Goal: Task Accomplishment & Management: Complete application form

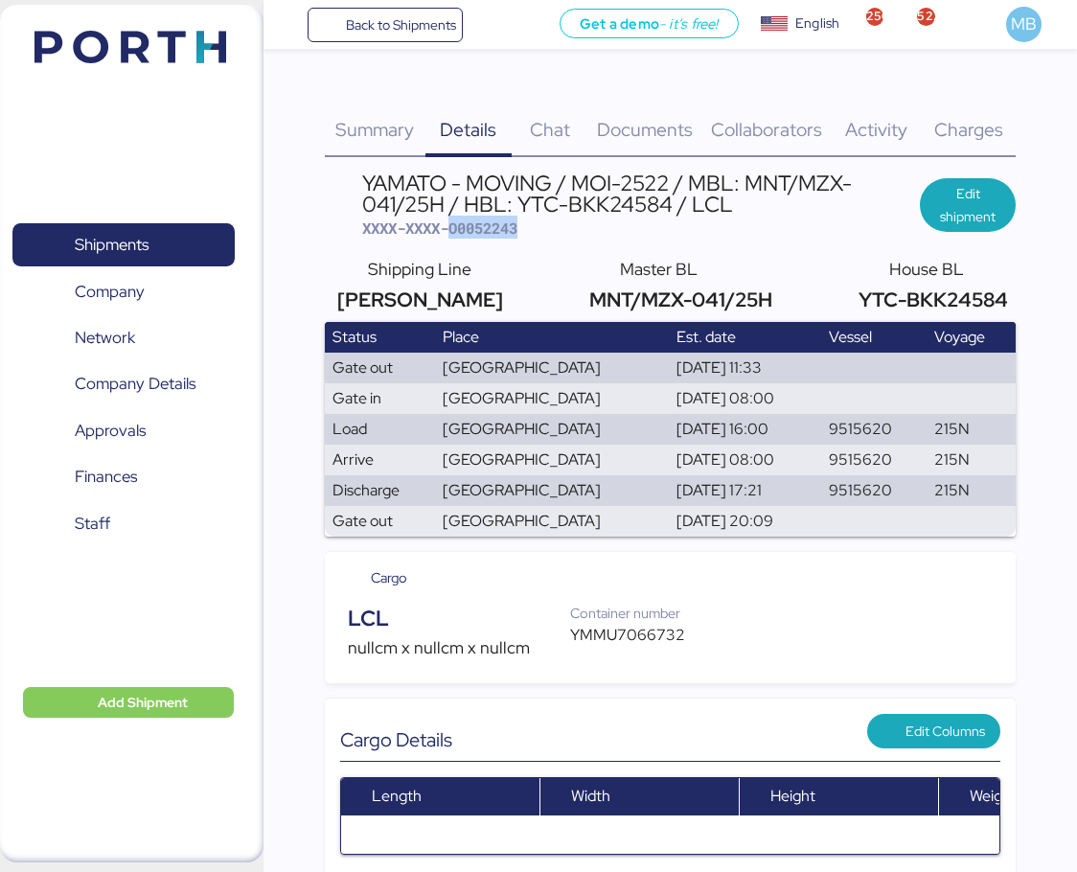
click at [135, 250] on span "Shipments" at bounding box center [112, 245] width 74 height 28
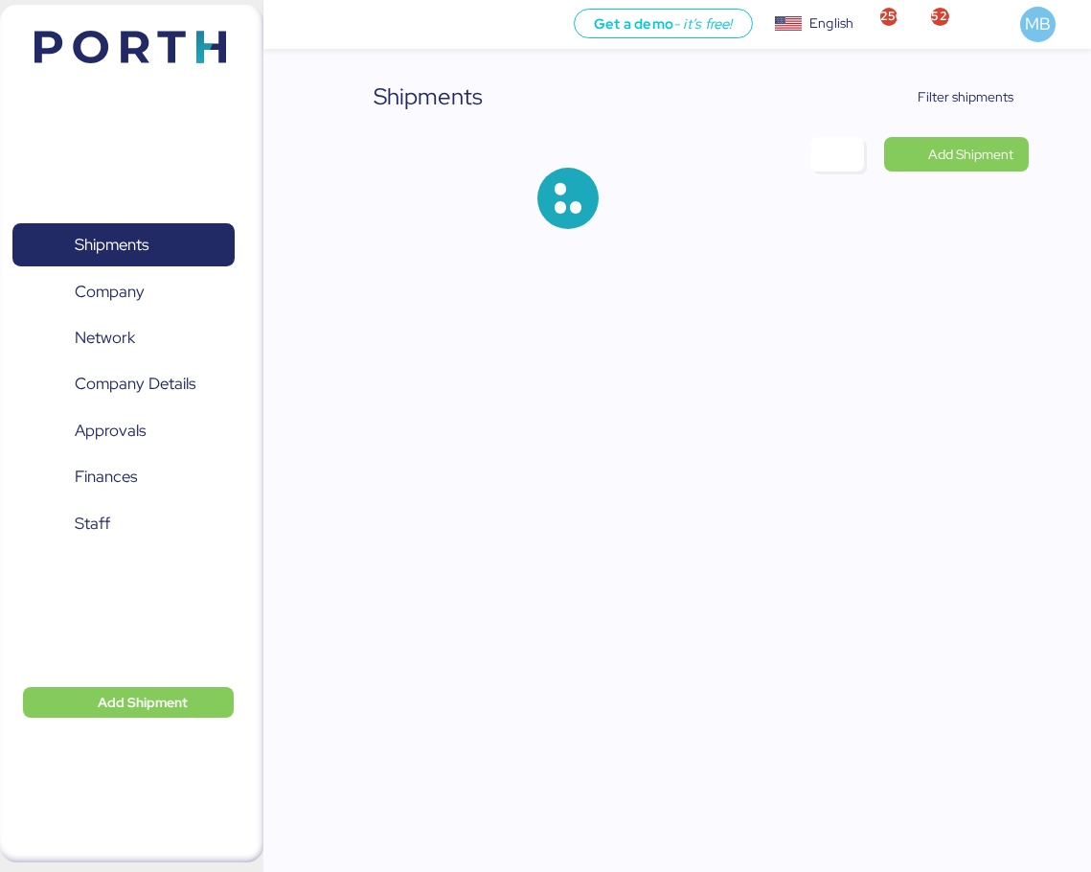
click at [1006, 103] on span "Filter shipments" at bounding box center [966, 96] width 96 height 23
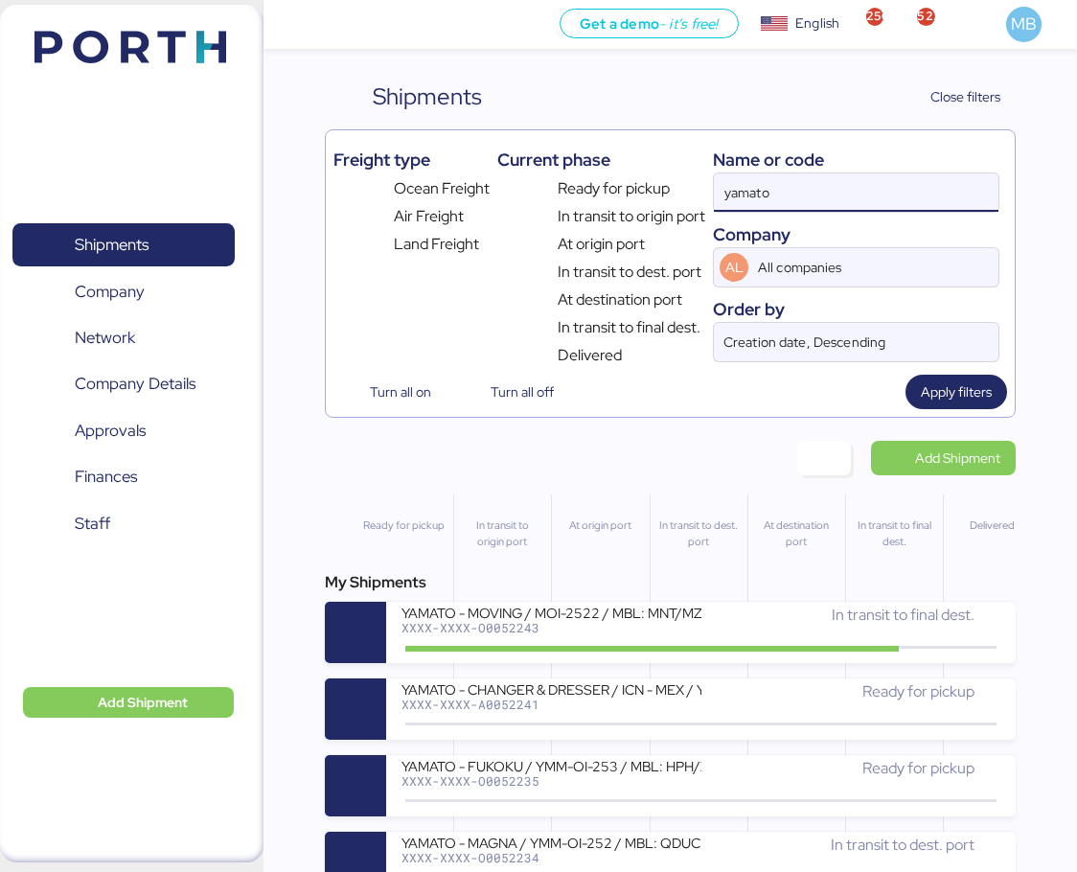
drag, startPoint x: 861, startPoint y: 195, endPoint x: 700, endPoint y: 195, distance: 161.9
click at [700, 195] on div "Freight type Ocean Freight Air Freight Land Freight Current phase Ready for pic…" at bounding box center [670, 252] width 675 height 229
paste input "A0052223"
type input "A0052223"
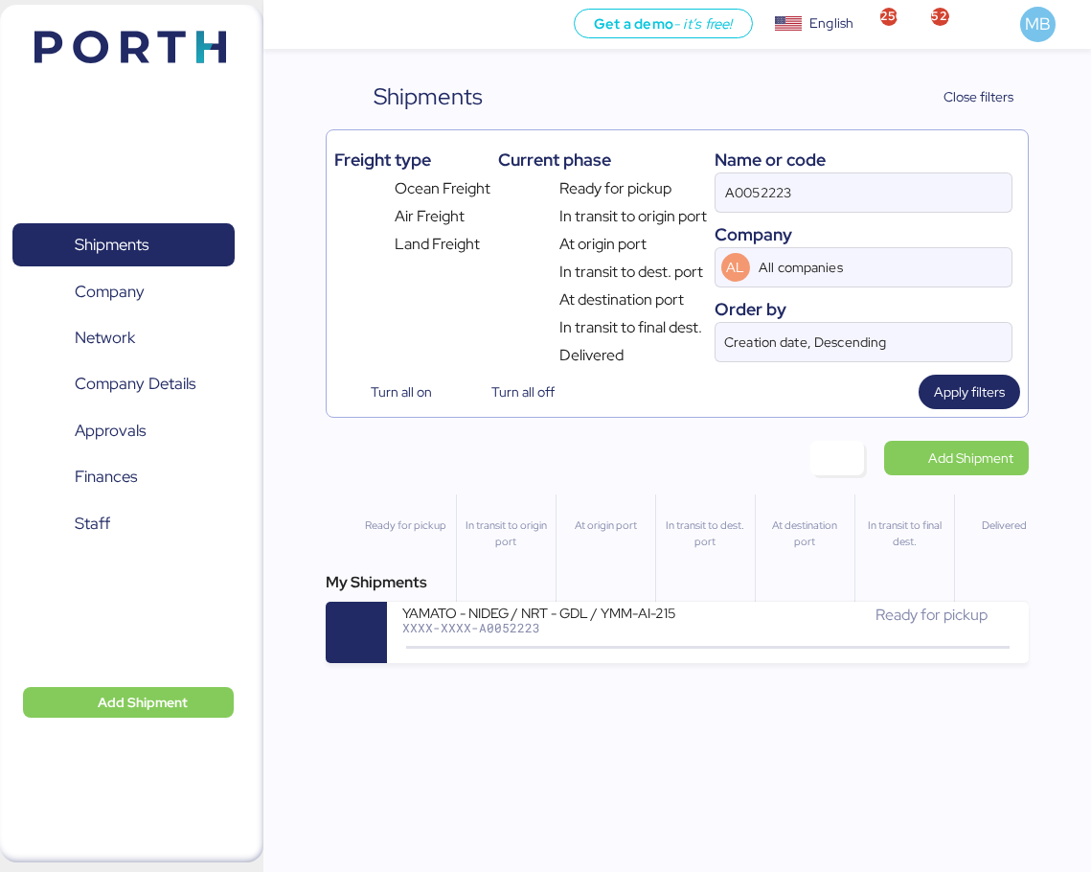
click at [717, 626] on div "Ready for pickup" at bounding box center [861, 615] width 306 height 23
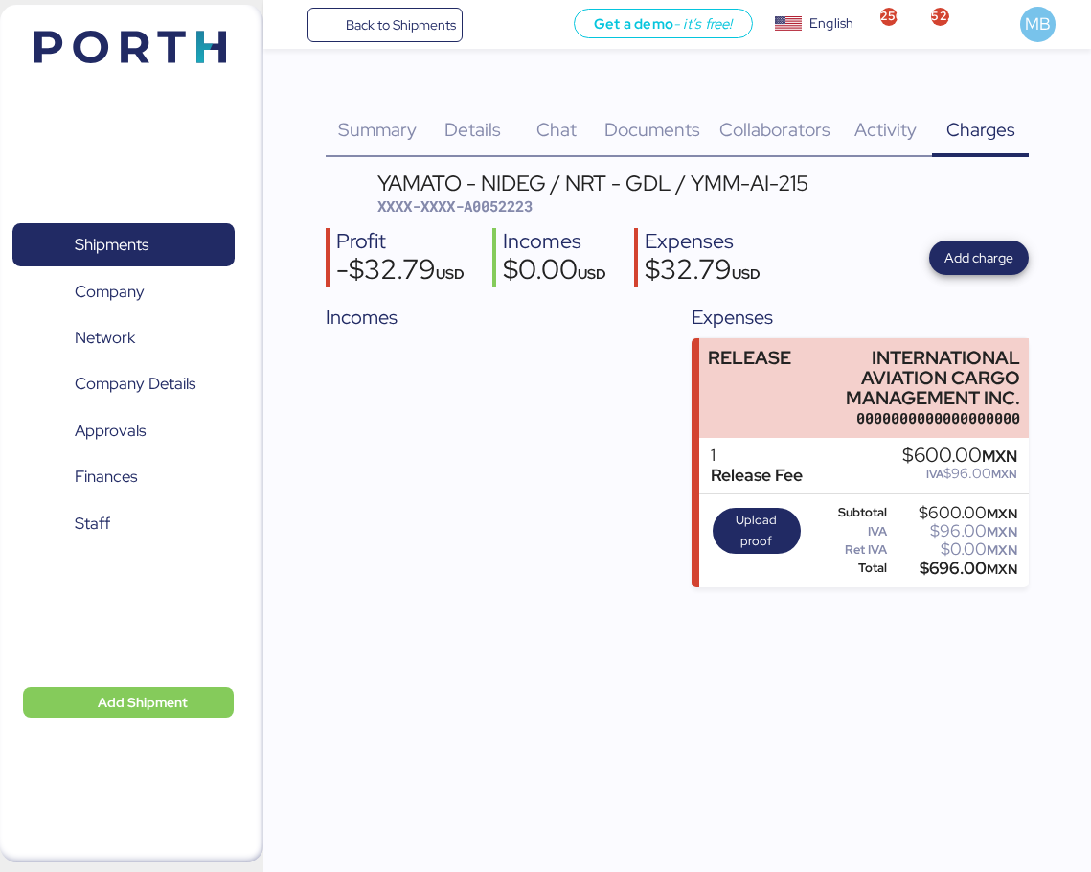
click at [1000, 264] on span "Add charge" at bounding box center [979, 257] width 69 height 23
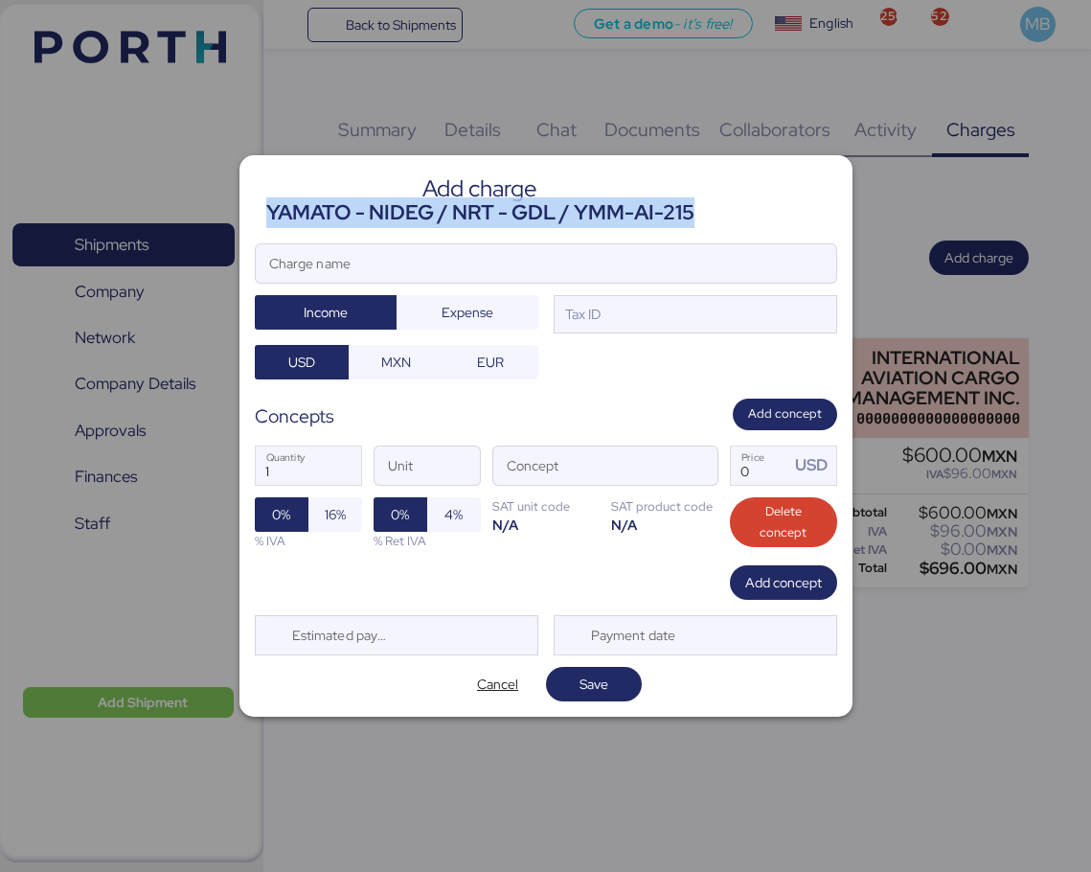
drag, startPoint x: 716, startPoint y: 207, endPoint x: 268, endPoint y: 222, distance: 447.8
click at [268, 222] on header "Add charge YAMATO - NIDEG / NRT - GDL / YMM-AI-215" at bounding box center [546, 199] width 583 height 57
copy div "YAMATO - NIDEG / NRT - GDL / YMM-AI-215"
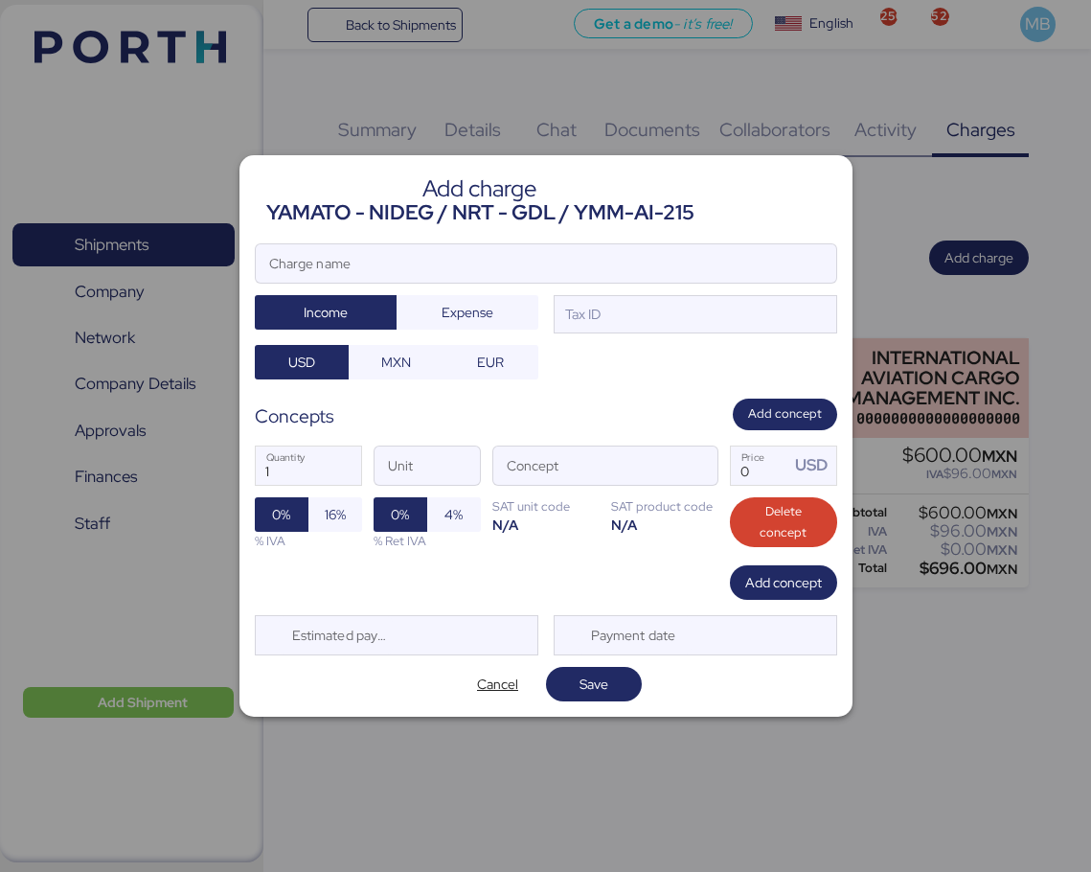
click at [449, 271] on input "Charge name" at bounding box center [546, 263] width 581 height 38
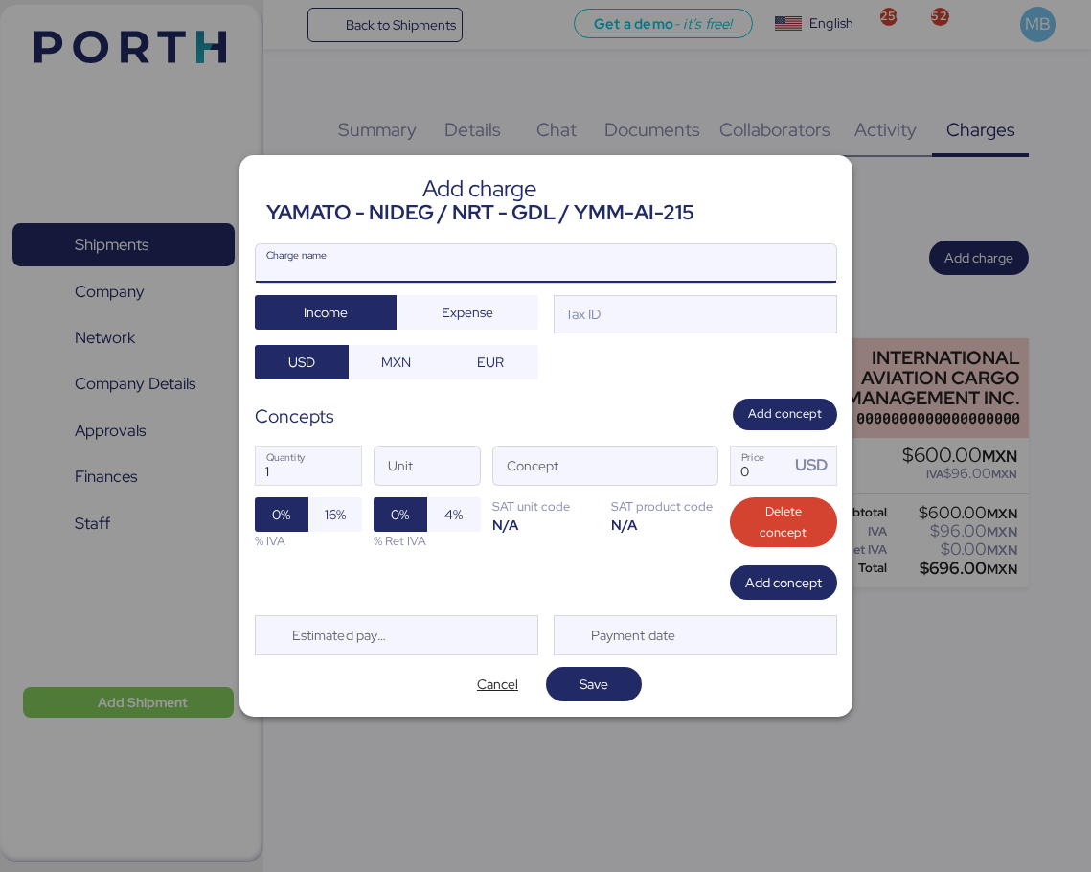
paste input "YAMATO - NIDEG / NRT - GDL / YMM-AI-215"
type input "YAMATO - NIDEG / NRT - GDL / YMM-AI-215"
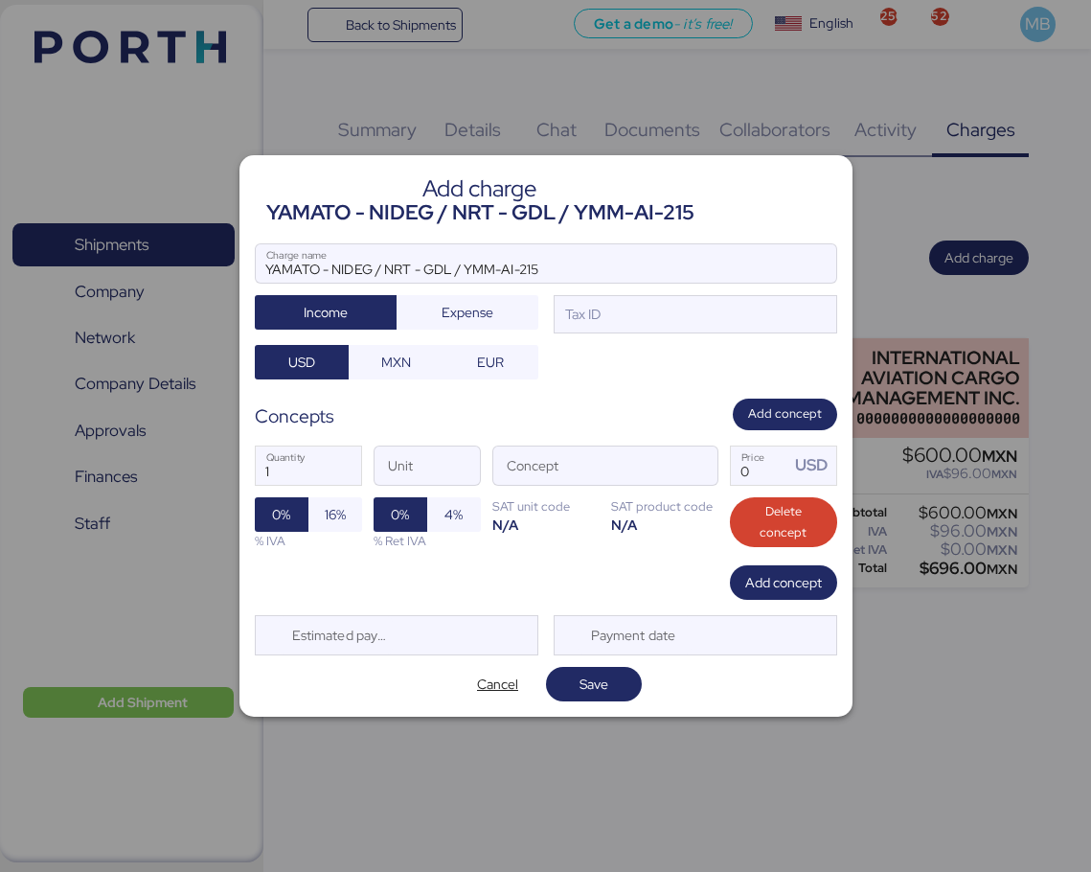
click at [400, 363] on span "MXN" at bounding box center [396, 362] width 30 height 23
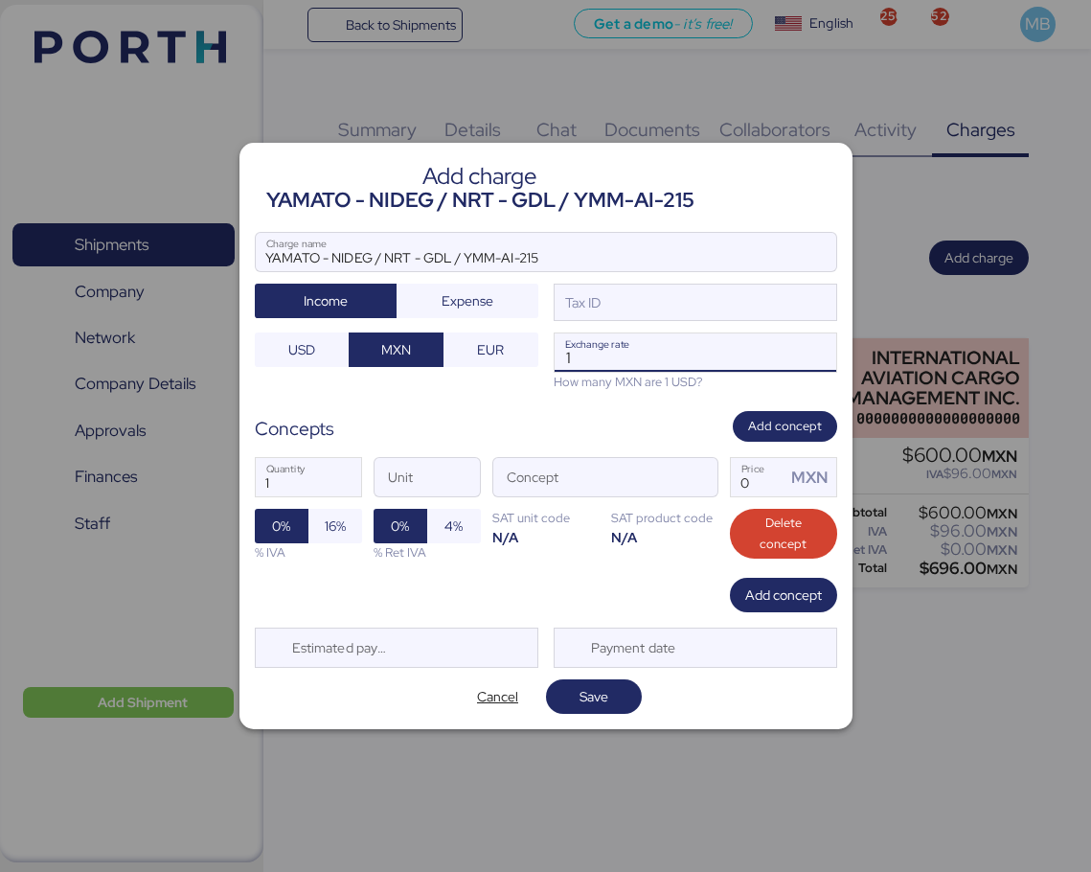
click at [652, 351] on input "1" at bounding box center [696, 352] width 282 height 38
drag, startPoint x: 652, startPoint y: 351, endPoint x: 503, endPoint y: 344, distance: 148.7
click at [503, 344] on div "YAMATO - NIDEG / NRT - GDL / YMM-AI-215 Charge name Income Expense Tax ID USD M…" at bounding box center [546, 312] width 583 height 160
paste input "8.3686"
type input "18.3686"
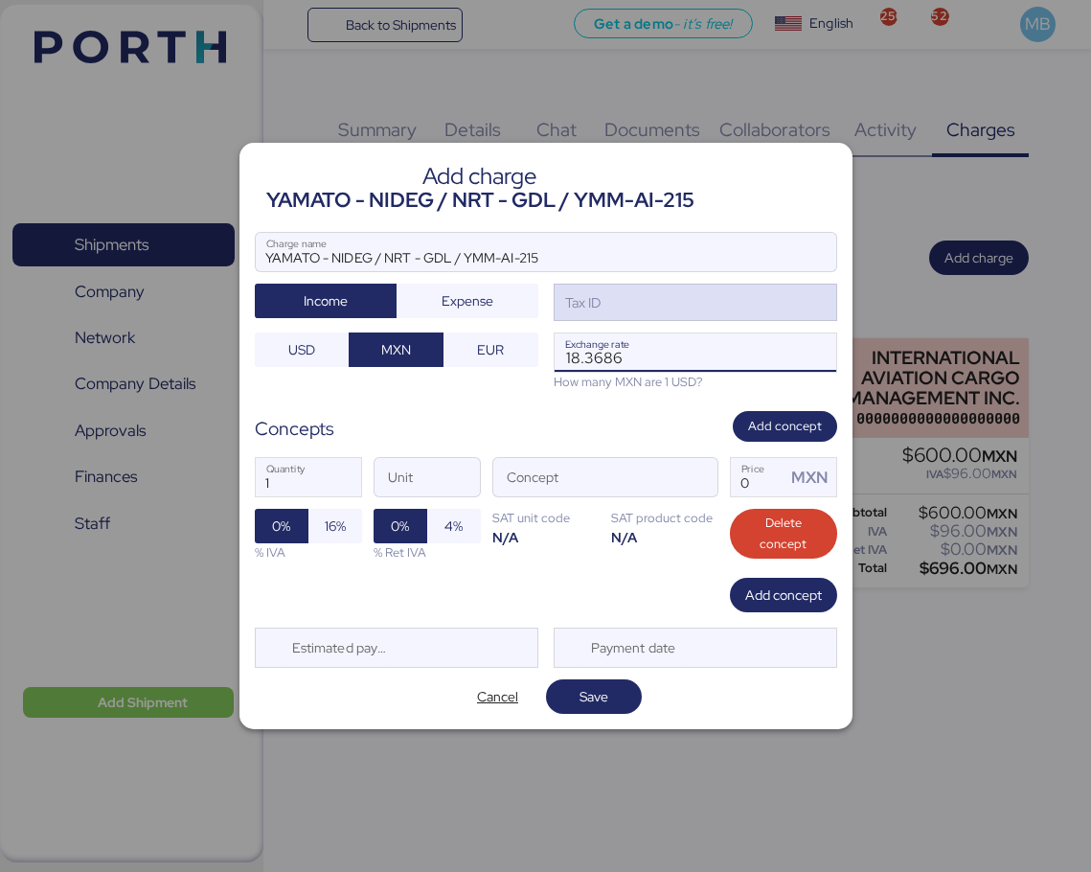
click at [662, 316] on div "Tax ID" at bounding box center [696, 303] width 284 height 38
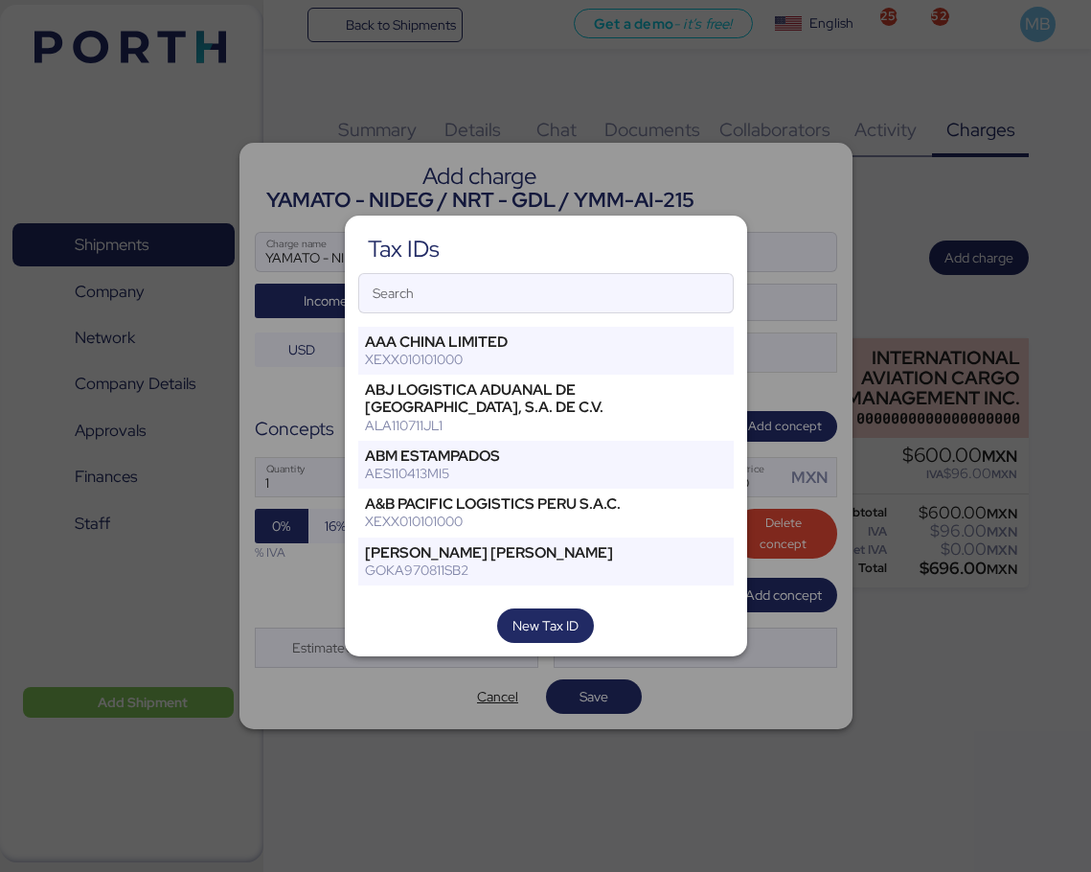
click at [537, 287] on input "Search" at bounding box center [546, 293] width 374 height 38
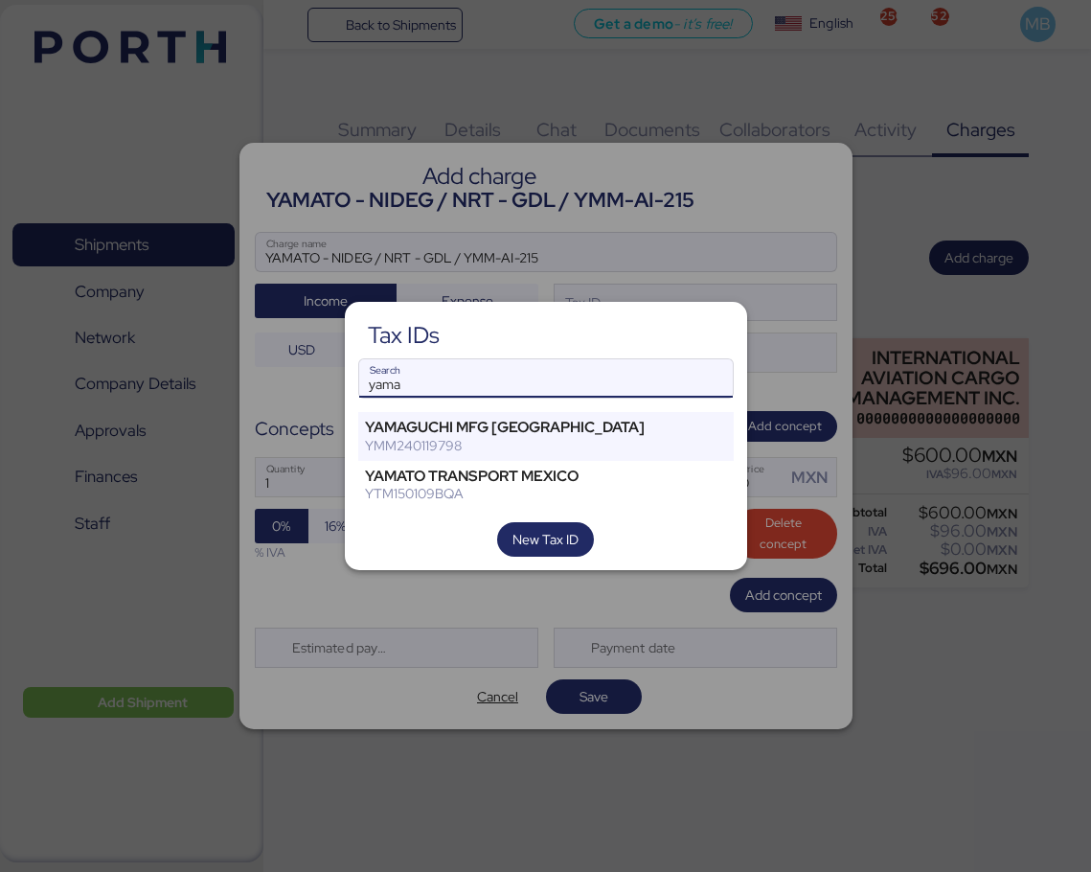
type input "yama"
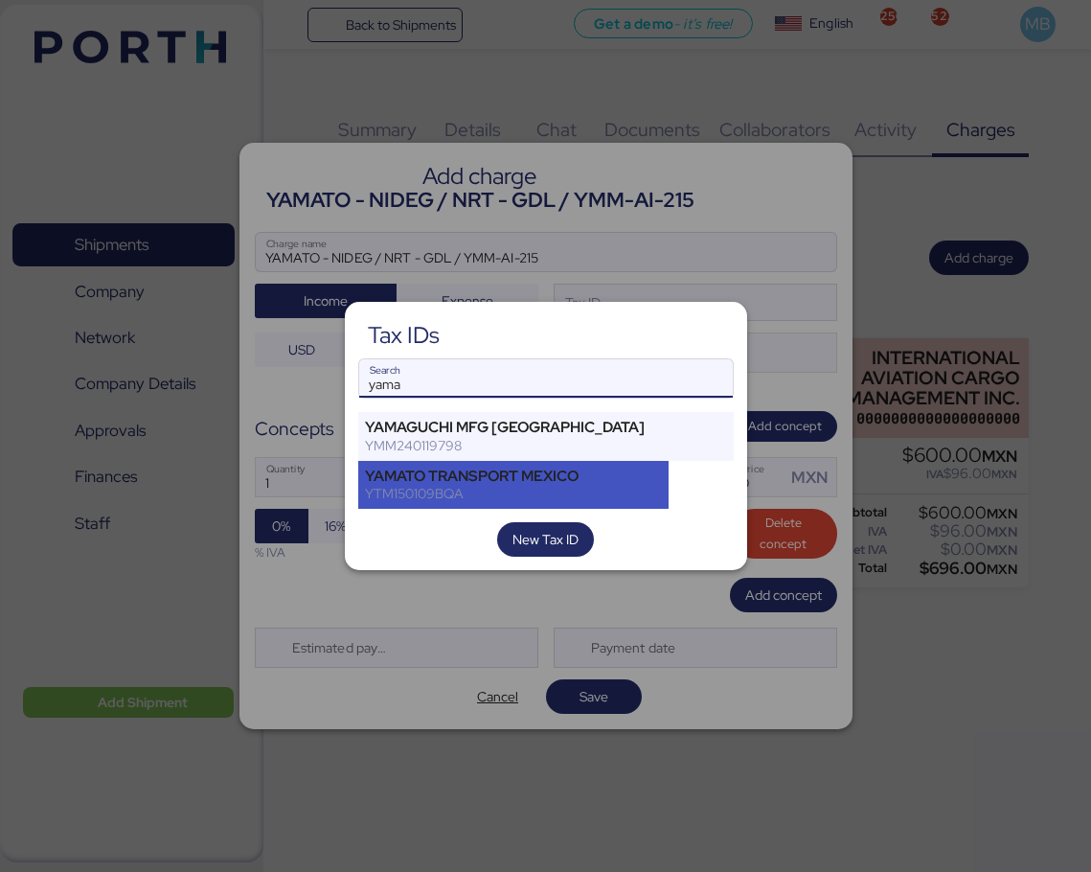
click at [524, 473] on div "YAMATO TRANSPORT MEXICO" at bounding box center [514, 476] width 298 height 17
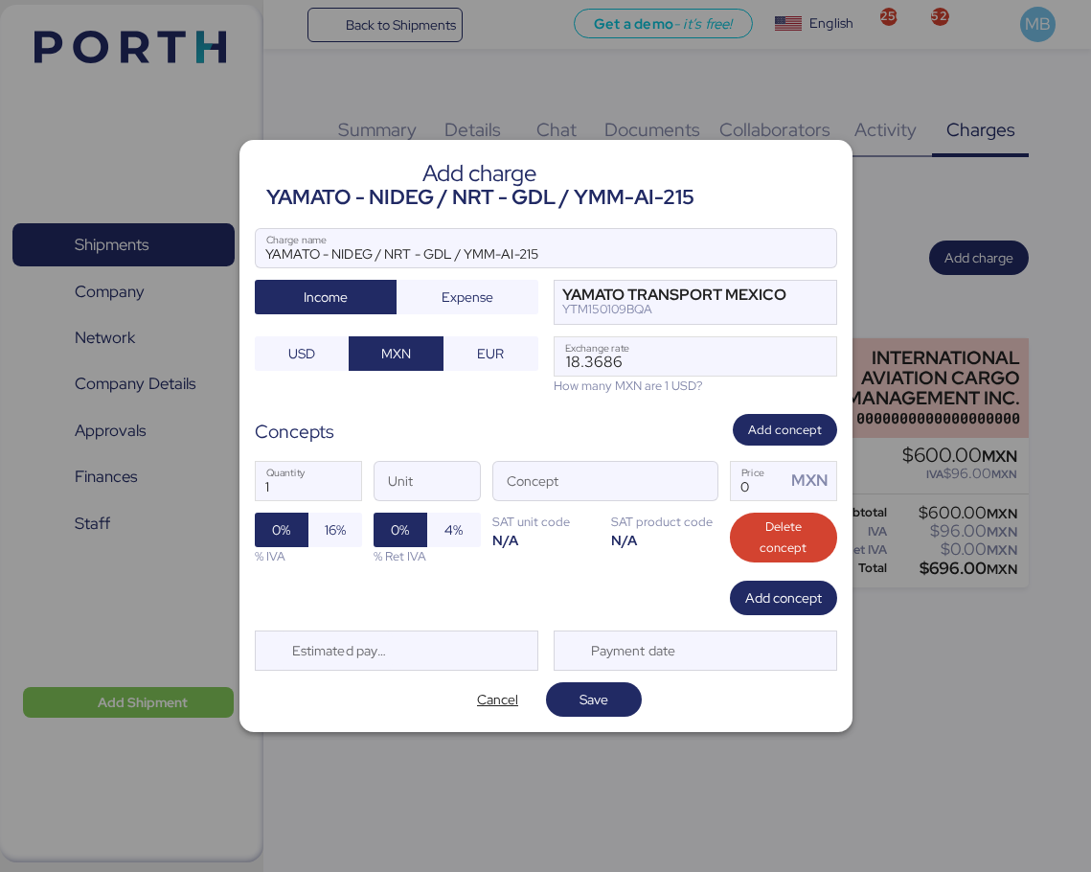
click at [703, 482] on span "button" at bounding box center [697, 486] width 40 height 40
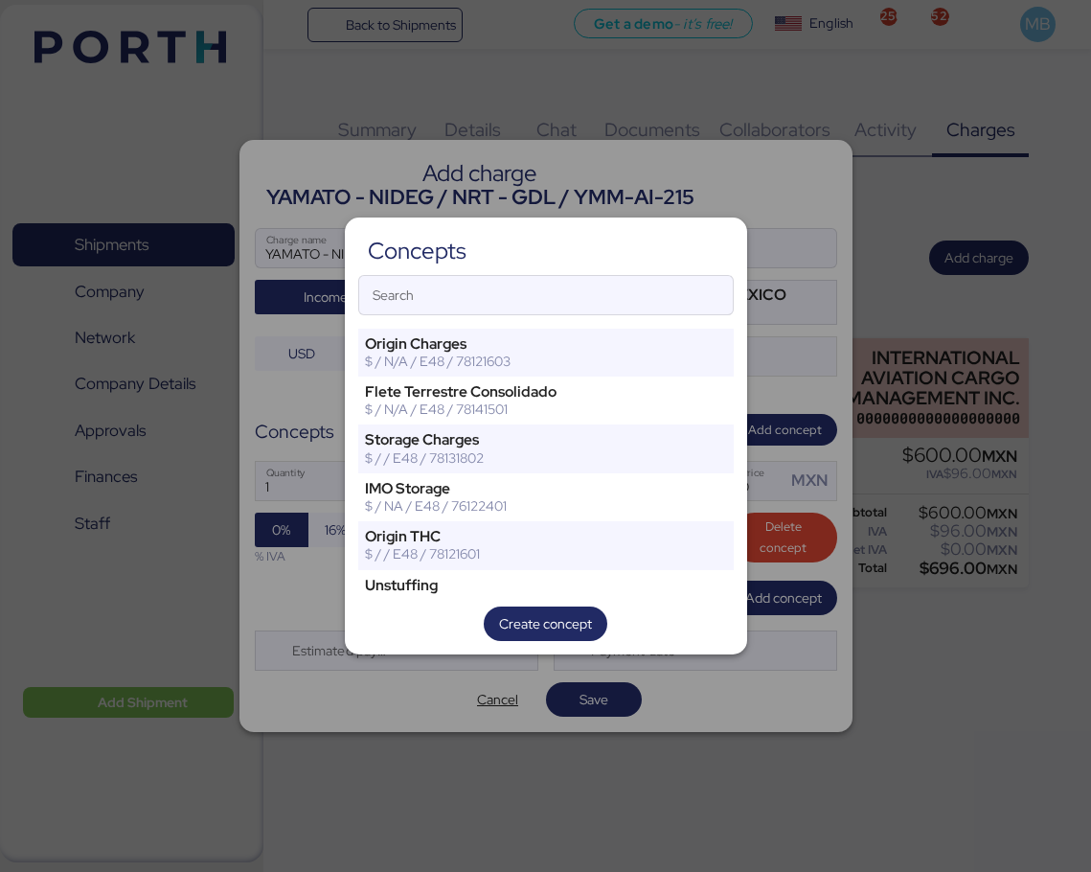
click at [548, 309] on input "Search" at bounding box center [546, 295] width 374 height 38
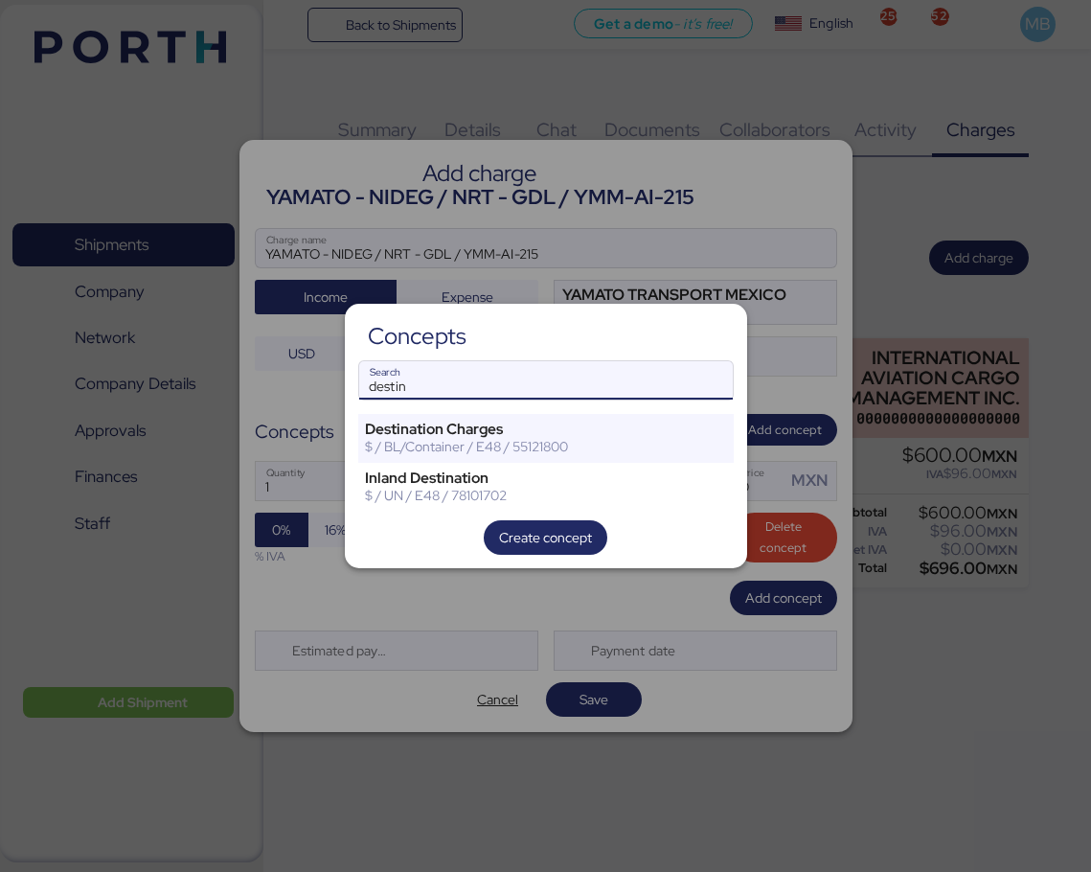
type input "destin"
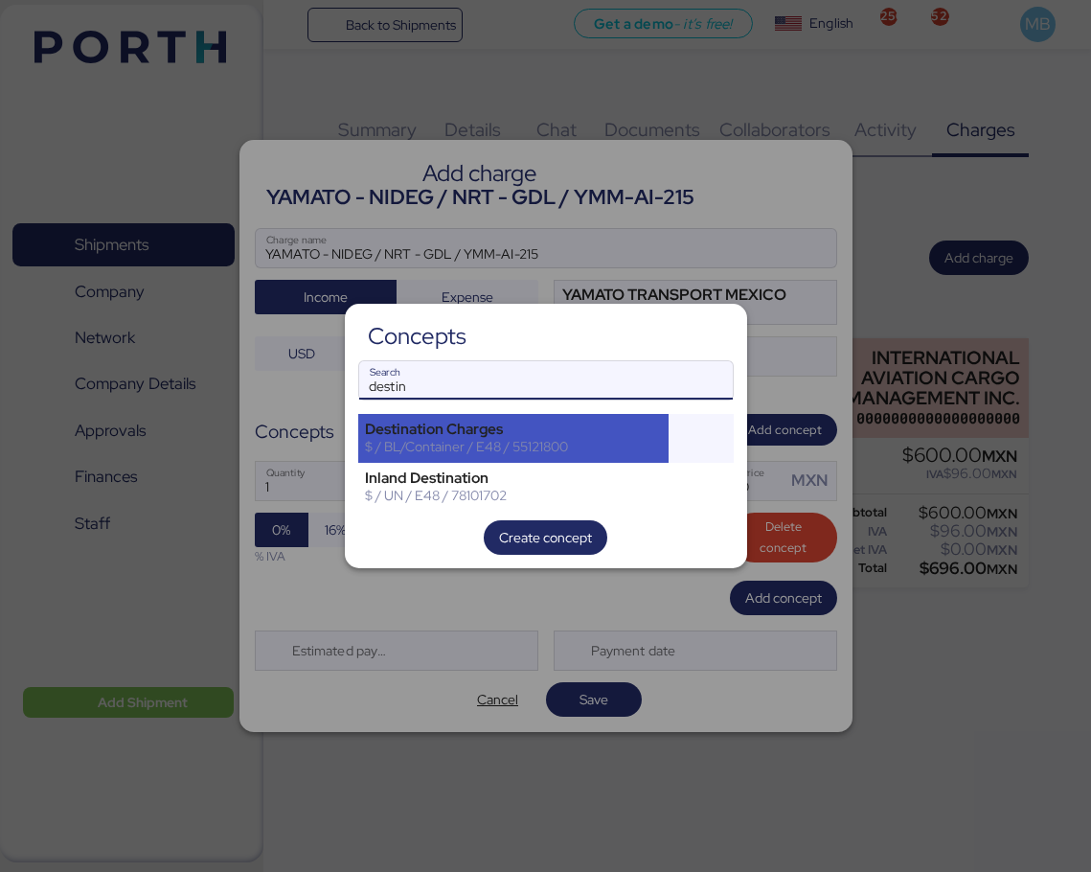
click at [540, 448] on div "$ / BL/Container / E48 / 55121800" at bounding box center [514, 446] width 298 height 17
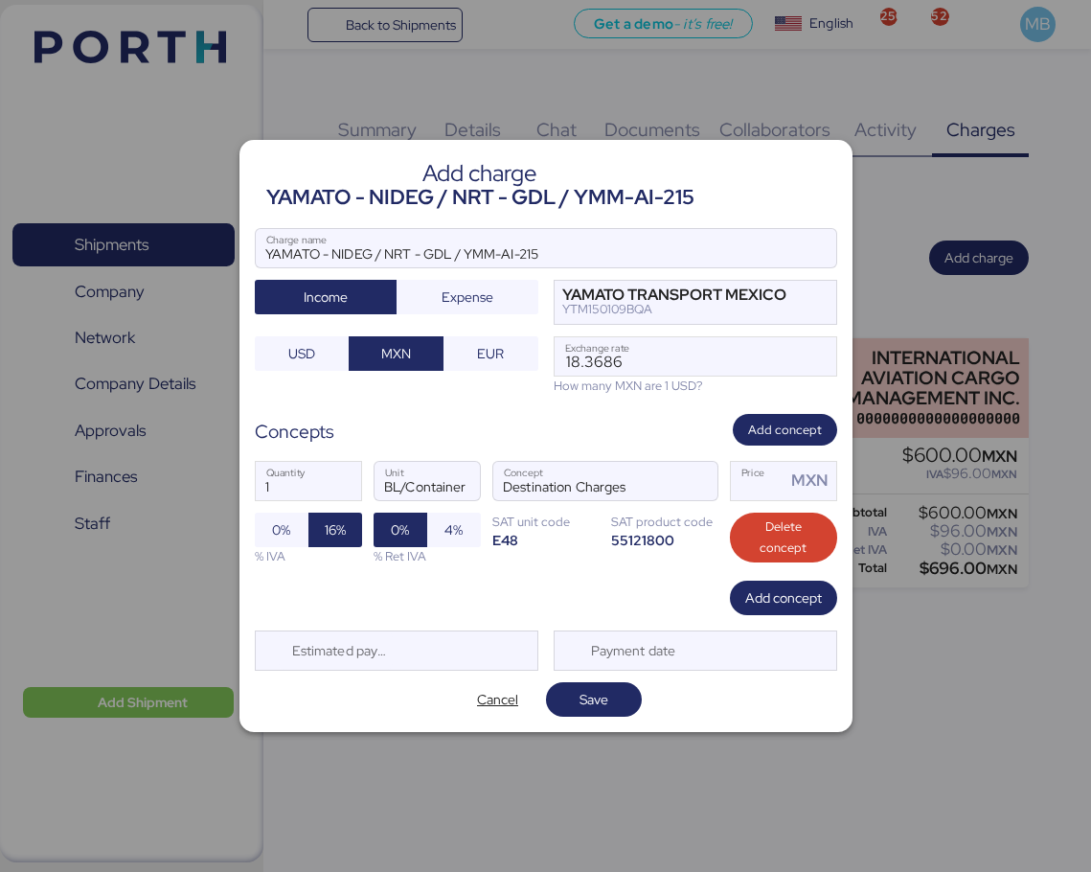
click at [748, 481] on input "Price MXN" at bounding box center [759, 481] width 56 height 38
type input "700"
click at [797, 597] on span "Add concept" at bounding box center [784, 597] width 77 height 23
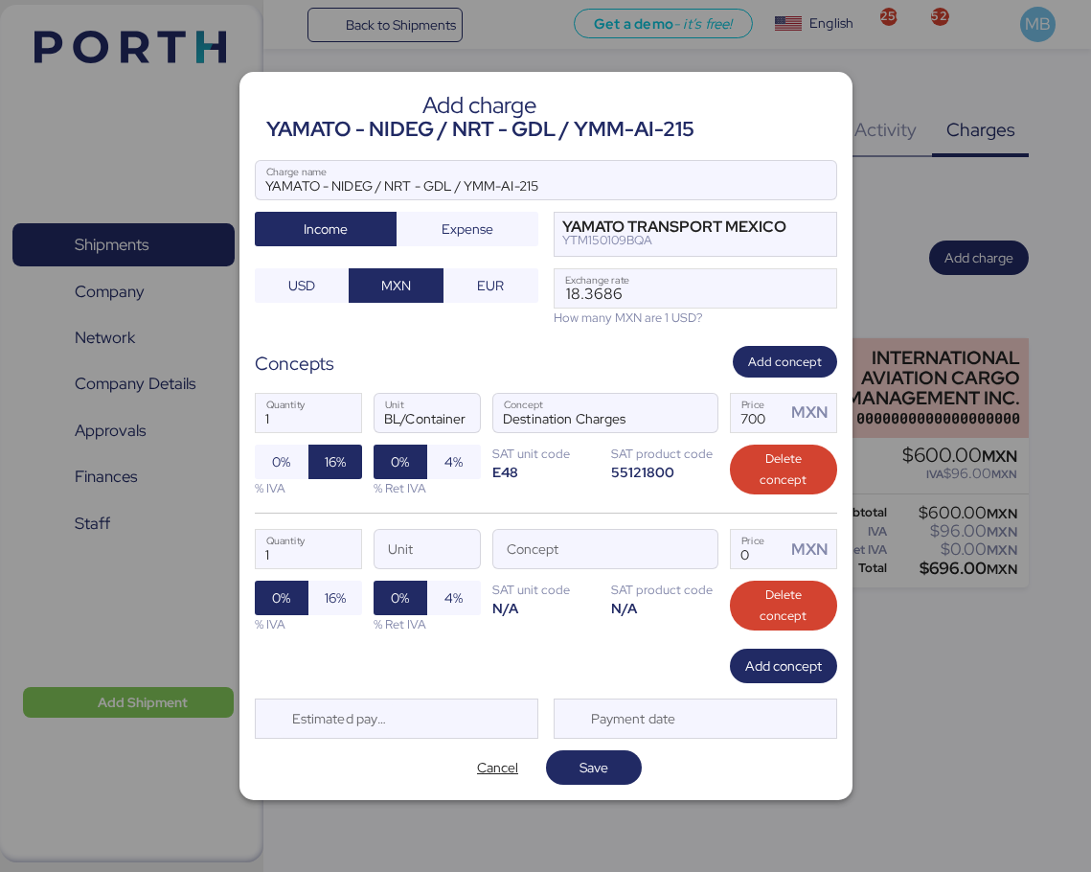
click at [701, 555] on span "button" at bounding box center [697, 554] width 40 height 40
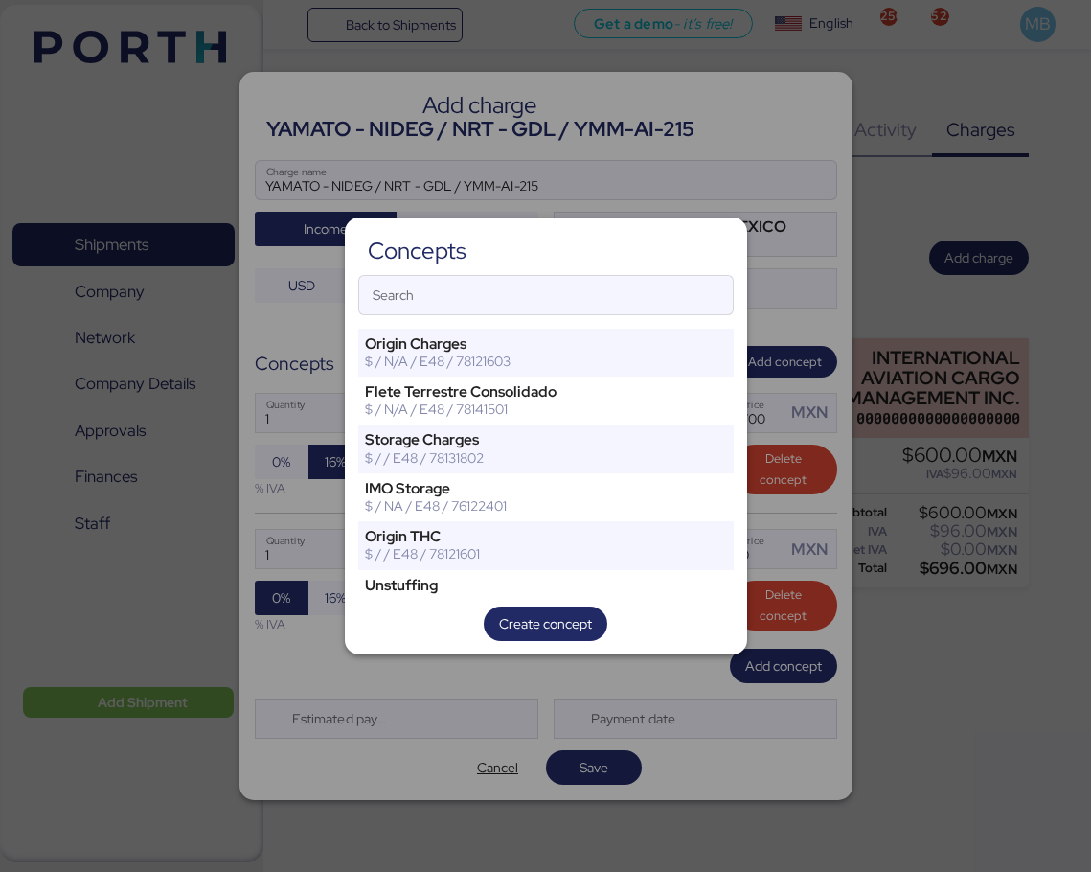
click at [618, 293] on input "Search" at bounding box center [546, 295] width 374 height 38
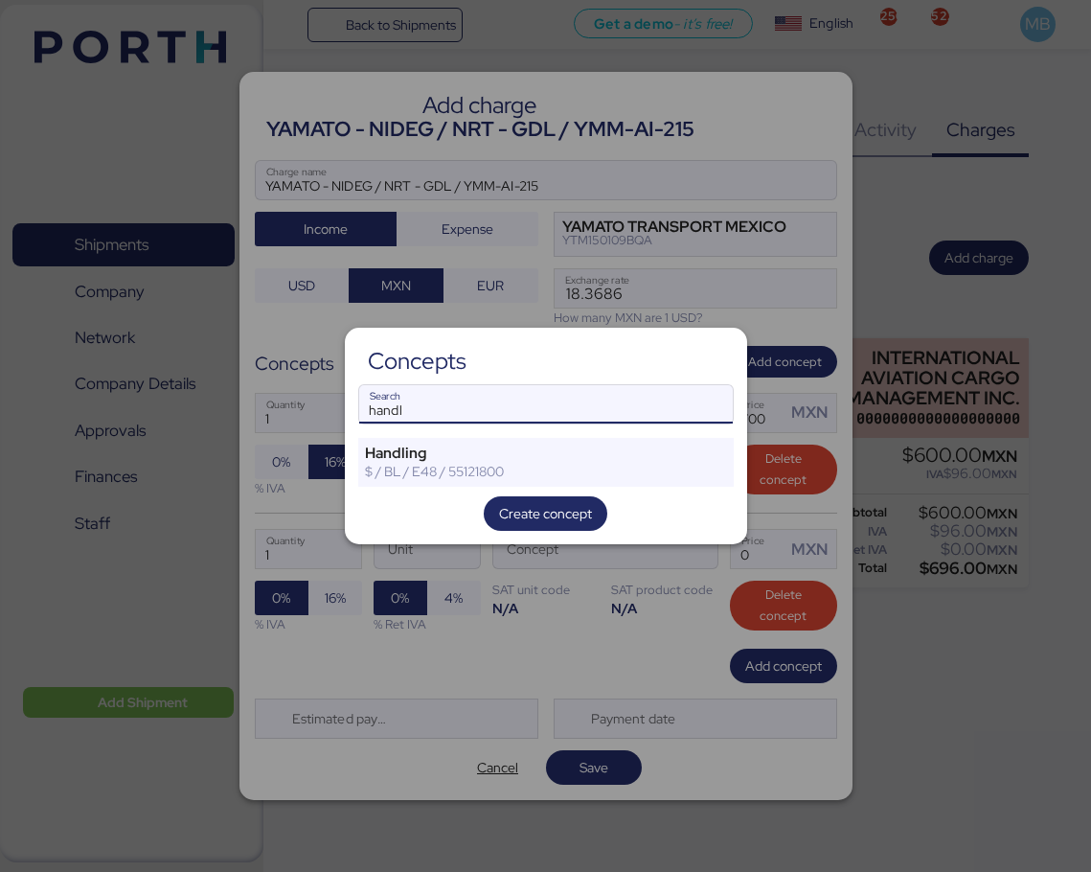
type input "handl"
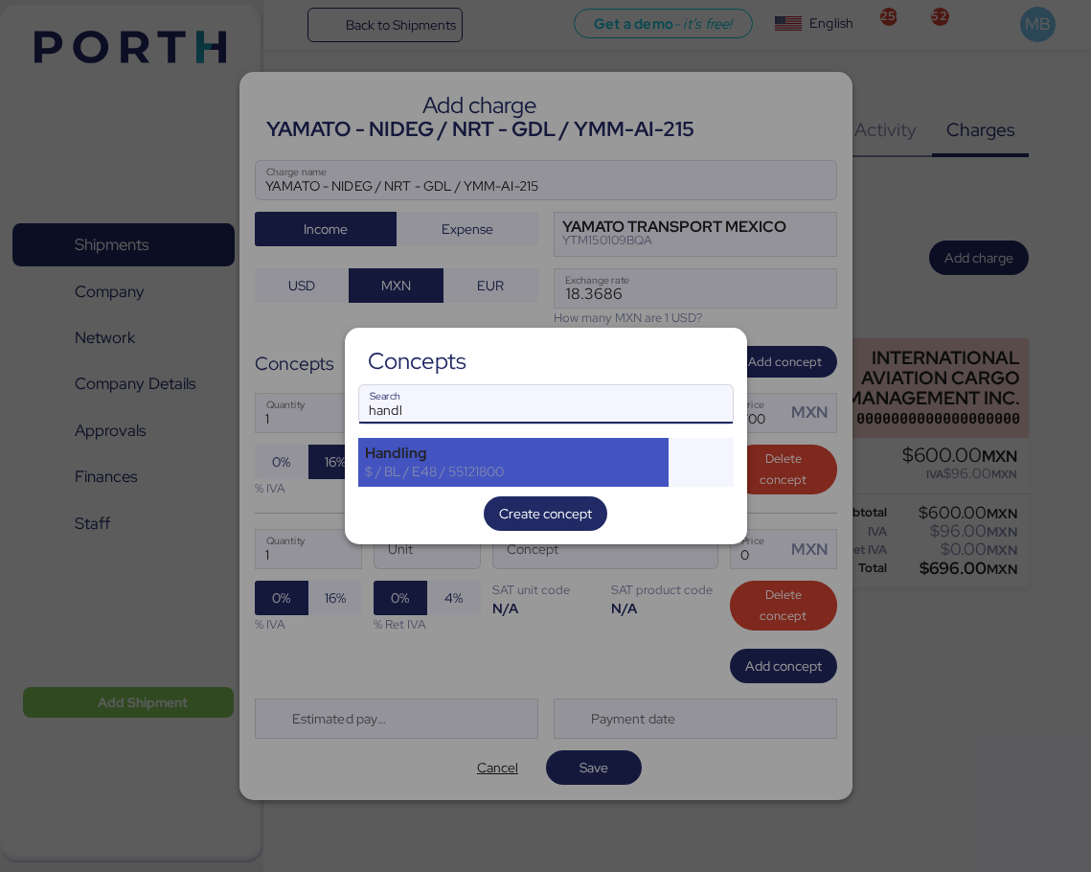
click at [417, 486] on div "Handling $ / BL / E48 / 55121800" at bounding box center [513, 462] width 311 height 48
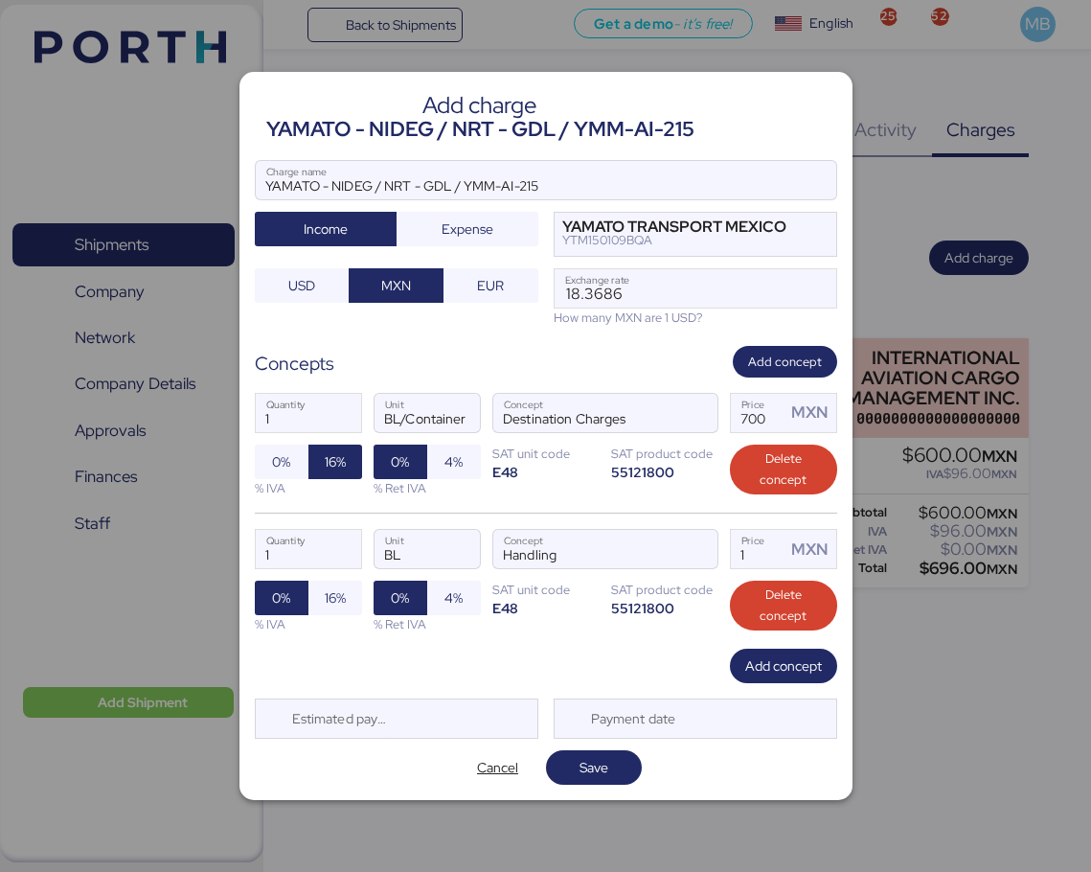
click at [325, 594] on span "16%" at bounding box center [335, 597] width 21 height 23
drag, startPoint x: 788, startPoint y: 557, endPoint x: 726, endPoint y: 552, distance: 61.5
click at [726, 552] on div "1 Quantity BL Unit Handling Concept 1 Price MXN 0% 16% % IVA 0% 4% % Ret IVA SA…" at bounding box center [546, 581] width 583 height 136
click at [726, 550] on div "1 Quantity BL Unit Handling Concept 1 Price MXN 0% 16% % IVA 0% 4% % Ret IVA SA…" at bounding box center [546, 581] width 583 height 136
click at [751, 560] on input "1" at bounding box center [759, 549] width 56 height 38
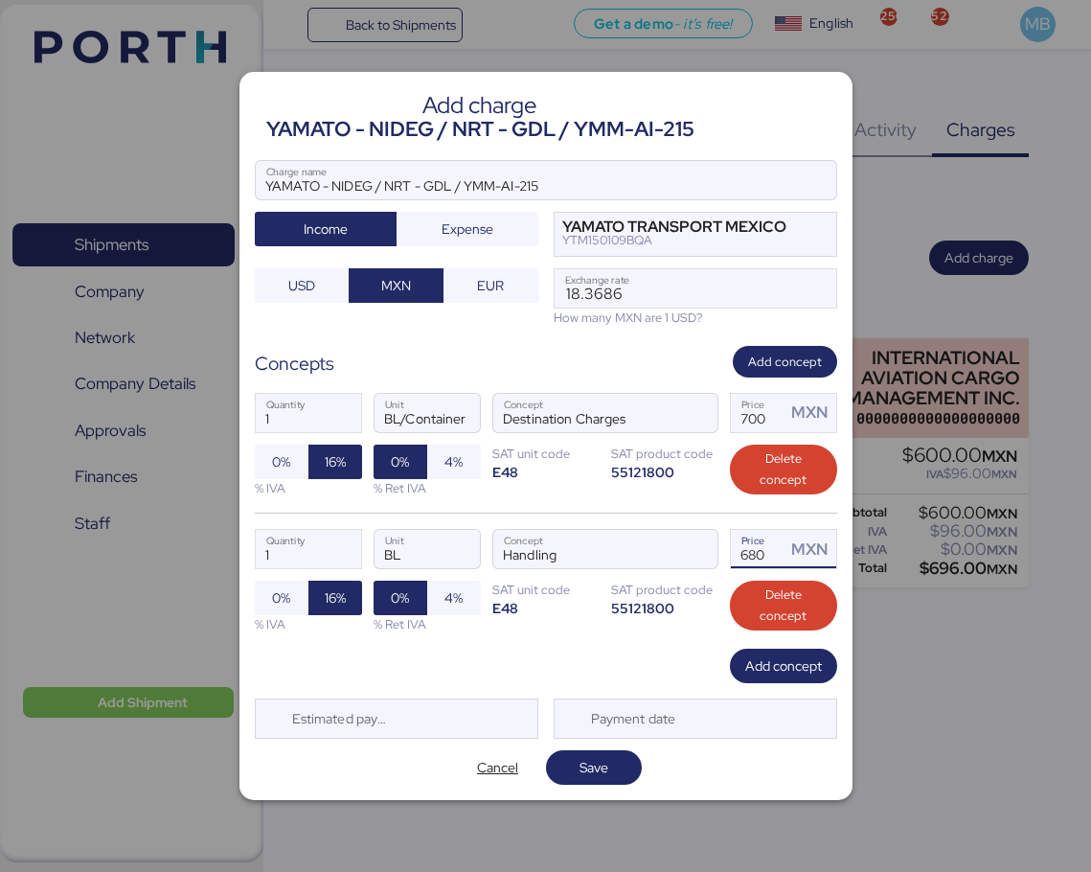
type input "680"
click at [775, 654] on span "Add concept" at bounding box center [784, 665] width 77 height 23
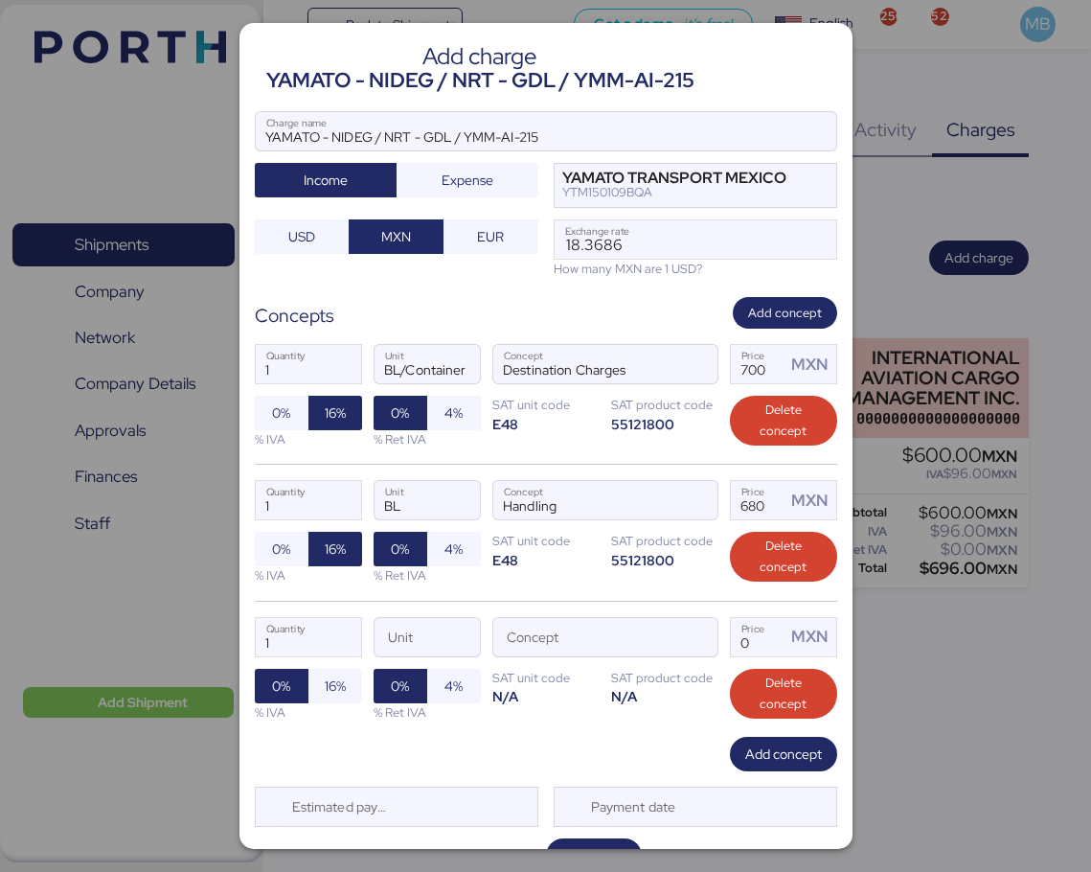
click at [696, 640] on span "button" at bounding box center [697, 642] width 40 height 40
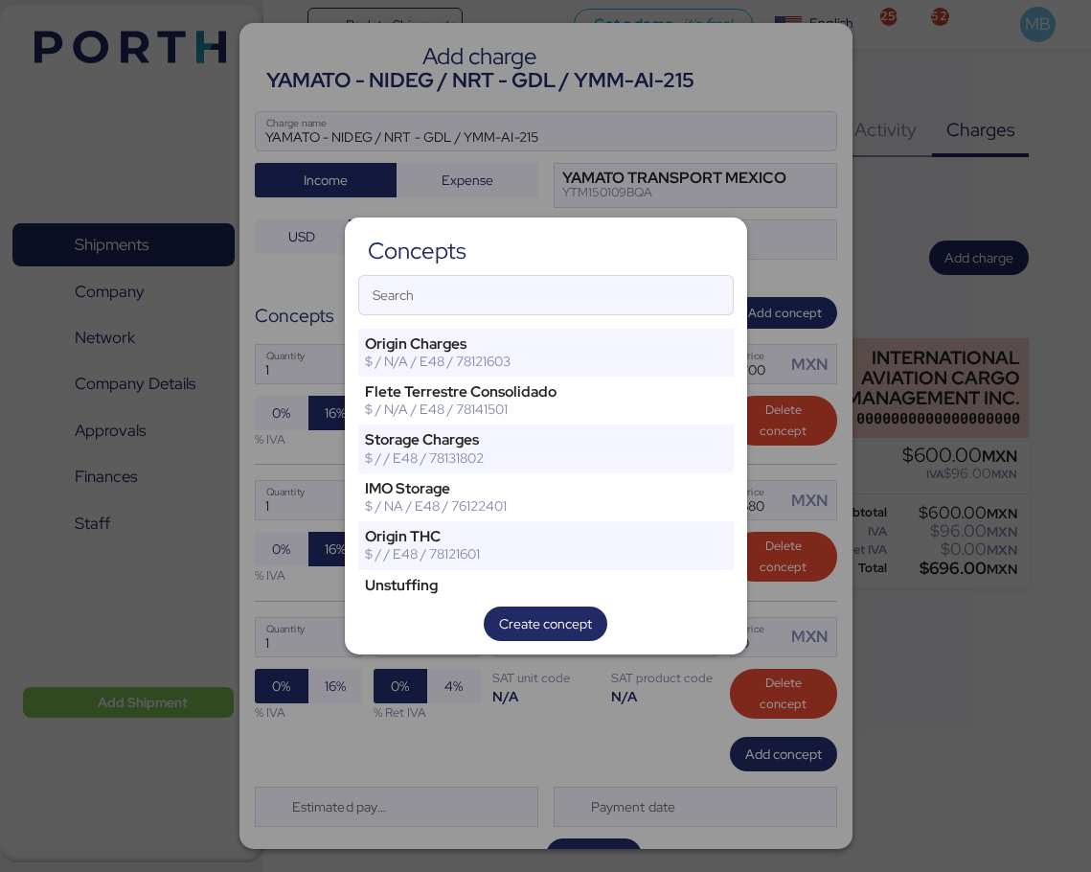
click at [545, 298] on input "Search" at bounding box center [546, 295] width 374 height 38
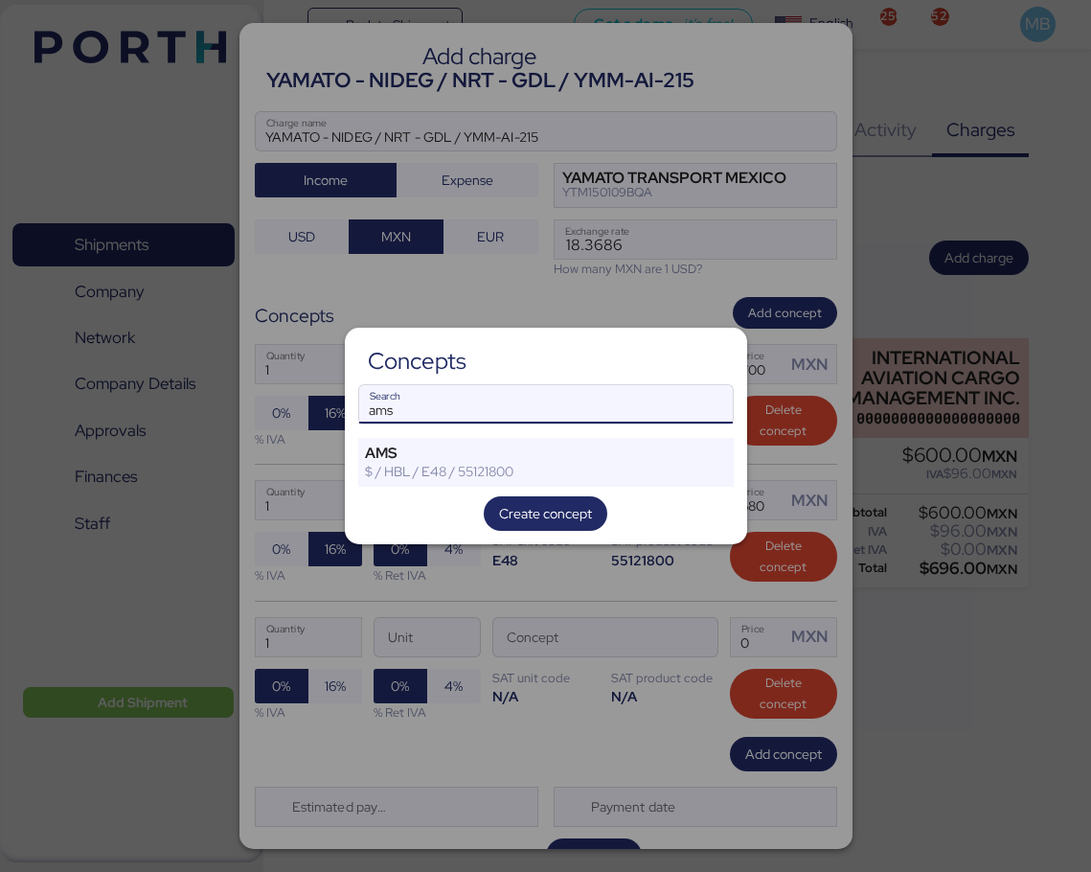
type input "ams"
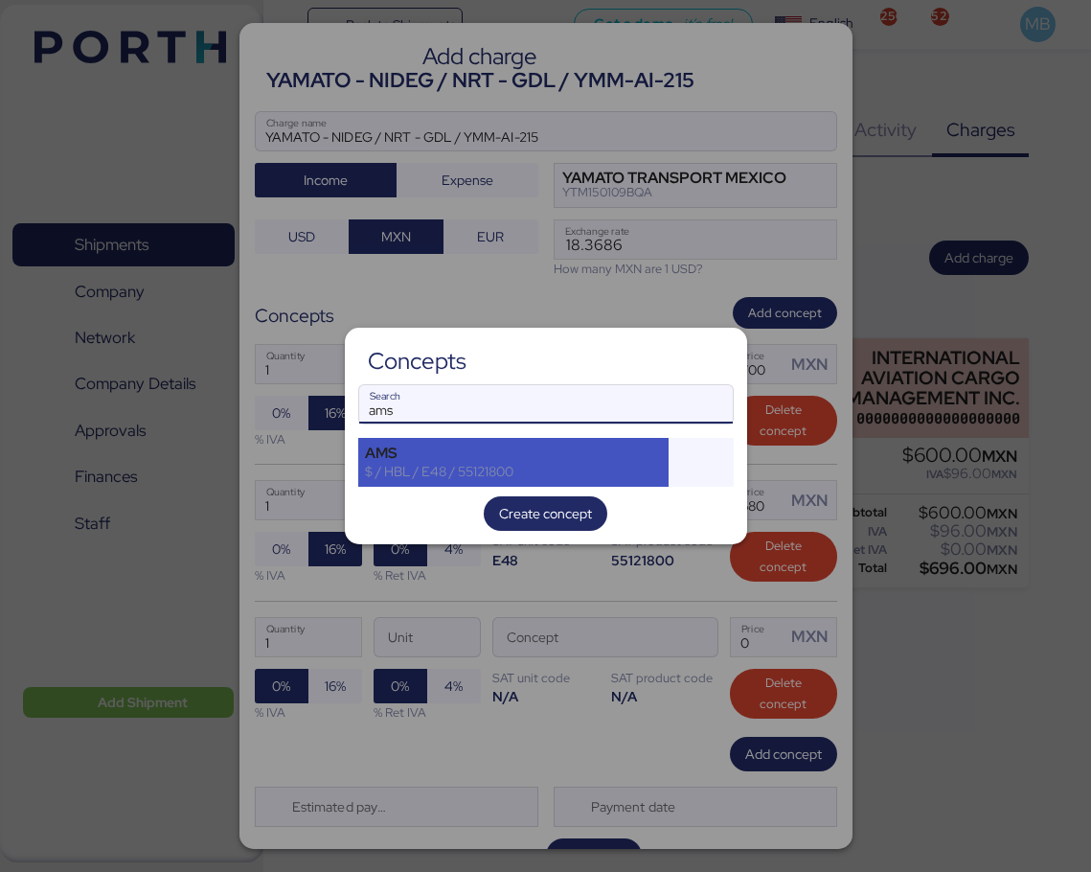
click at [424, 470] on div "$ / HBL / E48 / 55121800" at bounding box center [514, 471] width 298 height 17
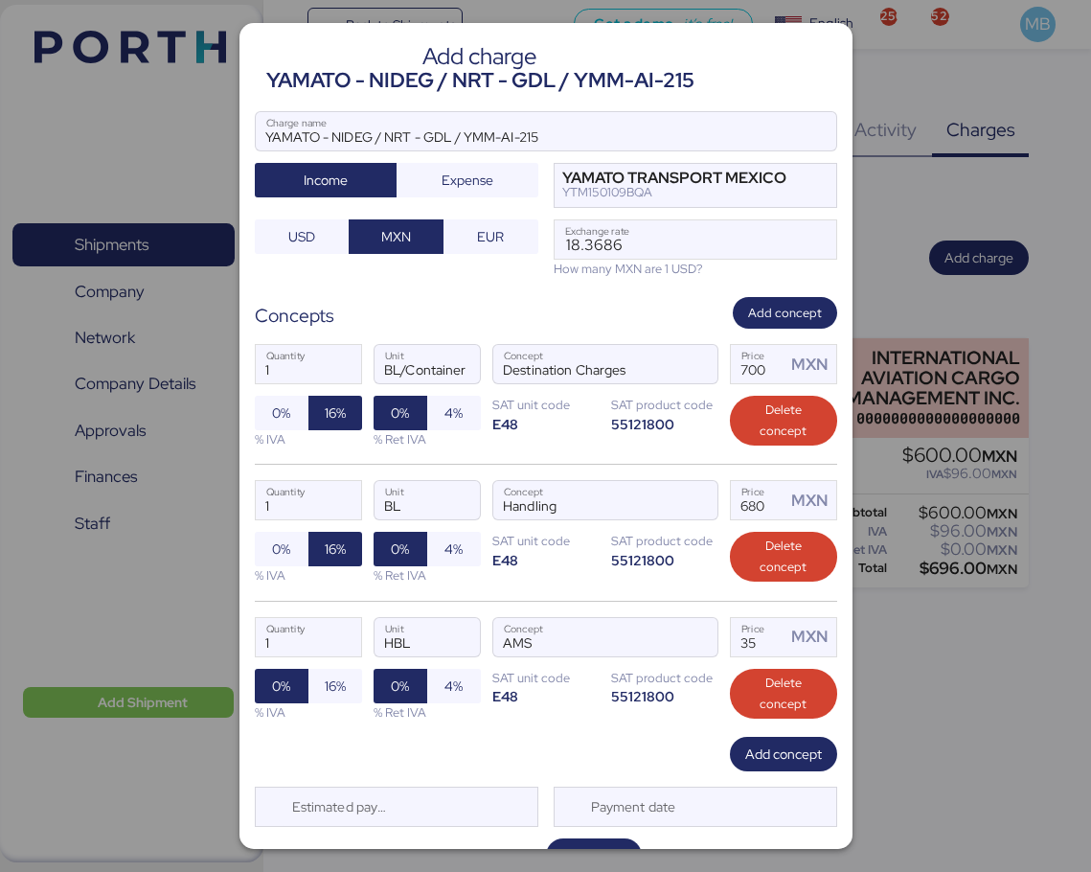
click at [337, 678] on span "16%" at bounding box center [335, 686] width 21 height 23
drag, startPoint x: 745, startPoint y: 643, endPoint x: 734, endPoint y: 643, distance: 10.5
click at [735, 643] on input "35" at bounding box center [759, 637] width 56 height 38
click at [749, 640] on input "35" at bounding box center [759, 637] width 56 height 38
drag, startPoint x: 752, startPoint y: 640, endPoint x: 719, endPoint y: 638, distance: 33.6
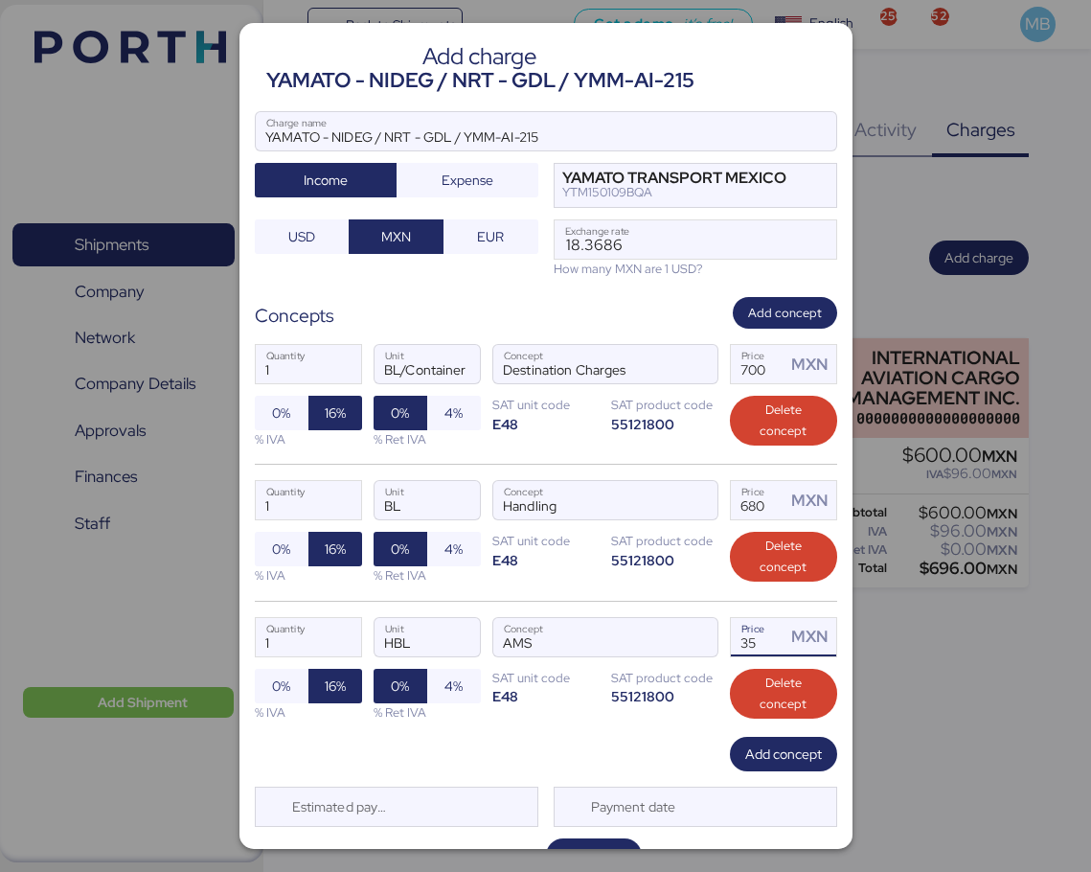
click at [731, 638] on input "35" at bounding box center [759, 637] width 56 height 38
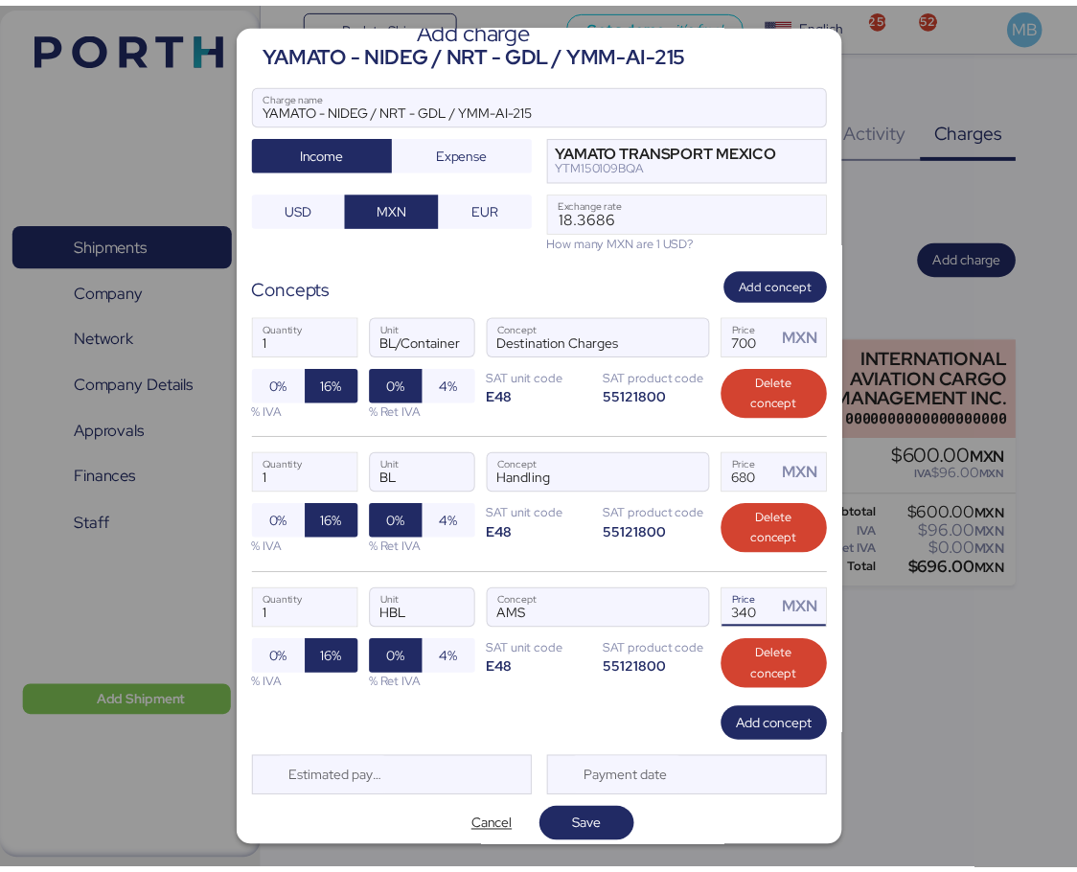
scroll to position [39, 0]
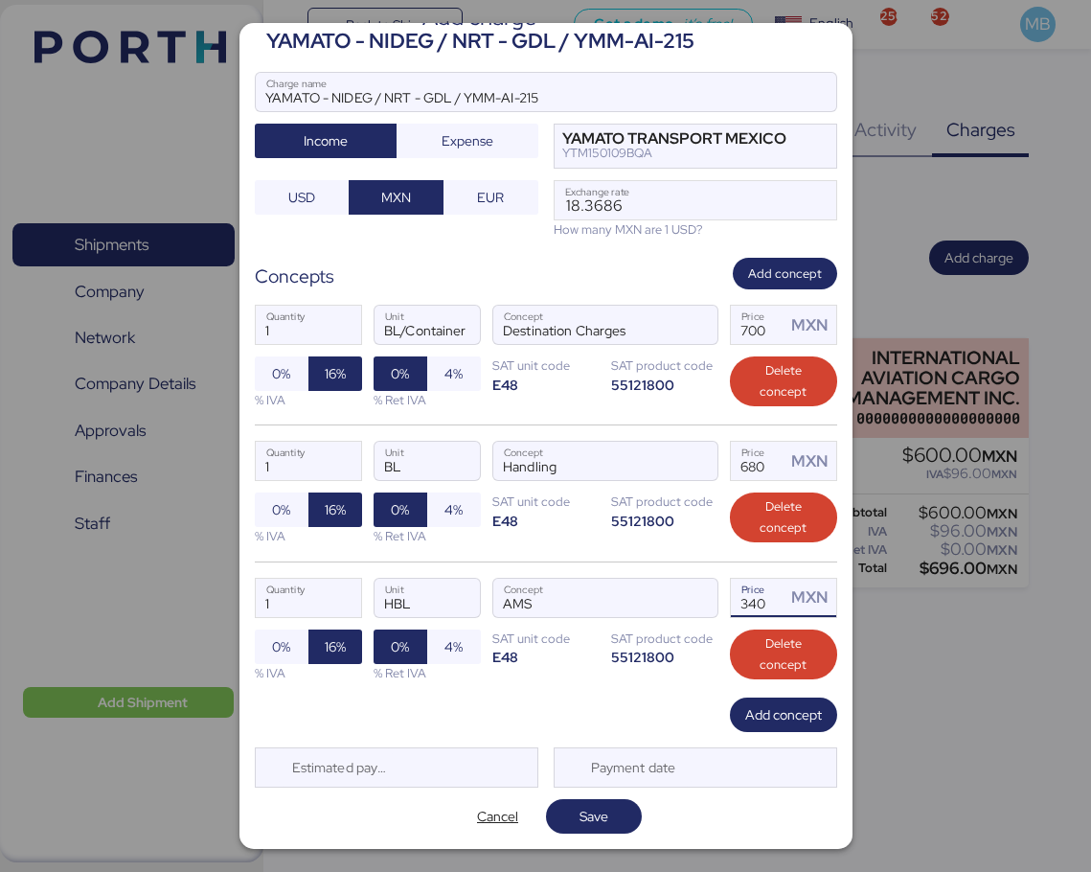
type input "340"
click at [587, 819] on span "Save" at bounding box center [594, 816] width 29 height 23
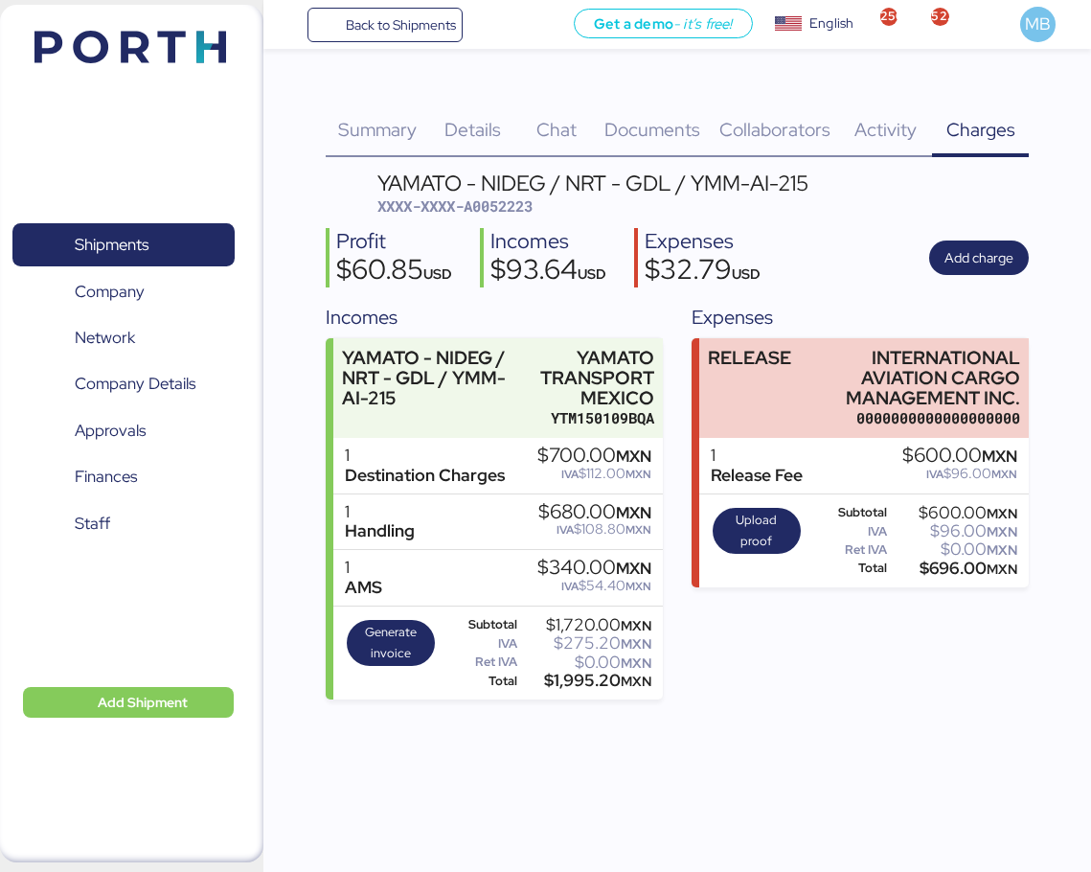
click at [165, 231] on span "Shipments" at bounding box center [123, 245] width 206 height 28
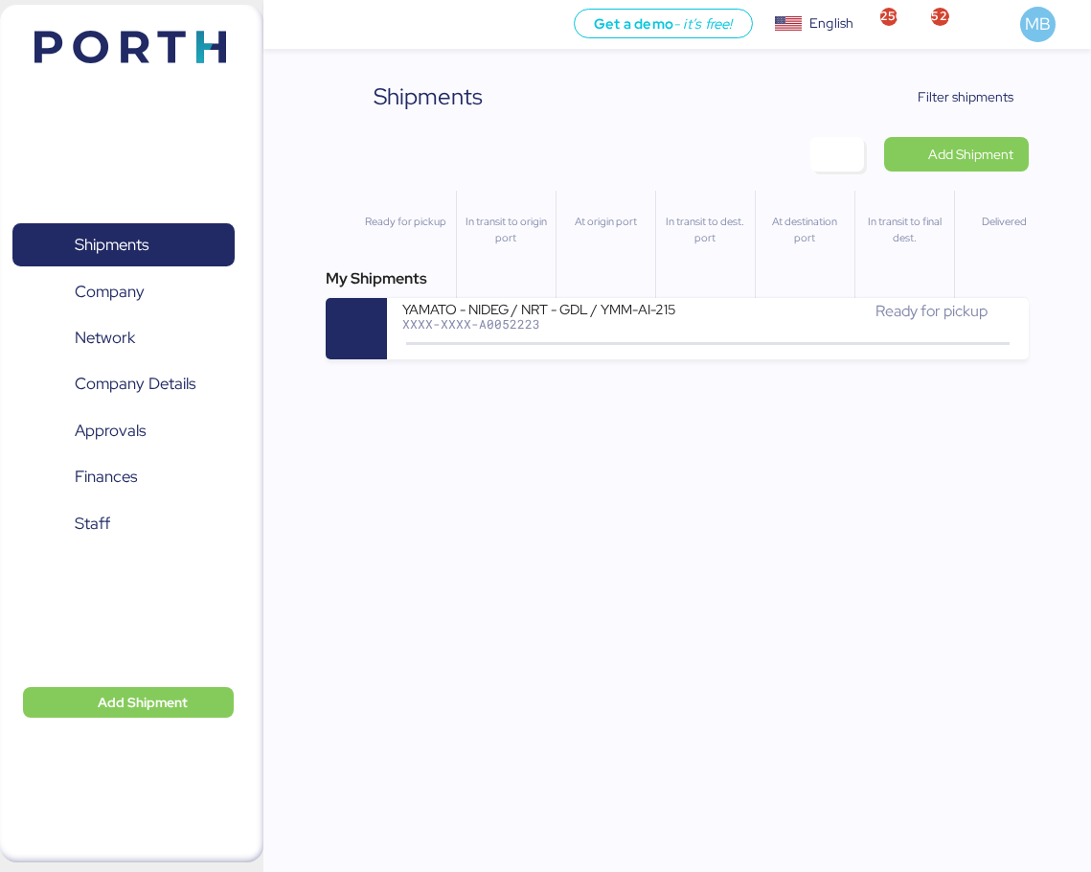
click at [990, 100] on span "Filter shipments" at bounding box center [966, 96] width 96 height 23
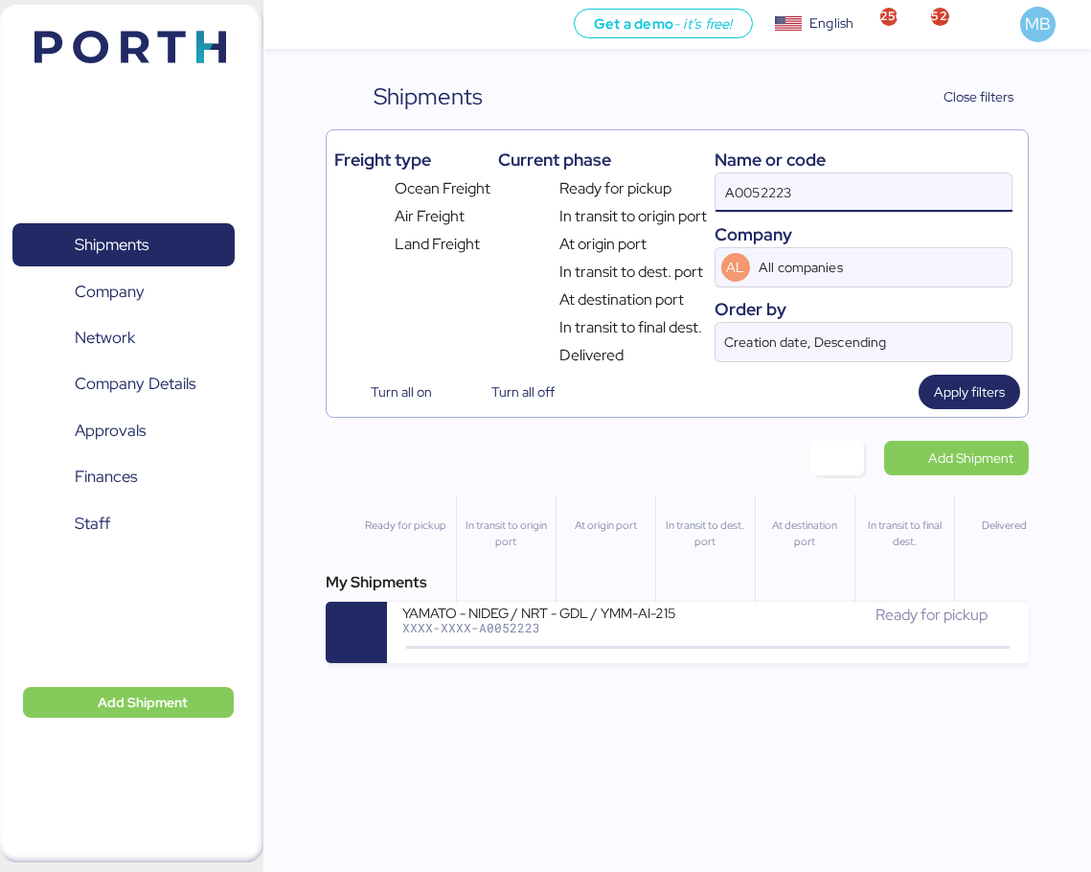
drag, startPoint x: 833, startPoint y: 188, endPoint x: 602, endPoint y: 166, distance: 232.0
click at [602, 166] on div "Freight type Ocean Freight Air Freight Land Freight Current phase Ready for pic…" at bounding box center [677, 252] width 686 height 229
paste input "O0052115"
type input "O0052115"
click at [675, 624] on div "XXXX-XXXX-O0052115" at bounding box center [555, 627] width 306 height 13
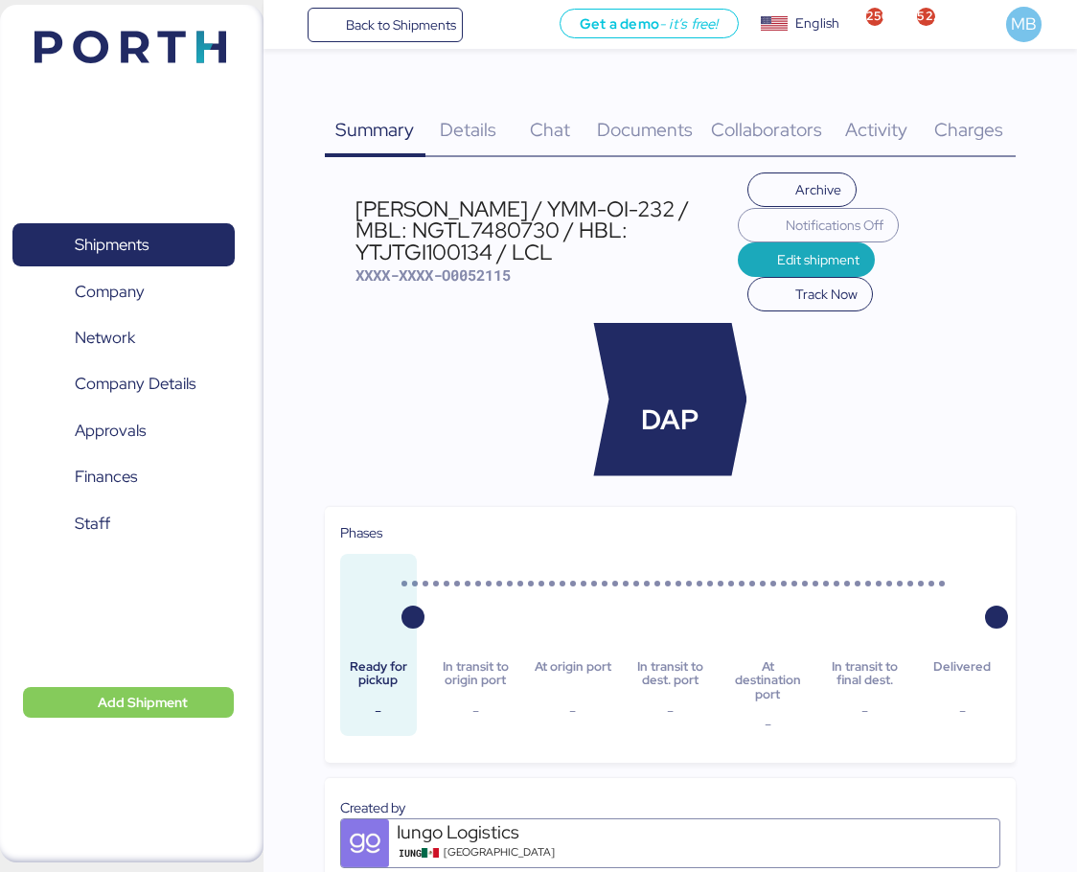
click at [994, 127] on span "Charges" at bounding box center [968, 129] width 69 height 25
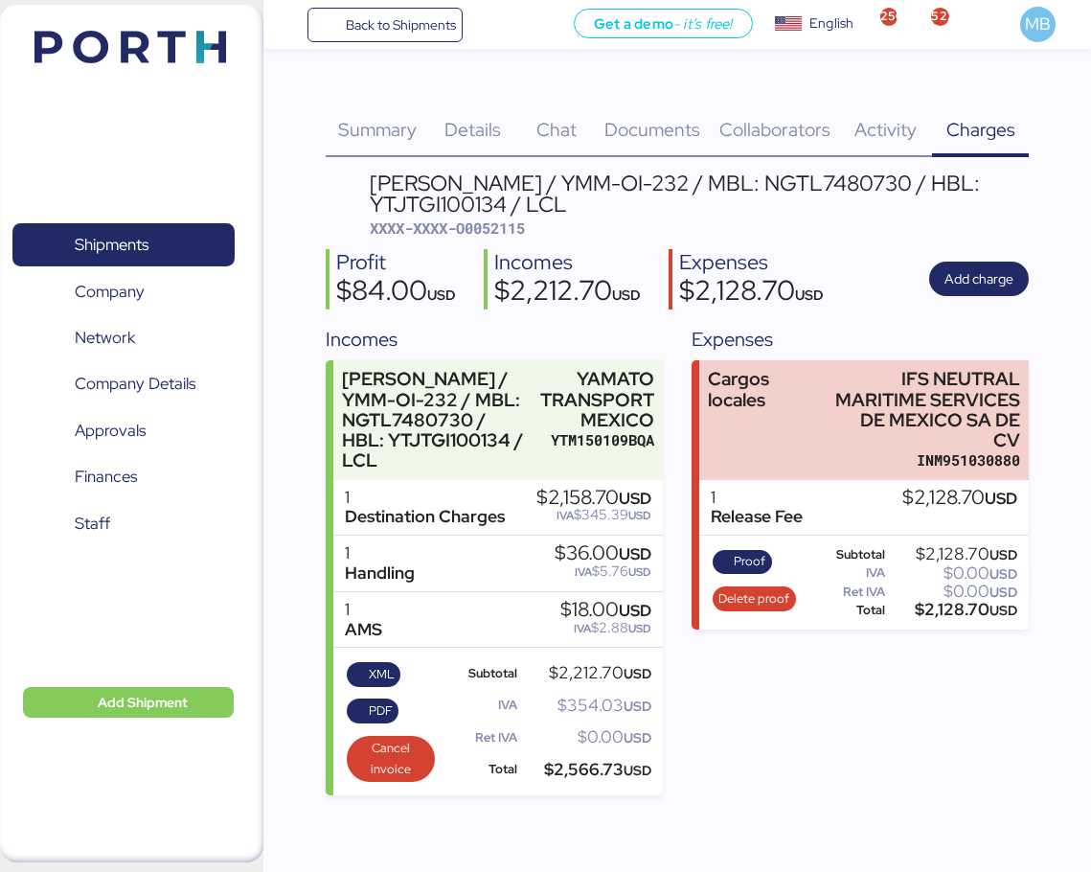
click at [379, 700] on span "PDF" at bounding box center [381, 710] width 24 height 21
click at [381, 664] on span "XML" at bounding box center [382, 674] width 26 height 21
click at [359, 34] on span "Back to Shipments" at bounding box center [401, 24] width 110 height 23
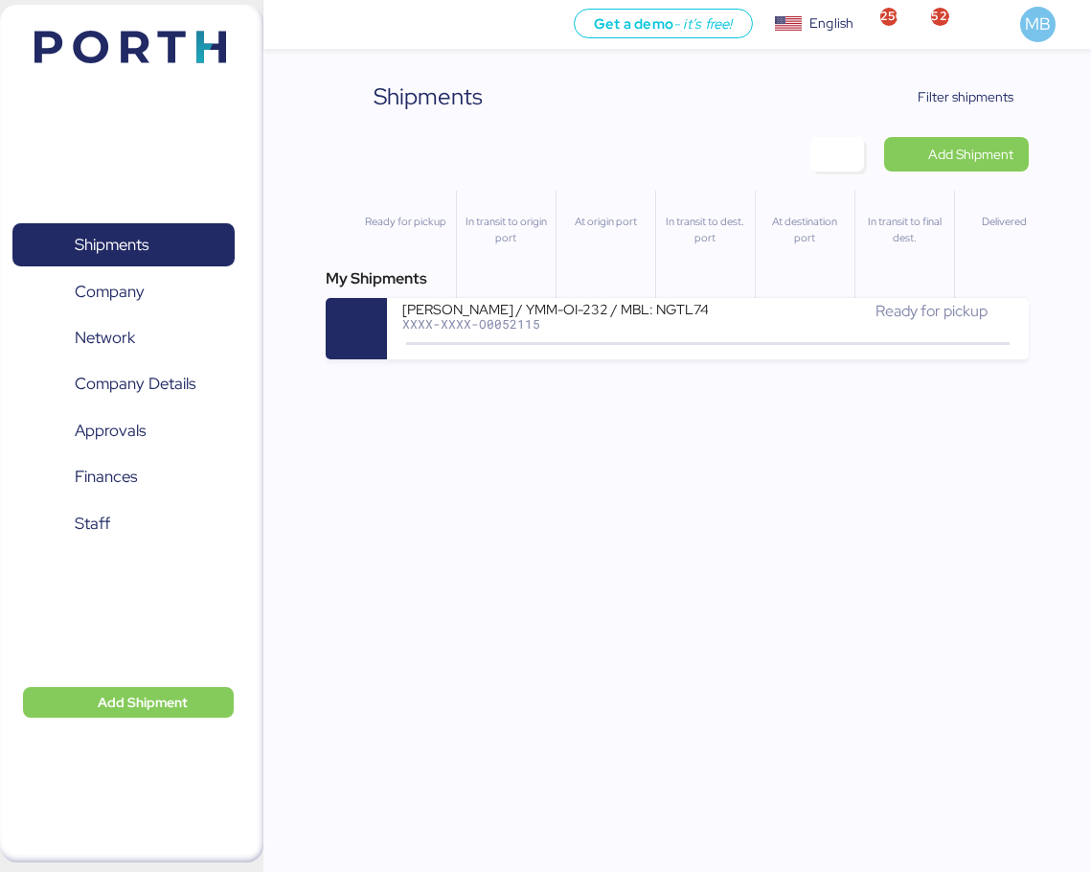
click at [987, 97] on span "Filter shipments" at bounding box center [966, 96] width 96 height 23
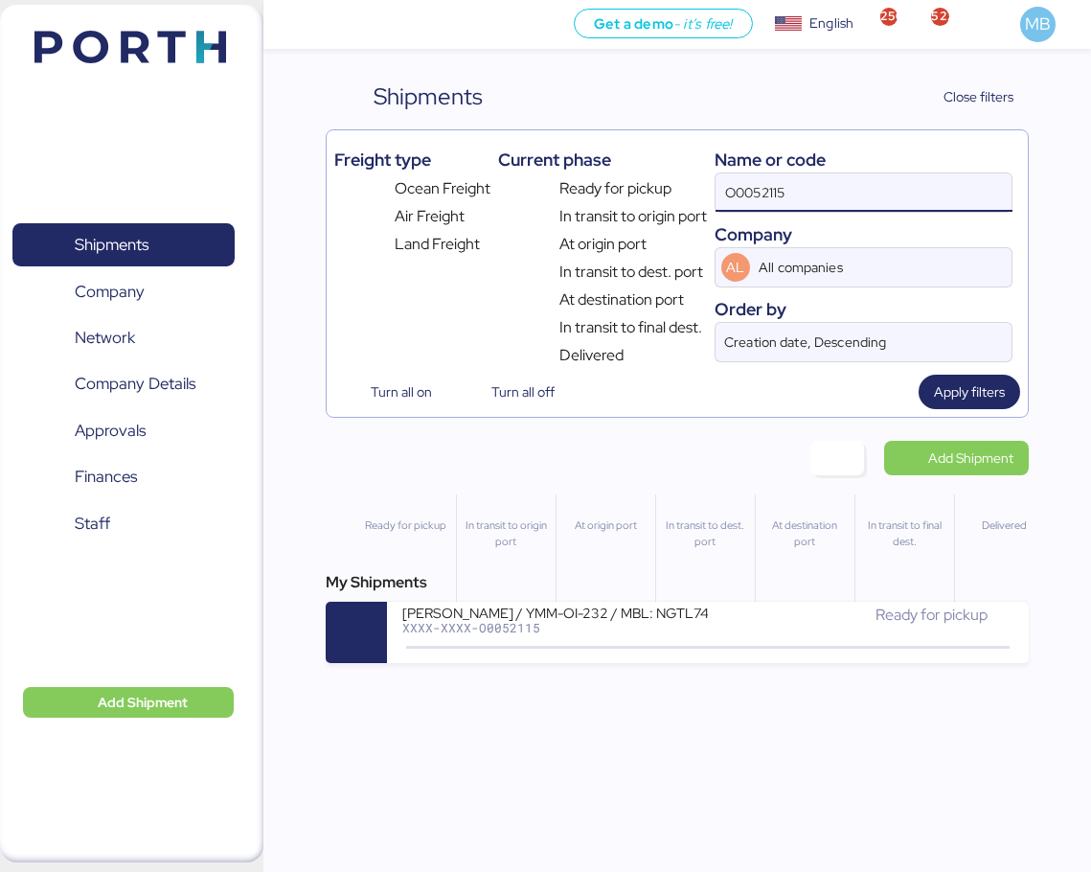
drag, startPoint x: 847, startPoint y: 191, endPoint x: 590, endPoint y: 198, distance: 256.9
click at [590, 198] on div "Freight type Ocean Freight Air Freight Land Freight Current phase Ready for pic…" at bounding box center [677, 252] width 686 height 229
type input "yamato"
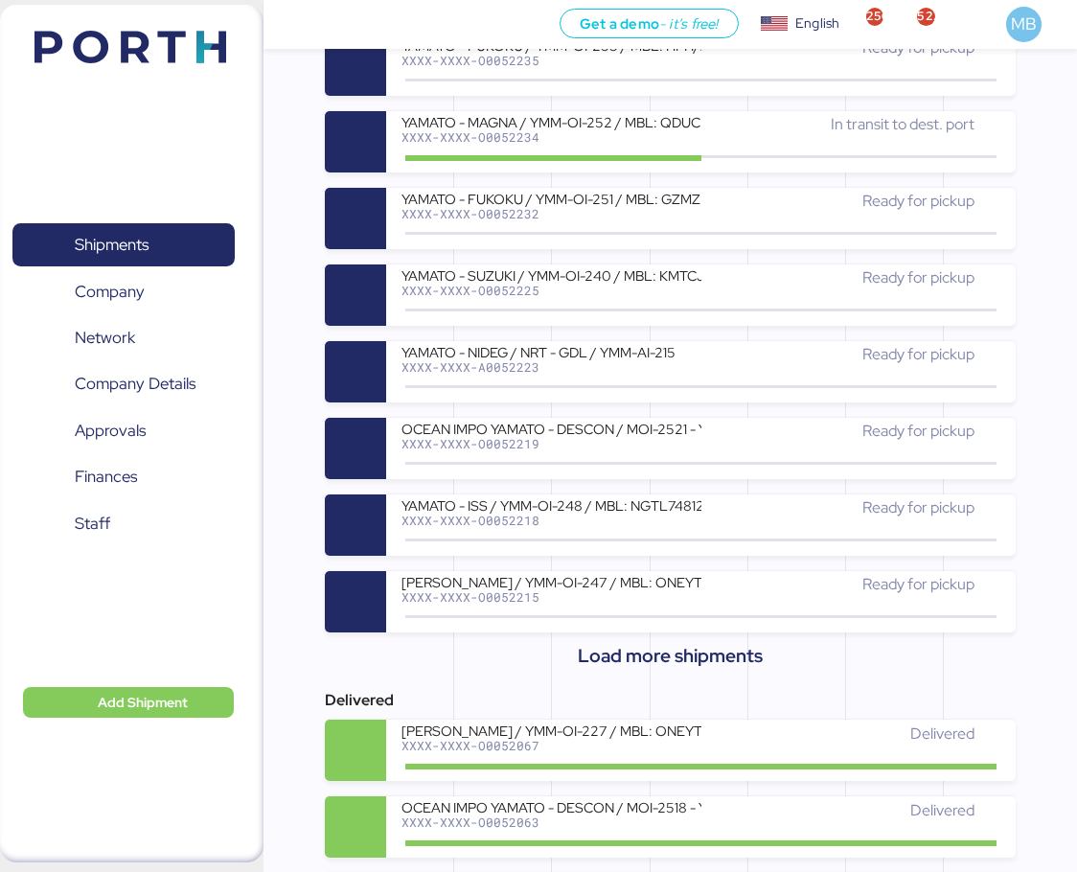
scroll to position [767, 0]
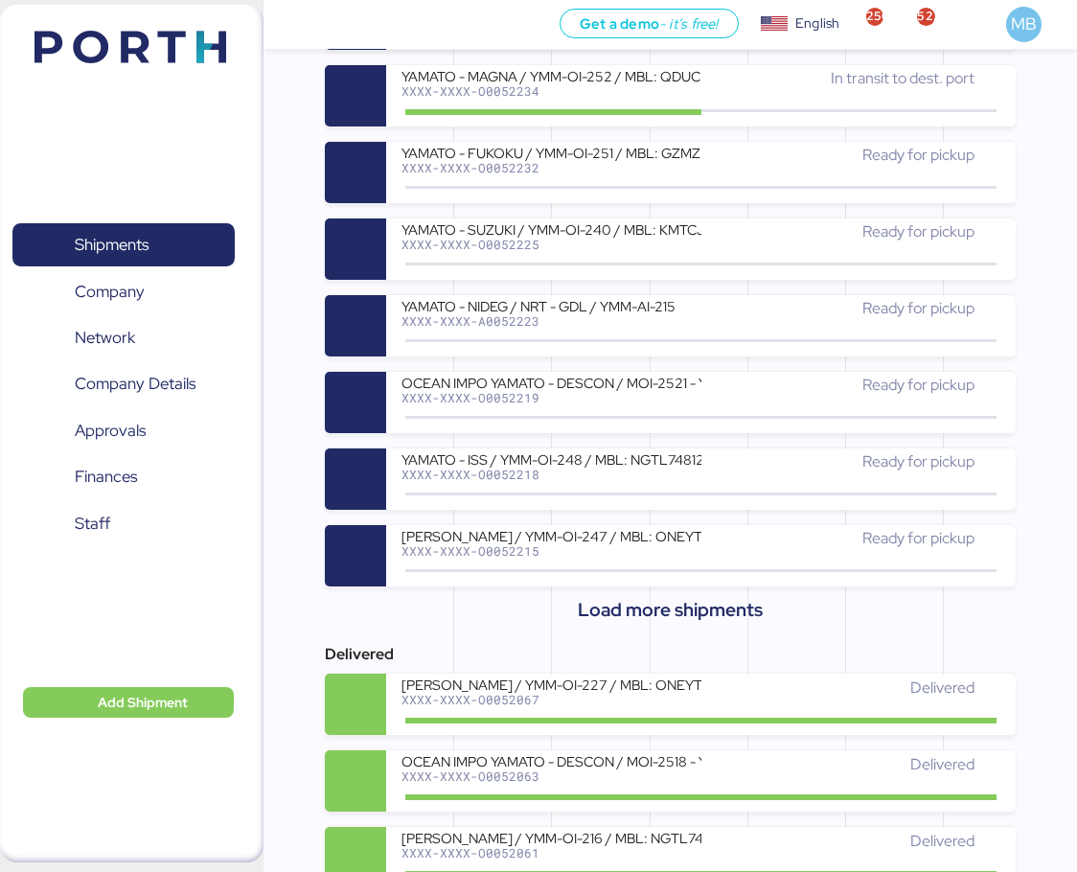
click at [681, 615] on span "Load more shipments" at bounding box center [670, 610] width 185 height 32
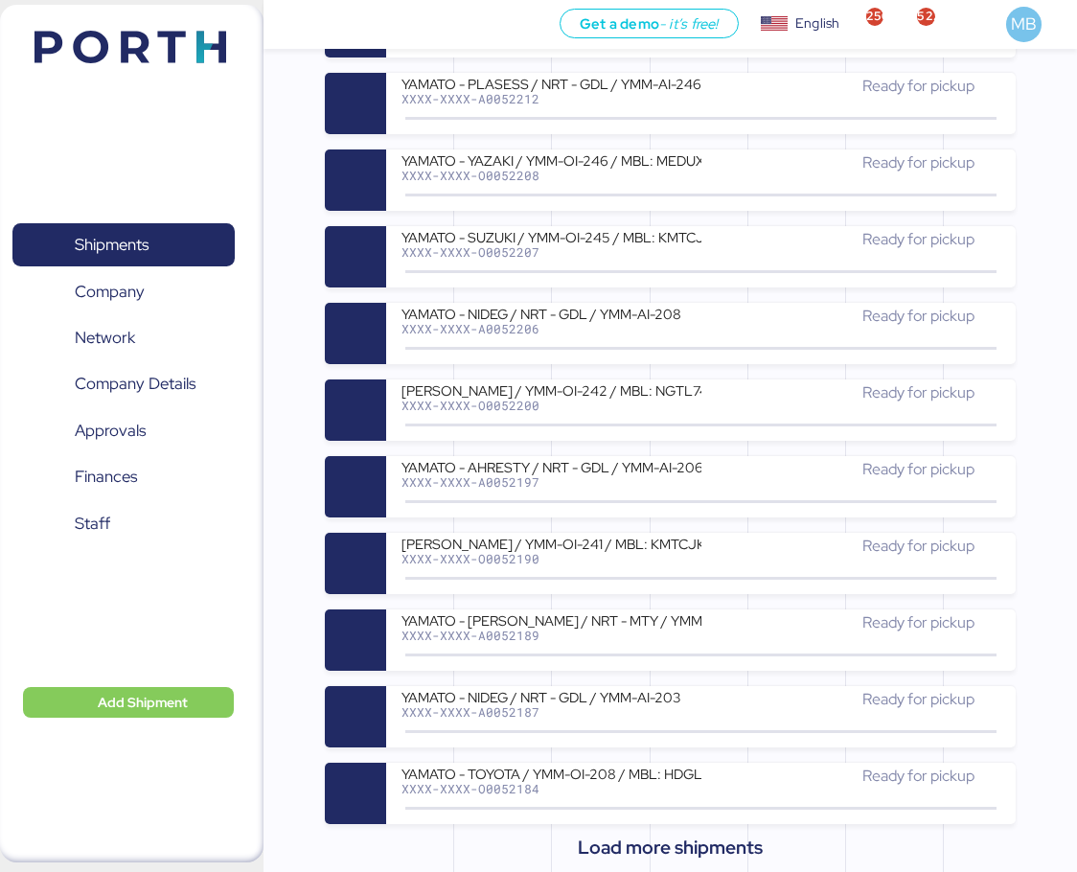
scroll to position [1342, 0]
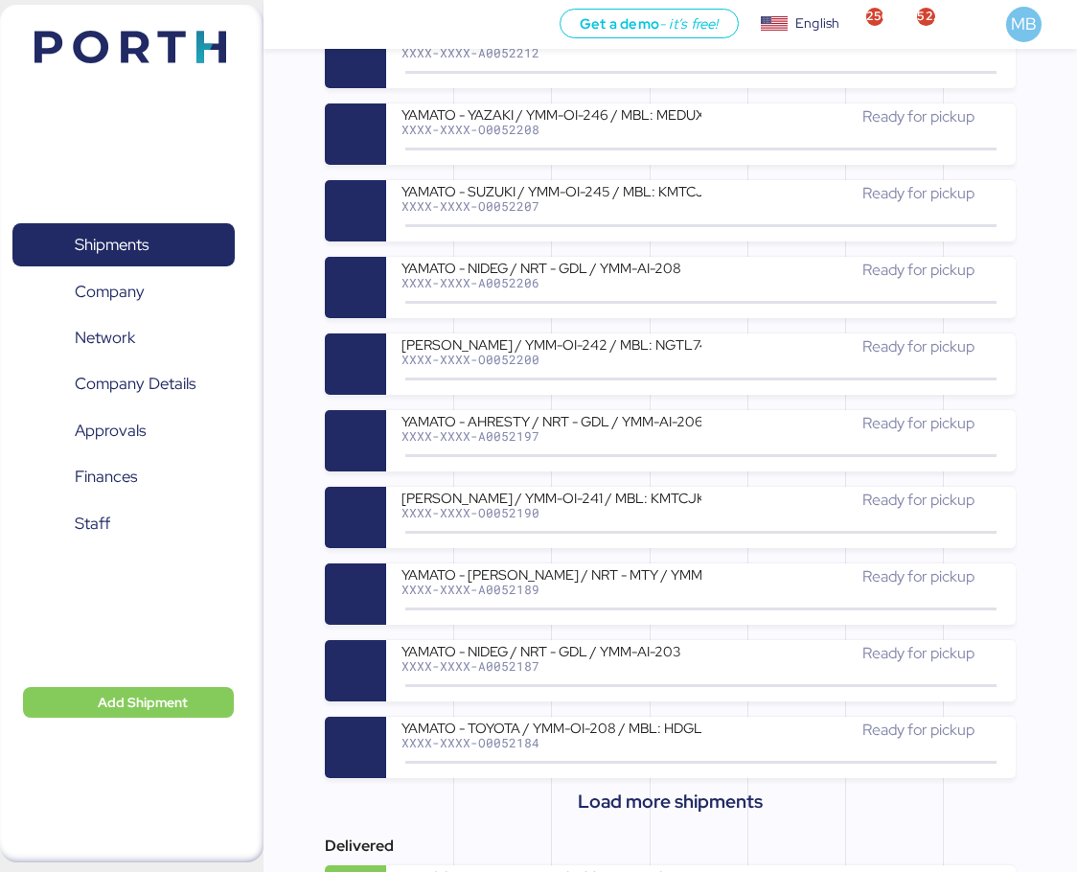
click at [676, 794] on span "Load more shipments" at bounding box center [670, 802] width 185 height 32
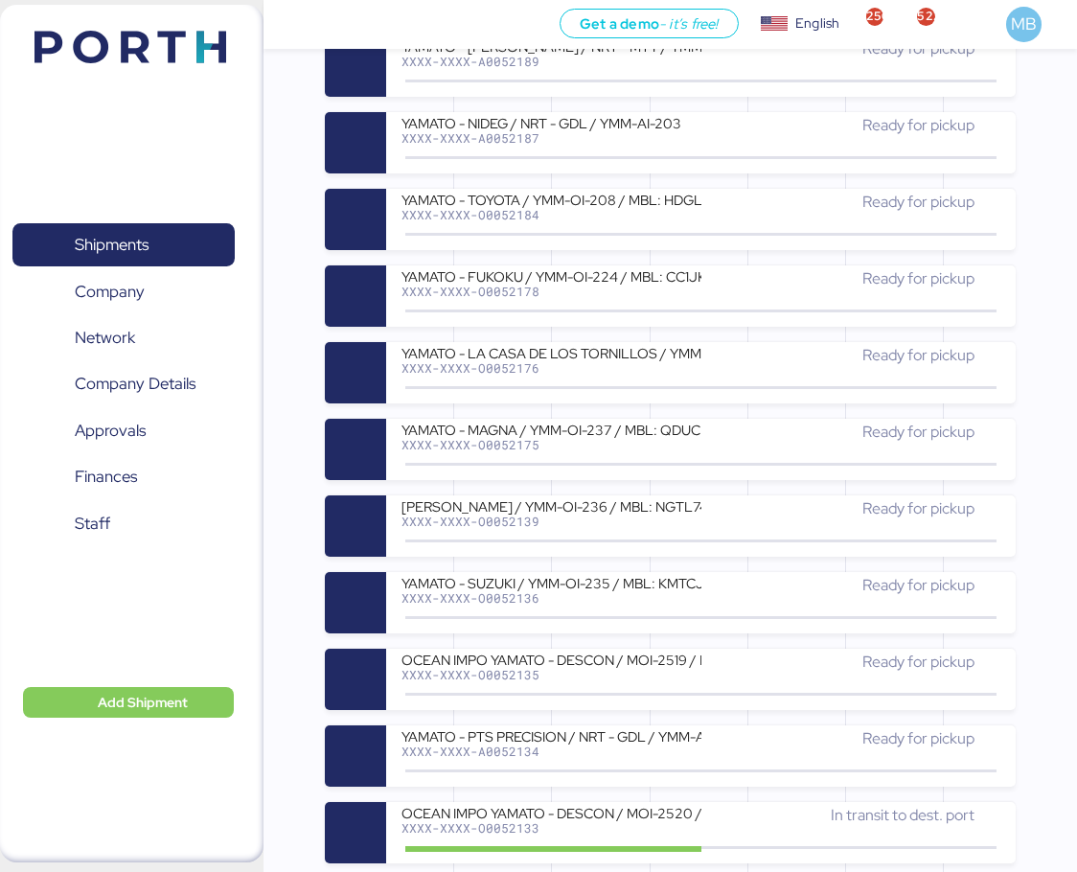
scroll to position [1916, 0]
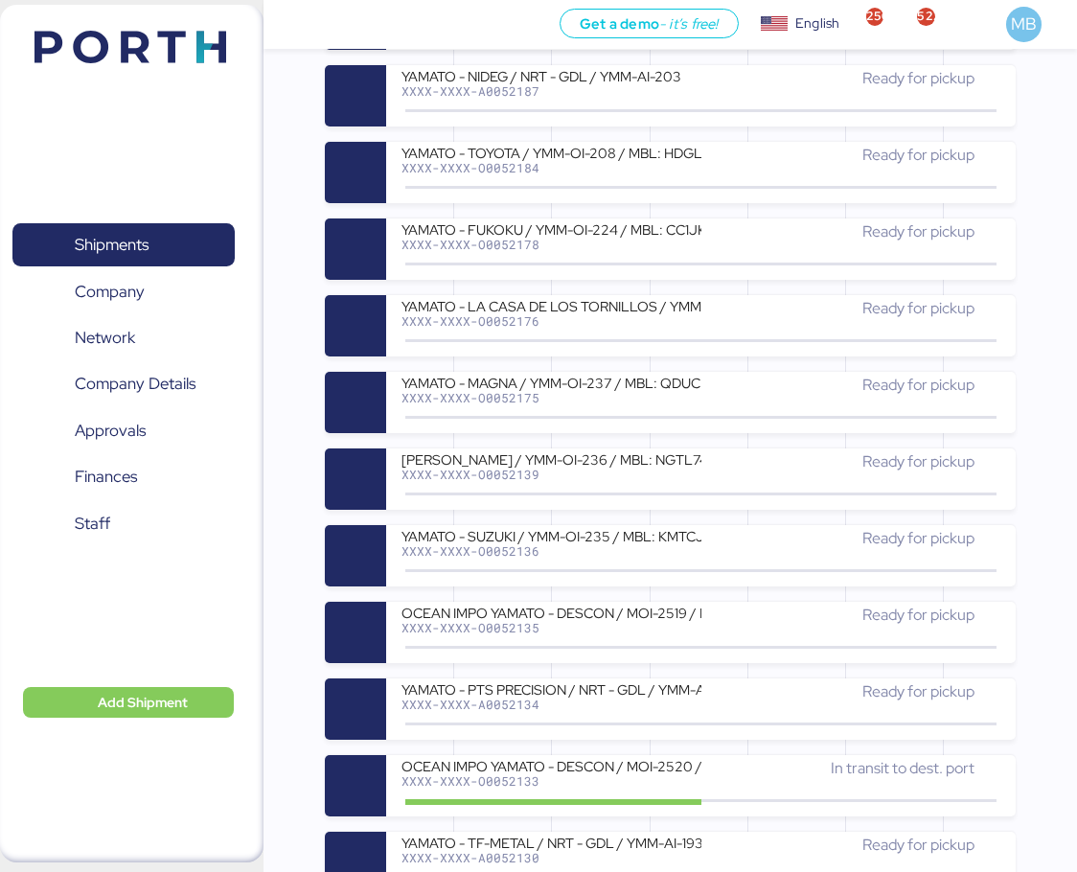
click at [719, 614] on div "Ready for pickup" at bounding box center [851, 615] width 300 height 23
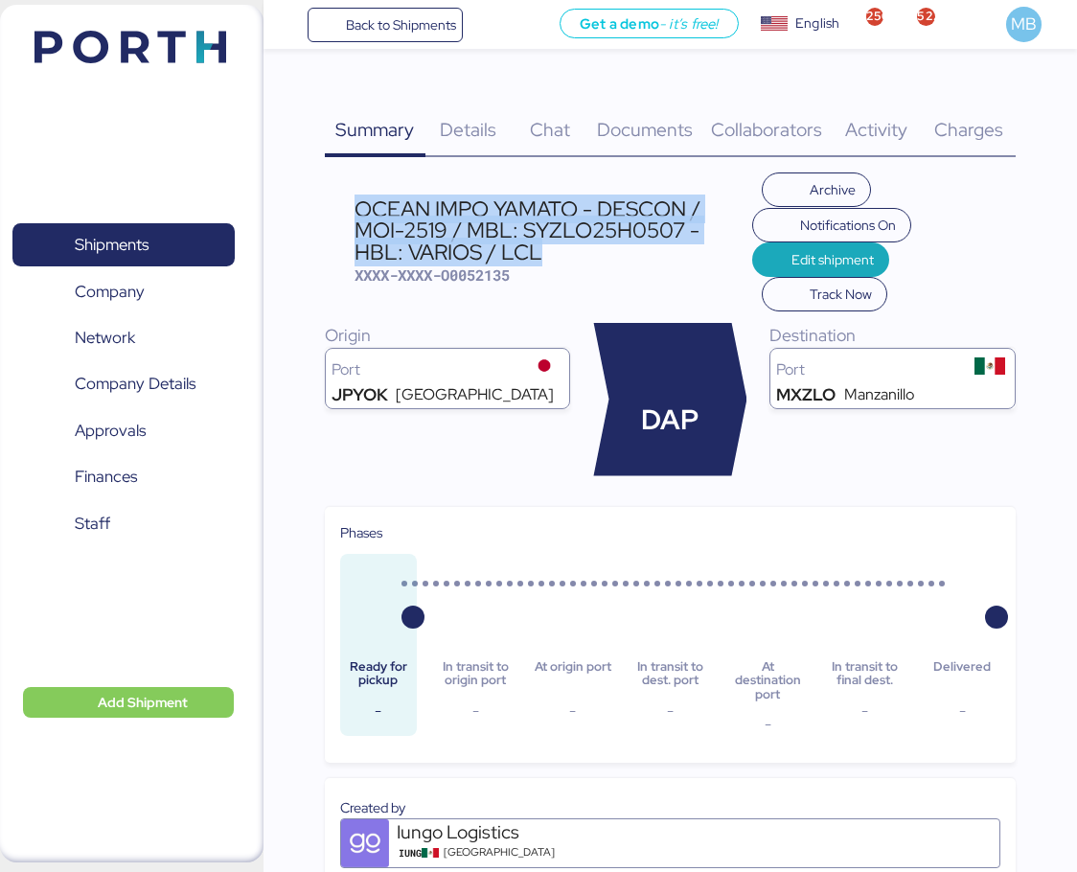
drag, startPoint x: 499, startPoint y: 258, endPoint x: 361, endPoint y: 211, distance: 145.8
click at [361, 211] on div "OCEAN IMPO YAMATO - DESCON / MOI-2519 / MBL: SYZLO25H0507 - HBL: VARIOS / LCL" at bounding box center [554, 230] width 398 height 64
copy div "OCEAN IMPO YAMATO - DESCON / MOI-2519 / MBL: SYZLO25H0507 - HBL: VARIOS / LCL"
click at [151, 240] on span "Shipments" at bounding box center [123, 245] width 206 height 28
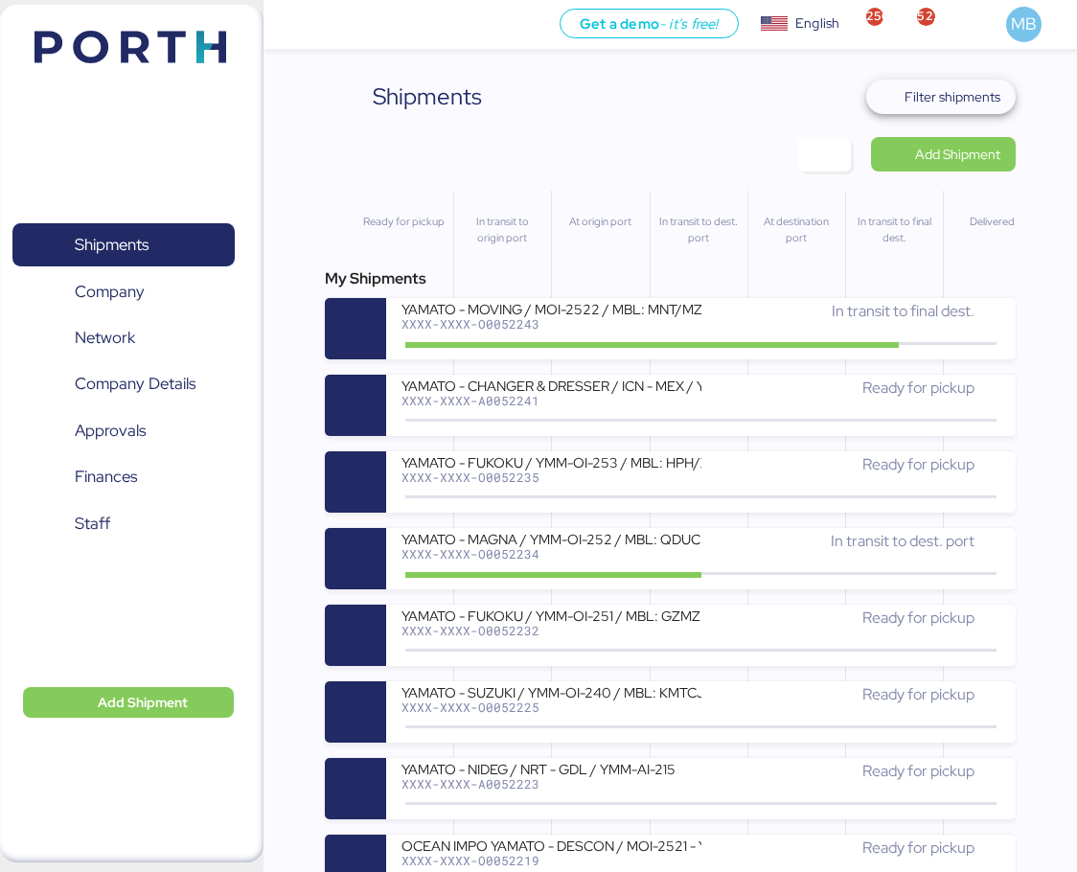
click at [984, 97] on span "Filter shipments" at bounding box center [953, 96] width 96 height 23
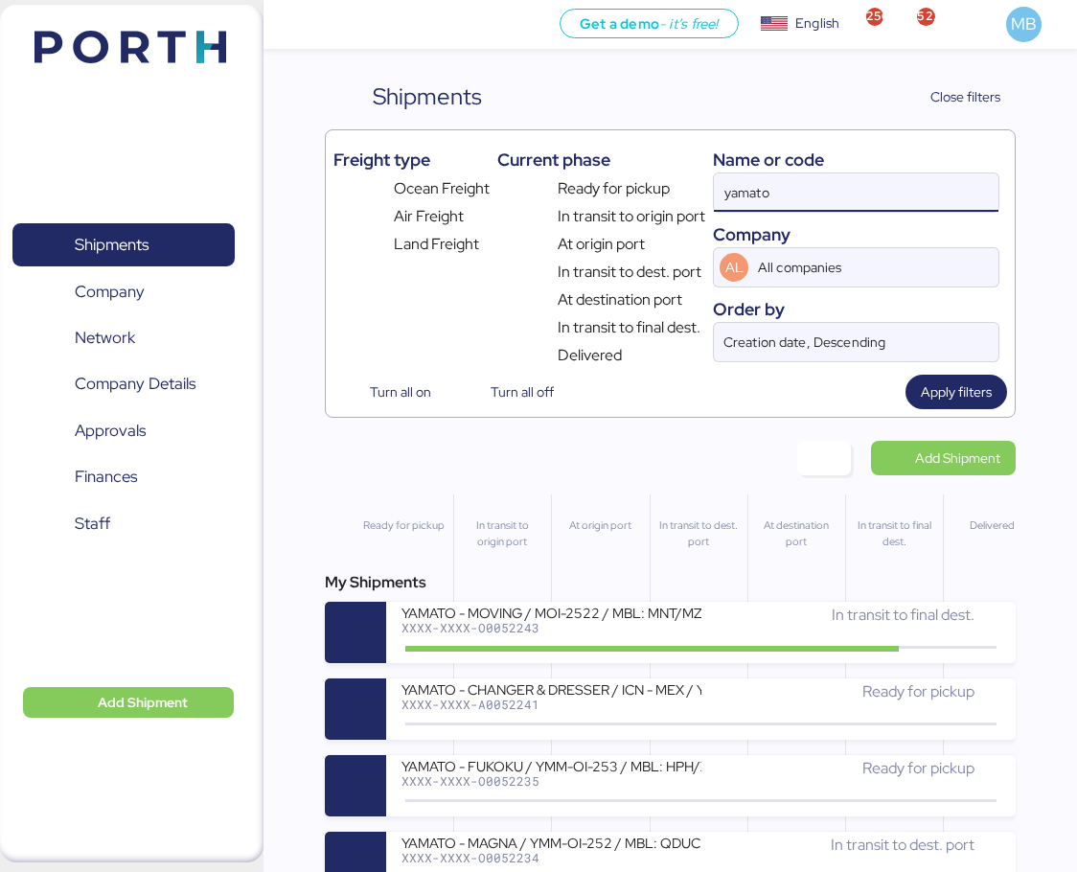
drag, startPoint x: 840, startPoint y: 191, endPoint x: 731, endPoint y: 180, distance: 109.7
click at [738, 180] on input "yamato" at bounding box center [856, 192] width 285 height 38
click at [972, 459] on span "Add Shipment" at bounding box center [957, 458] width 85 height 23
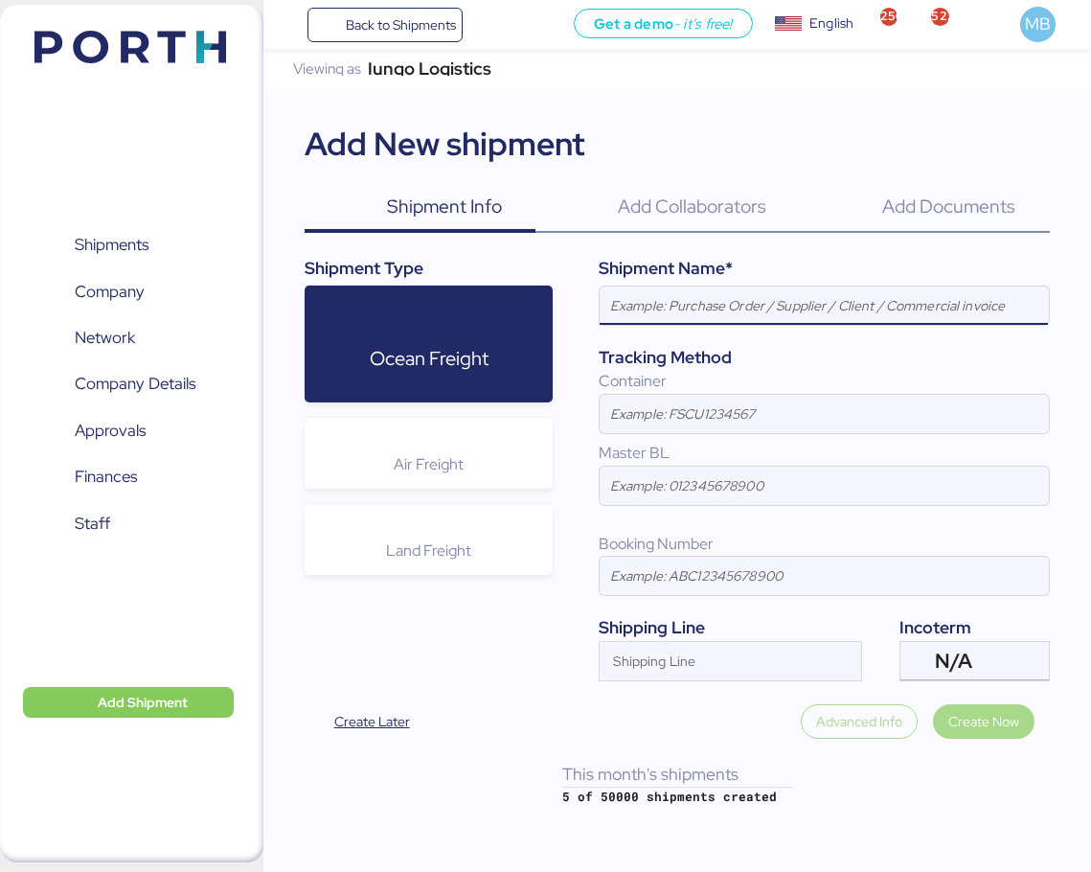
click at [768, 308] on input at bounding box center [824, 306] width 448 height 38
paste input "OCEAN IMPO YAMATO - DESCON / MOI-2519 / MBL: SYZLO25H0507 - HBL: VARIOS / LCL"
type input "OCEAN IMPO YAMATO - DESCON / MOI-2519 / MBL: SYZLO25H0507 - HBL: VARIOS / LCL"
click at [953, 666] on span "N/A" at bounding box center [953, 661] width 37 height 17
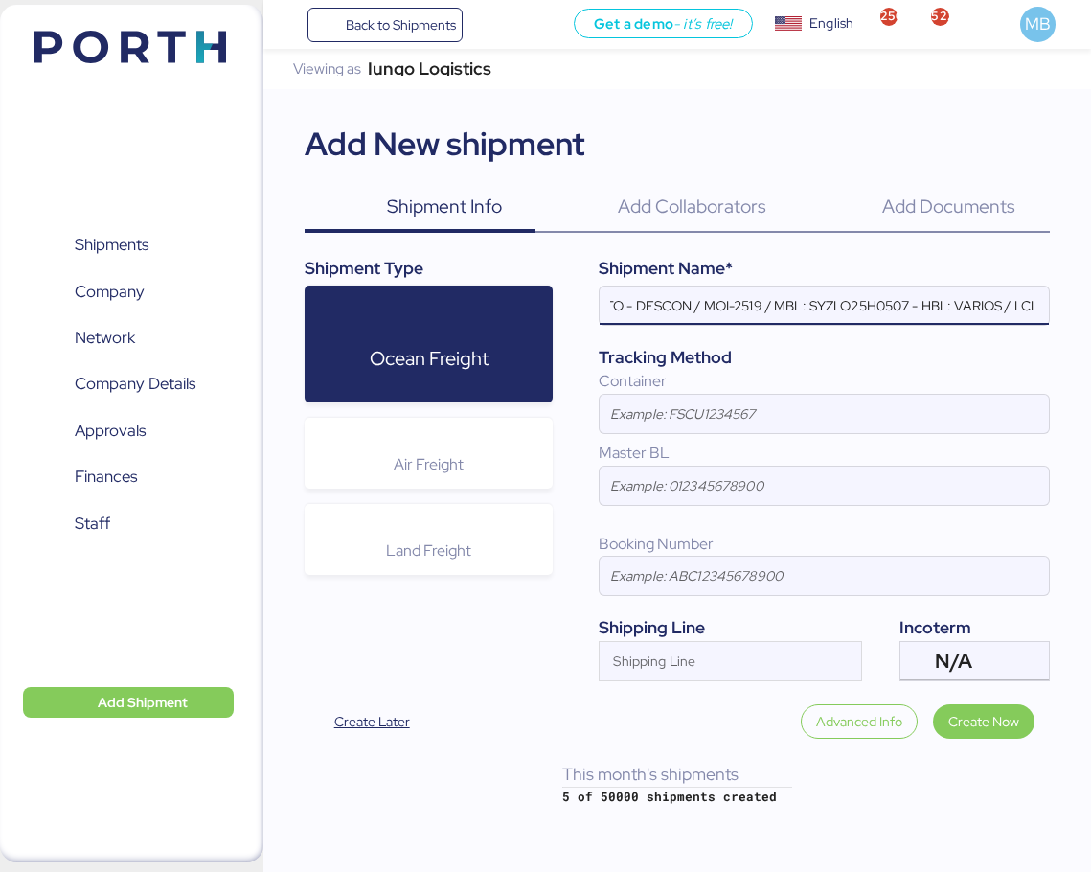
scroll to position [0, 0]
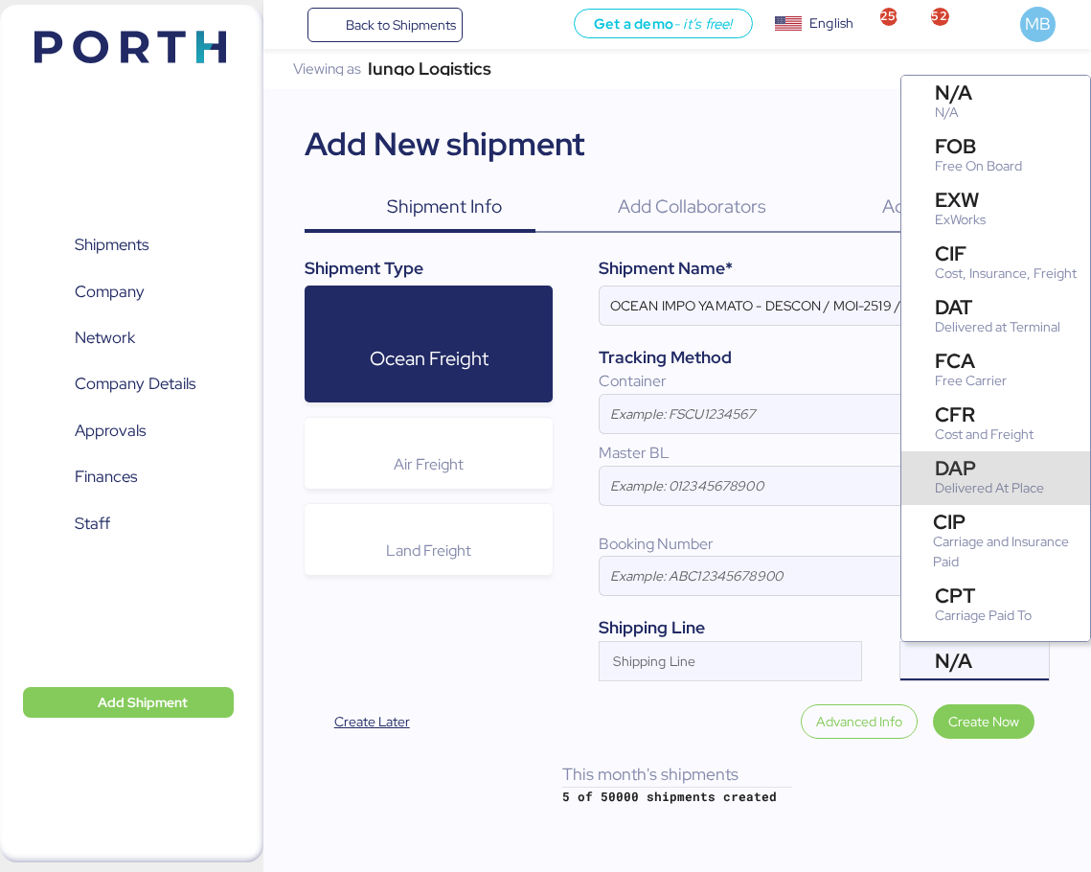
click at [1021, 478] on div "DAP" at bounding box center [989, 468] width 109 height 20
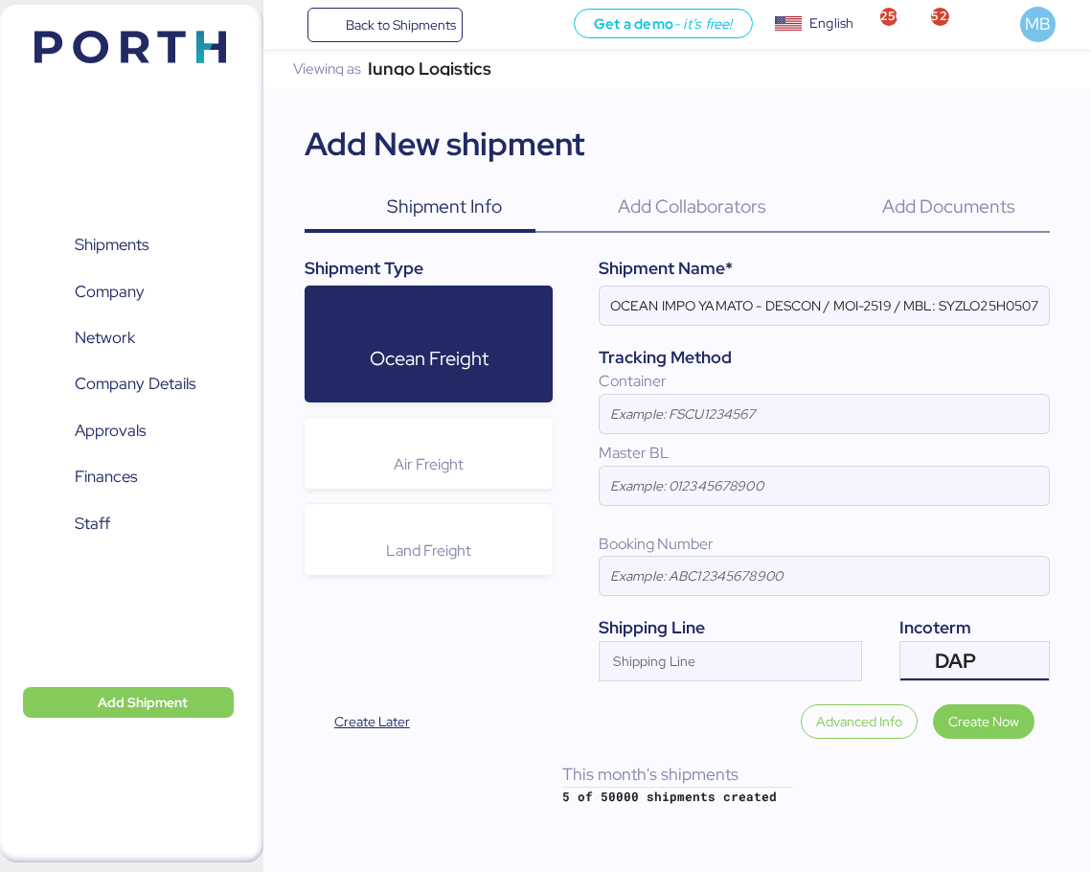
click at [734, 420] on input at bounding box center [824, 414] width 448 height 38
paste input "ONEU0672655"
type input "ONEU0672655"
click at [699, 655] on input "Shipping Line" at bounding box center [713, 666] width 226 height 23
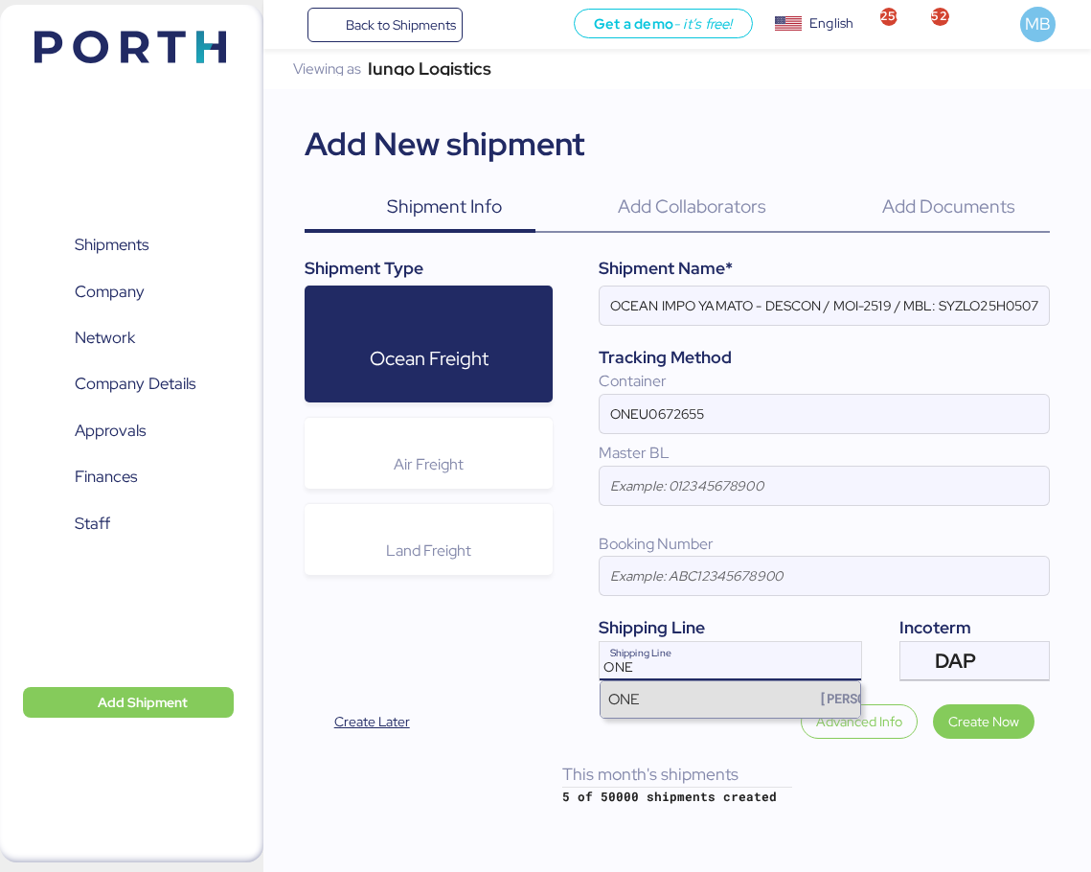
type input "ONE"
click at [767, 710] on div "ONE [PERSON_NAME]" at bounding box center [730, 699] width 259 height 36
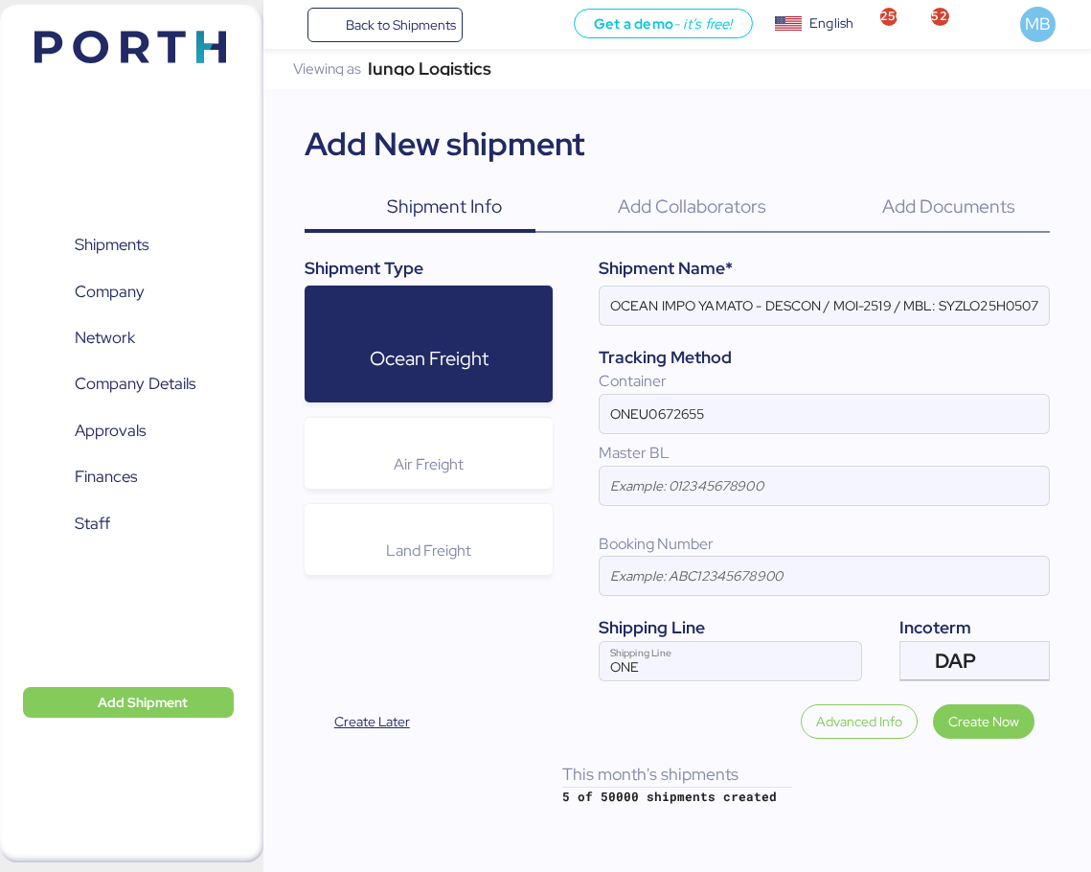
click at [893, 298] on input "OCEAN IMPO YAMATO - DESCON / MOI-2519 / MBL: SYZLO25H0507 - HBL: VARIOS / LCL" at bounding box center [824, 306] width 448 height 38
paste input "MOI-2523"
click at [1000, 300] on input "OCEAN IMPO YAMATO - DESCON / MOI-2523 / MBL: SYZLO25H0507 - HBL: VARIOS / LCL" at bounding box center [824, 306] width 448 height 38
paste input "NGTL7491425"
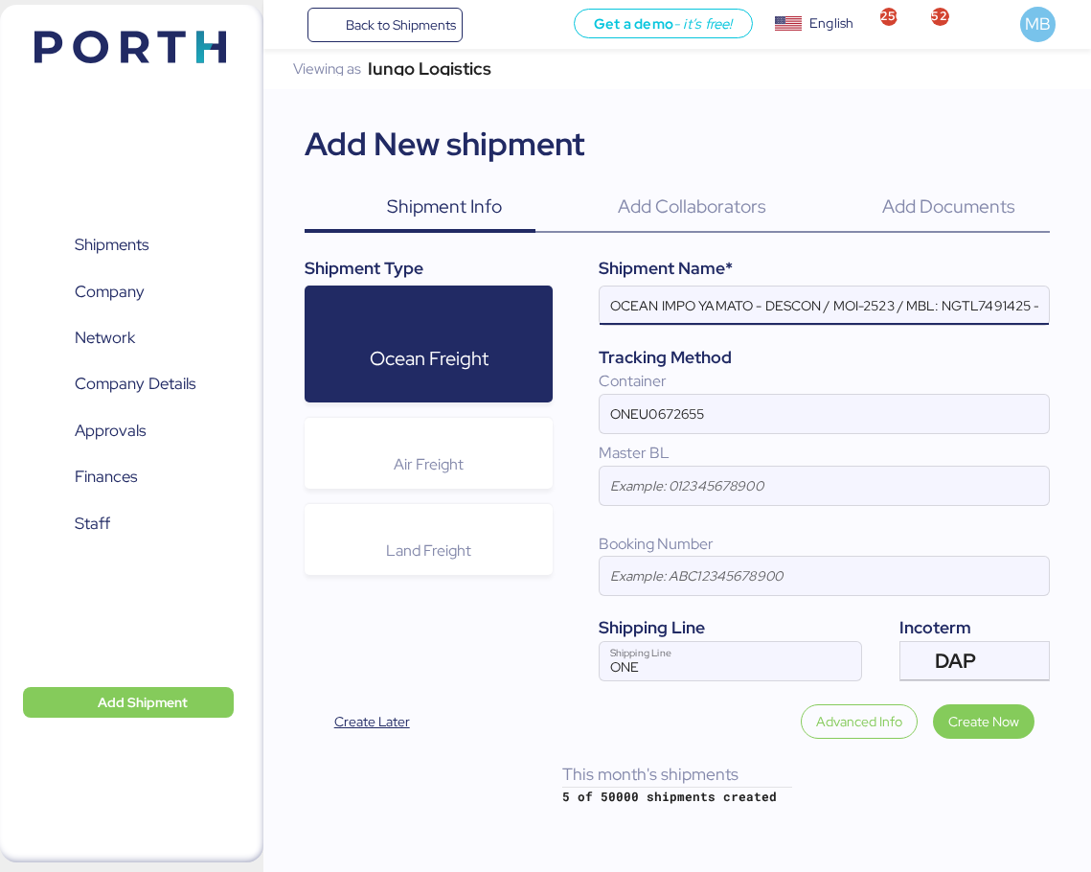
scroll to position [0, 126]
type input "OCEAN IMPO YAMATO - DESCON / MOI-2523 / MBL: NGTL7491425 - HBL: VARIOS / LCL"
click at [1001, 722] on span "Create Now" at bounding box center [984, 721] width 71 height 23
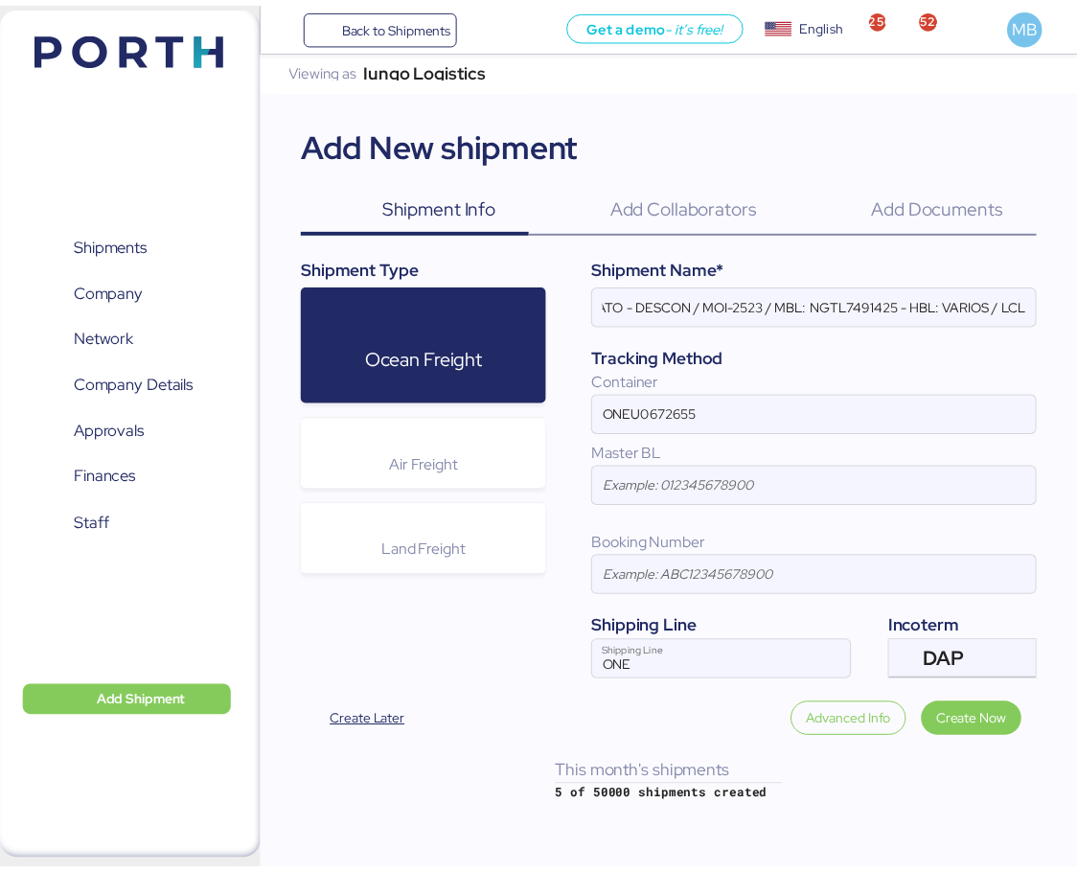
scroll to position [0, 0]
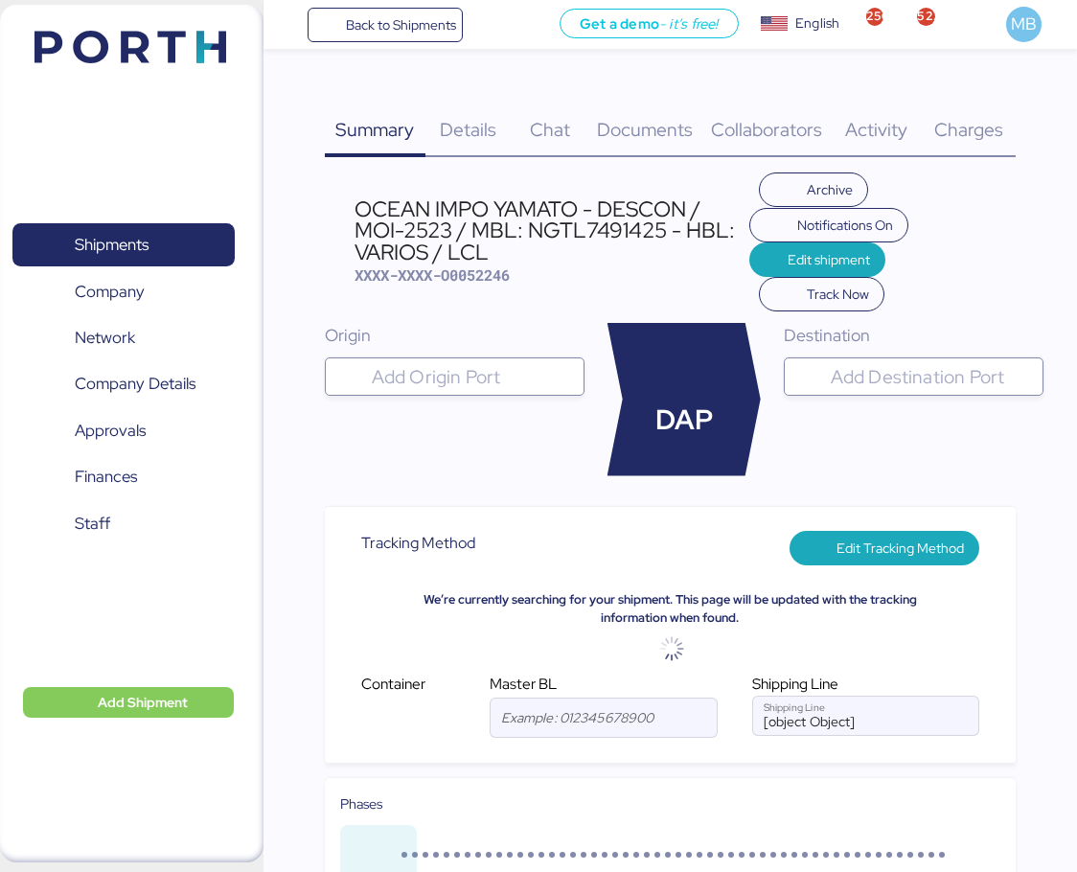
click at [430, 377] on input "search" at bounding box center [472, 376] width 208 height 23
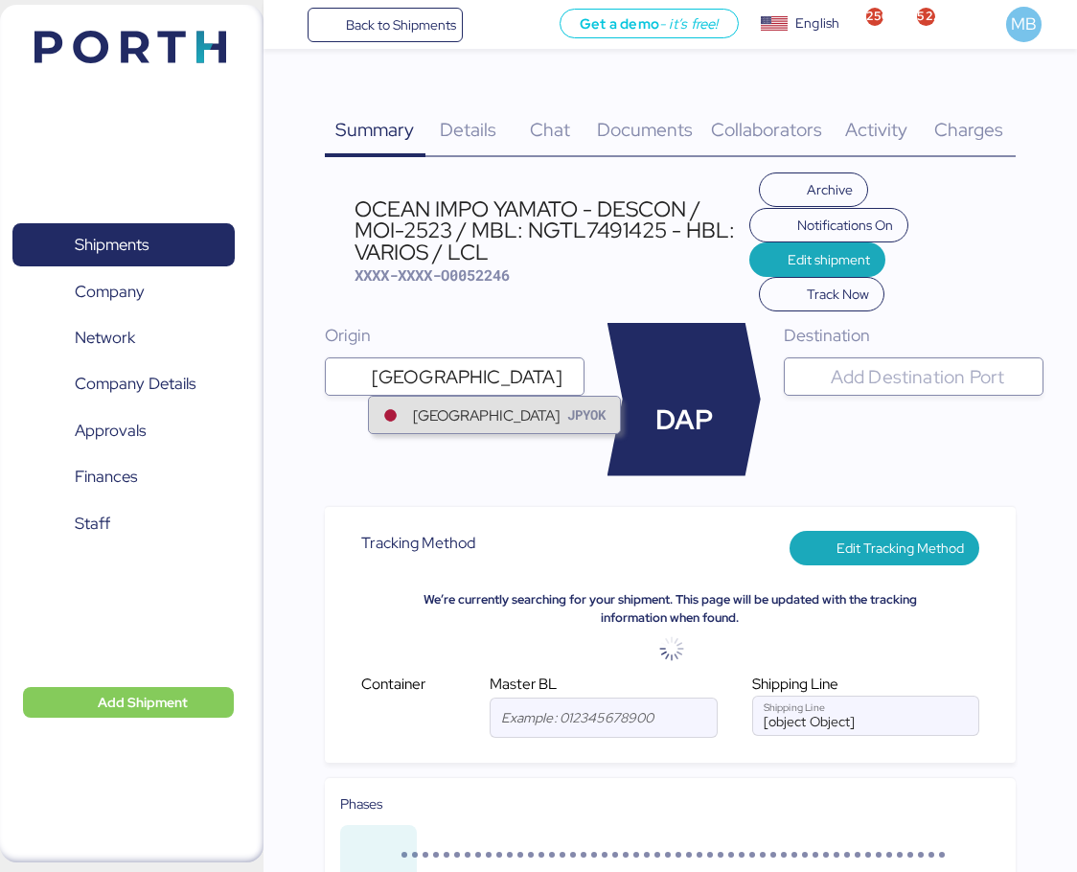
type input "[GEOGRAPHIC_DATA]"
click at [523, 425] on div "Yokohama JPYOK" at bounding box center [494, 415] width 251 height 36
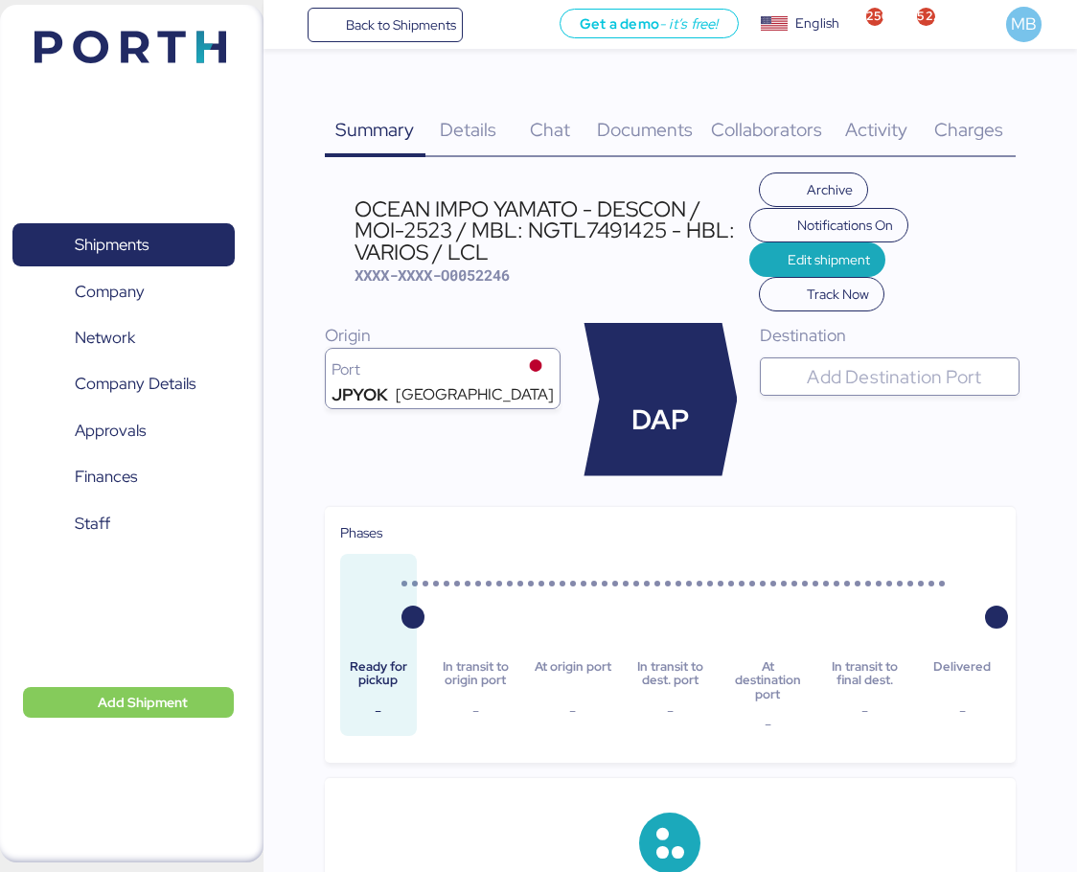
click at [851, 357] on div at bounding box center [907, 376] width 208 height 38
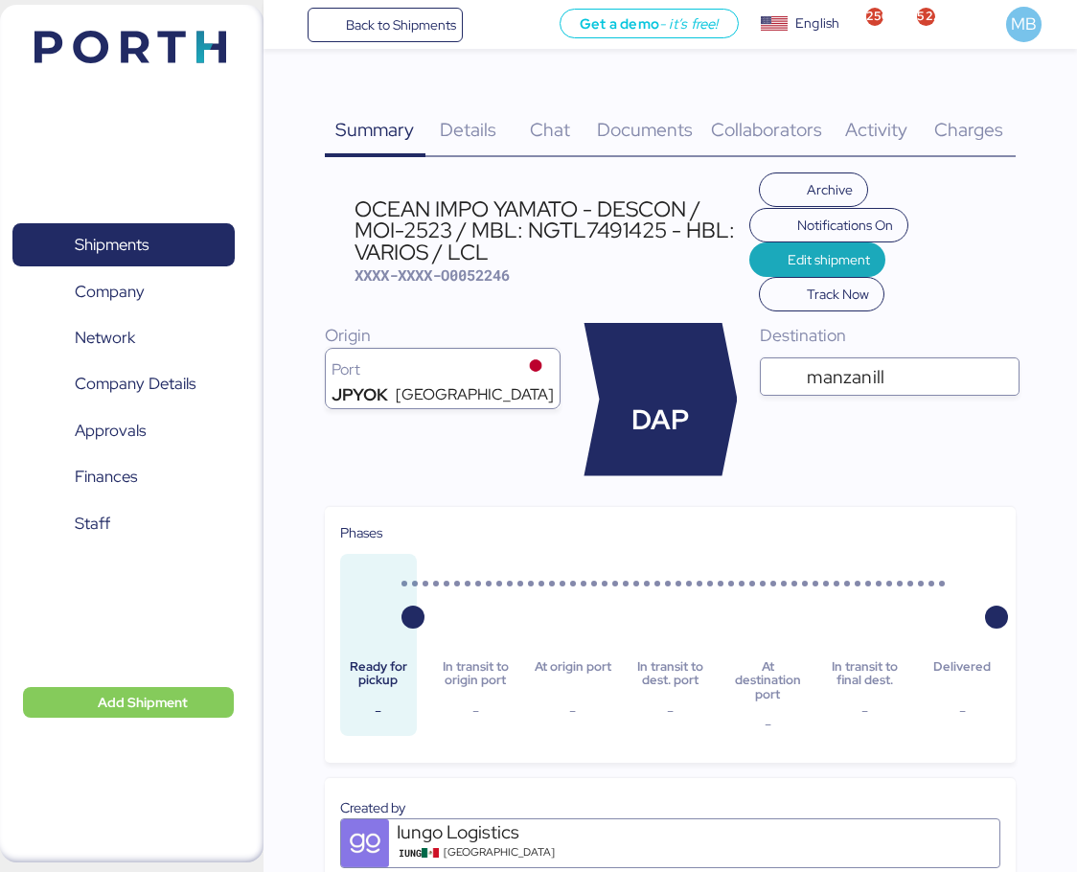
type input "manzanillo"
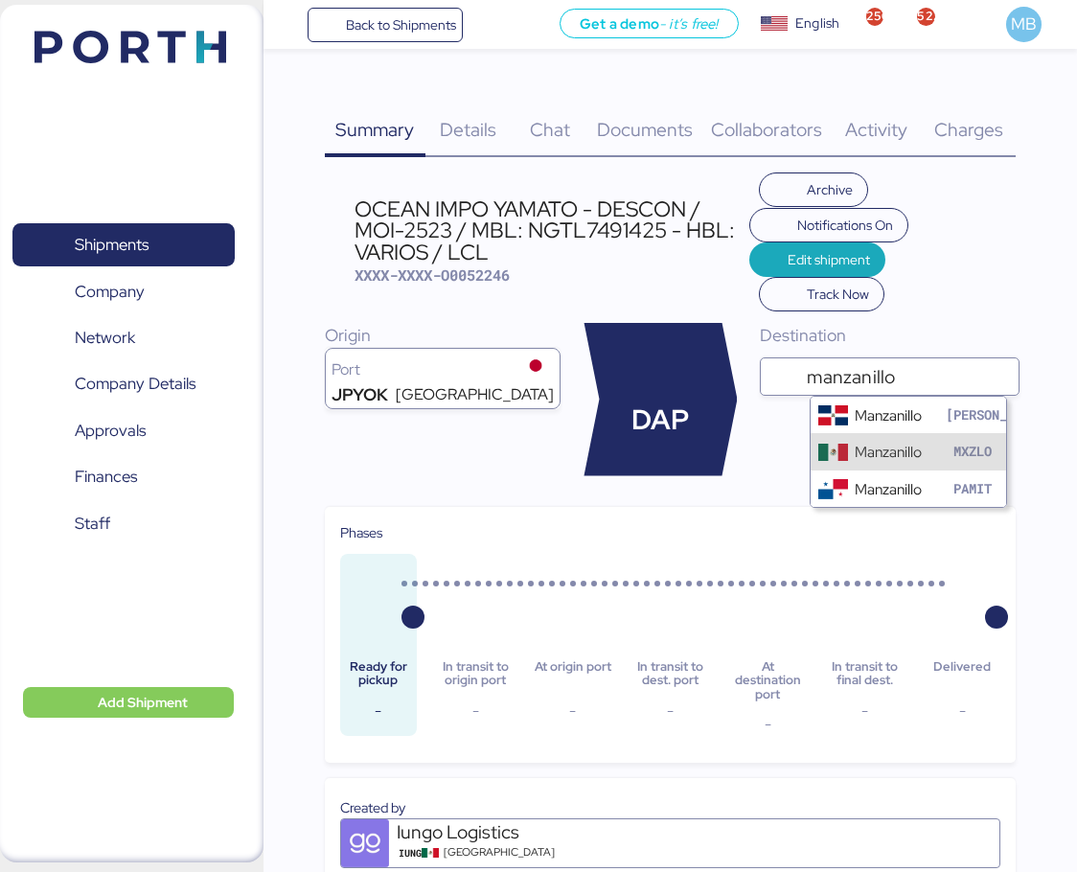
click at [848, 438] on div "Manzanillo MXZLO" at bounding box center [908, 451] width 195 height 36
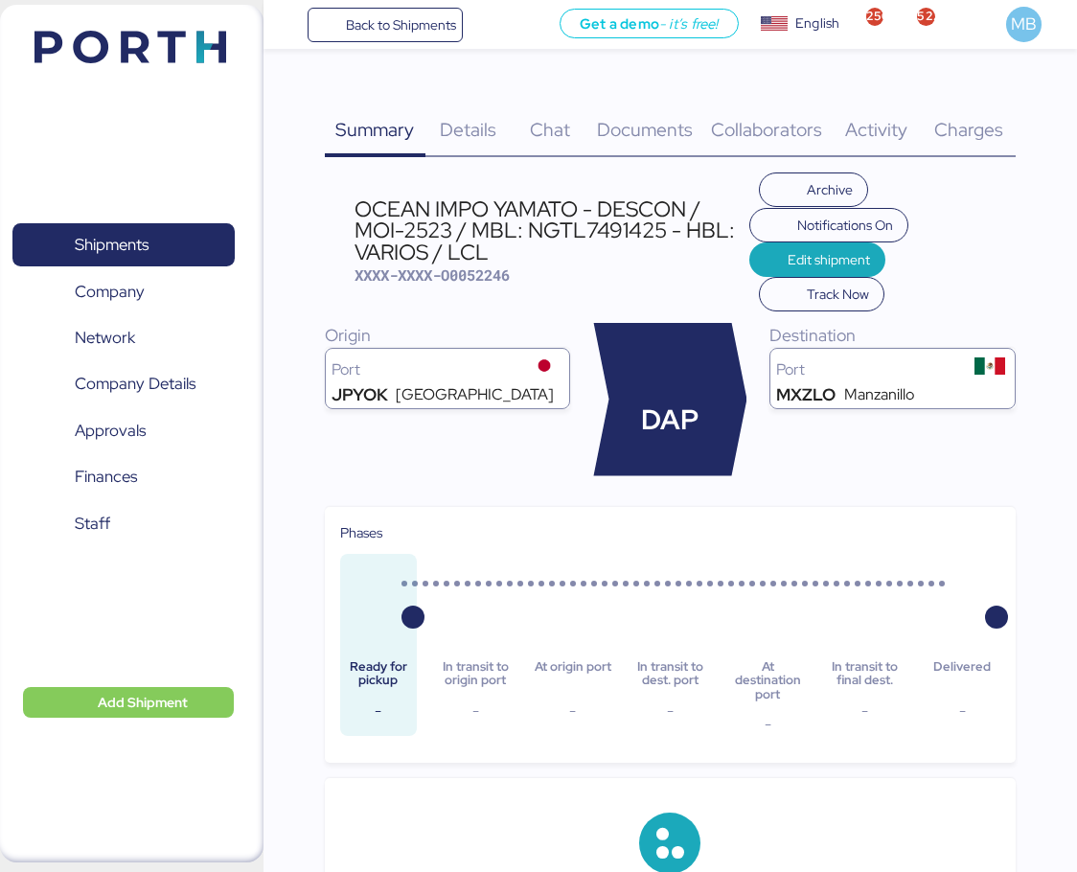
click at [482, 131] on span "Details" at bounding box center [468, 129] width 57 height 25
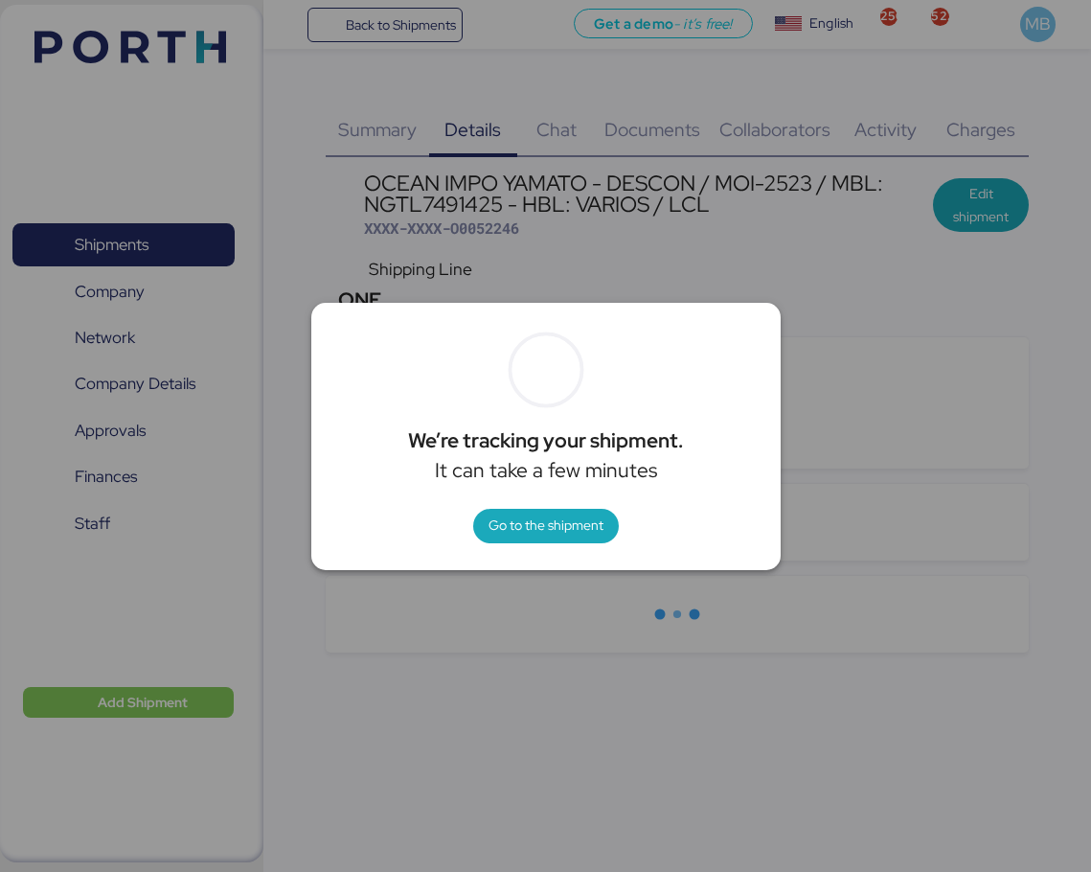
click at [561, 525] on span "Go to the shipment" at bounding box center [546, 525] width 115 height 23
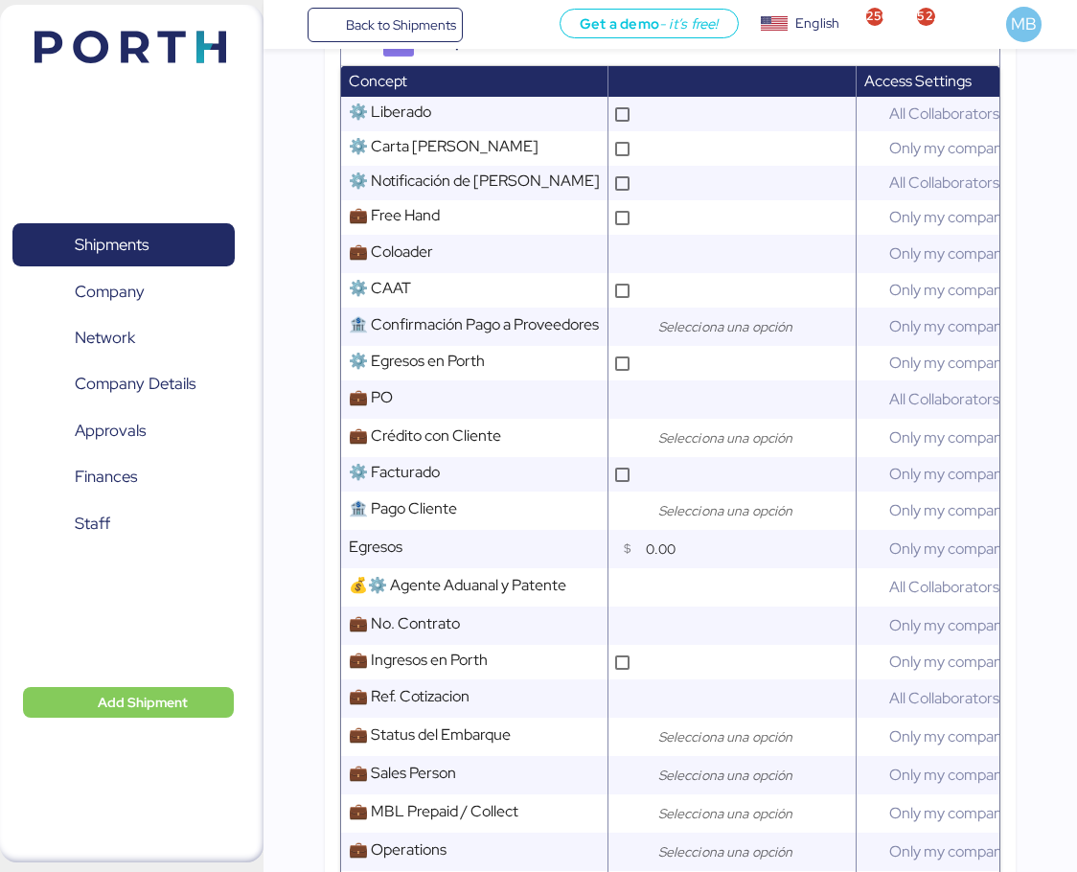
scroll to position [958, 0]
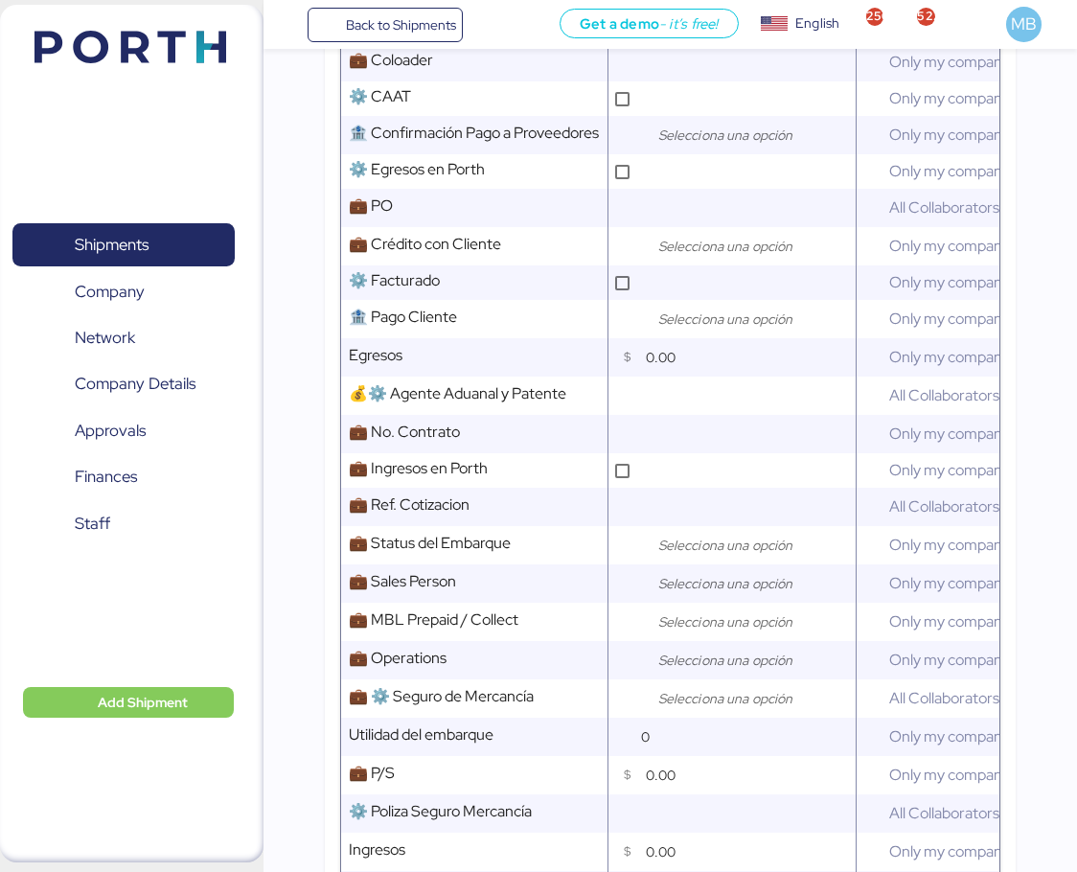
click at [691, 258] on input "search" at bounding box center [754, 246] width 201 height 23
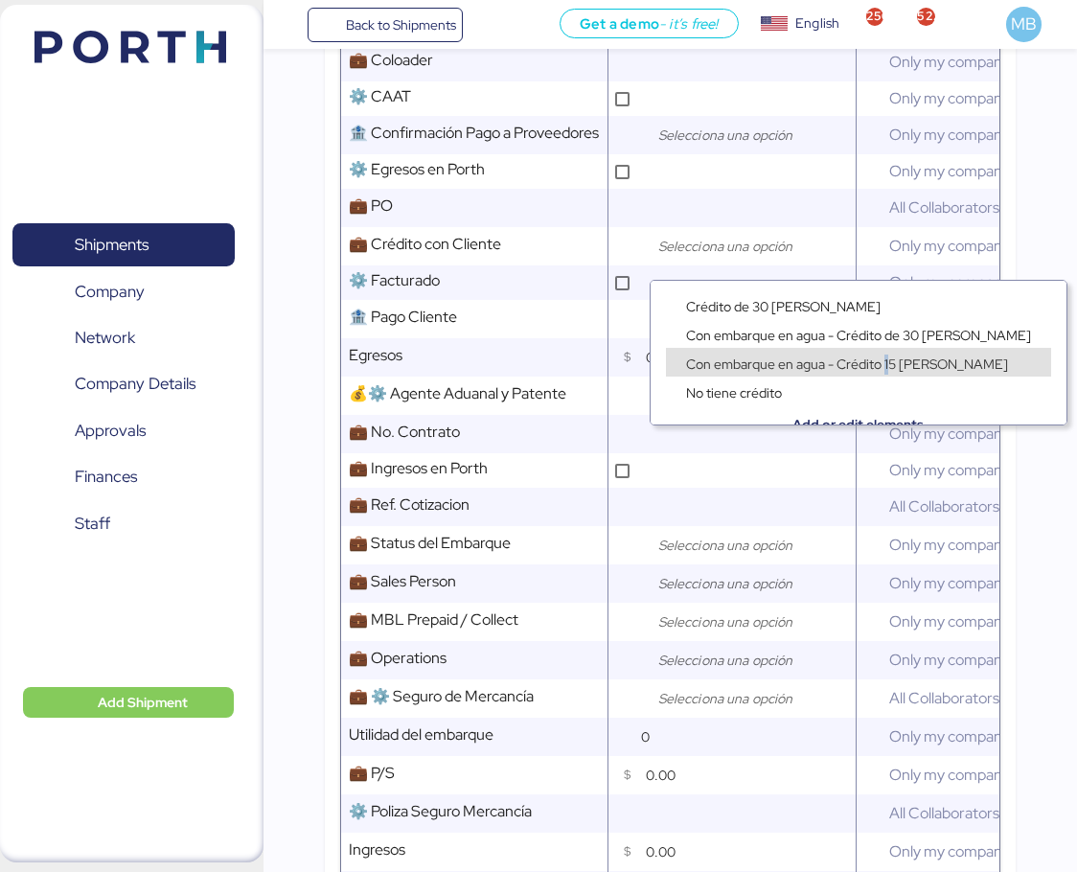
click at [886, 366] on span "Con embarque en agua - Crédito 15 [PERSON_NAME]" at bounding box center [847, 364] width 322 height 17
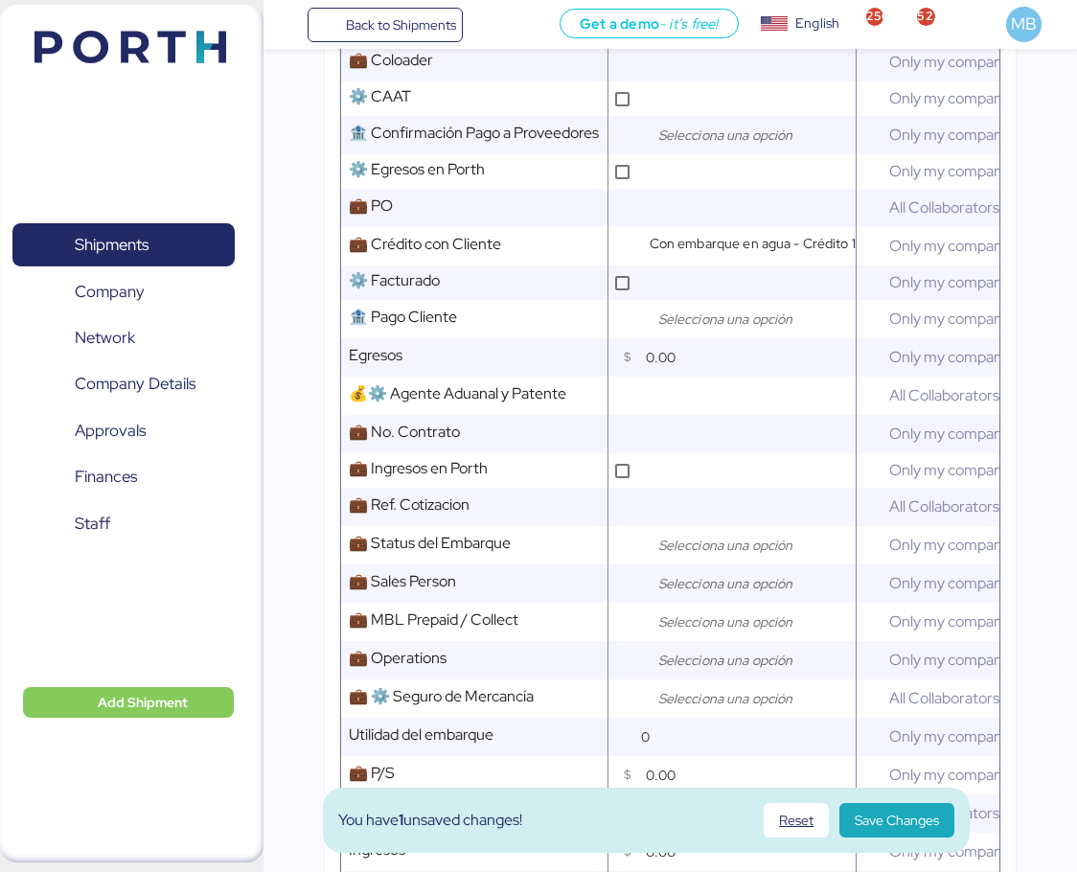
click at [670, 595] on input "search" at bounding box center [754, 583] width 201 height 23
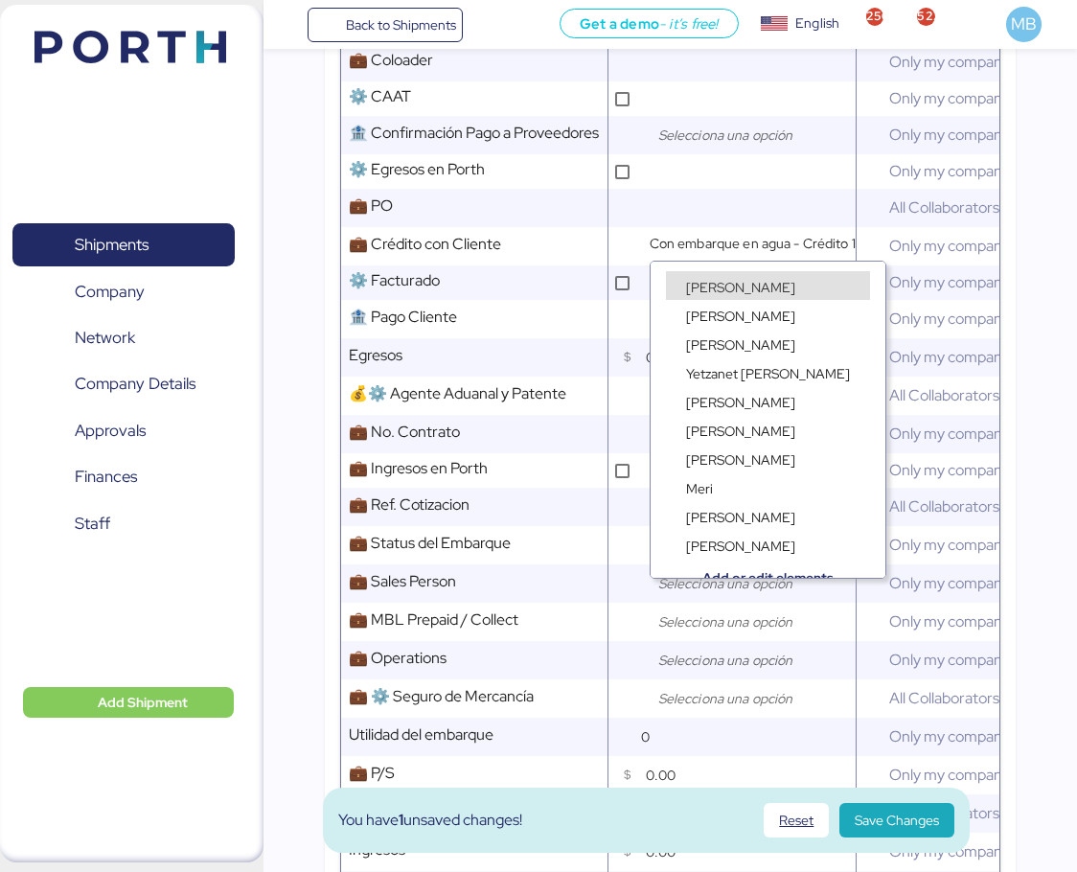
click at [754, 274] on div "[PERSON_NAME]" at bounding box center [768, 285] width 204 height 29
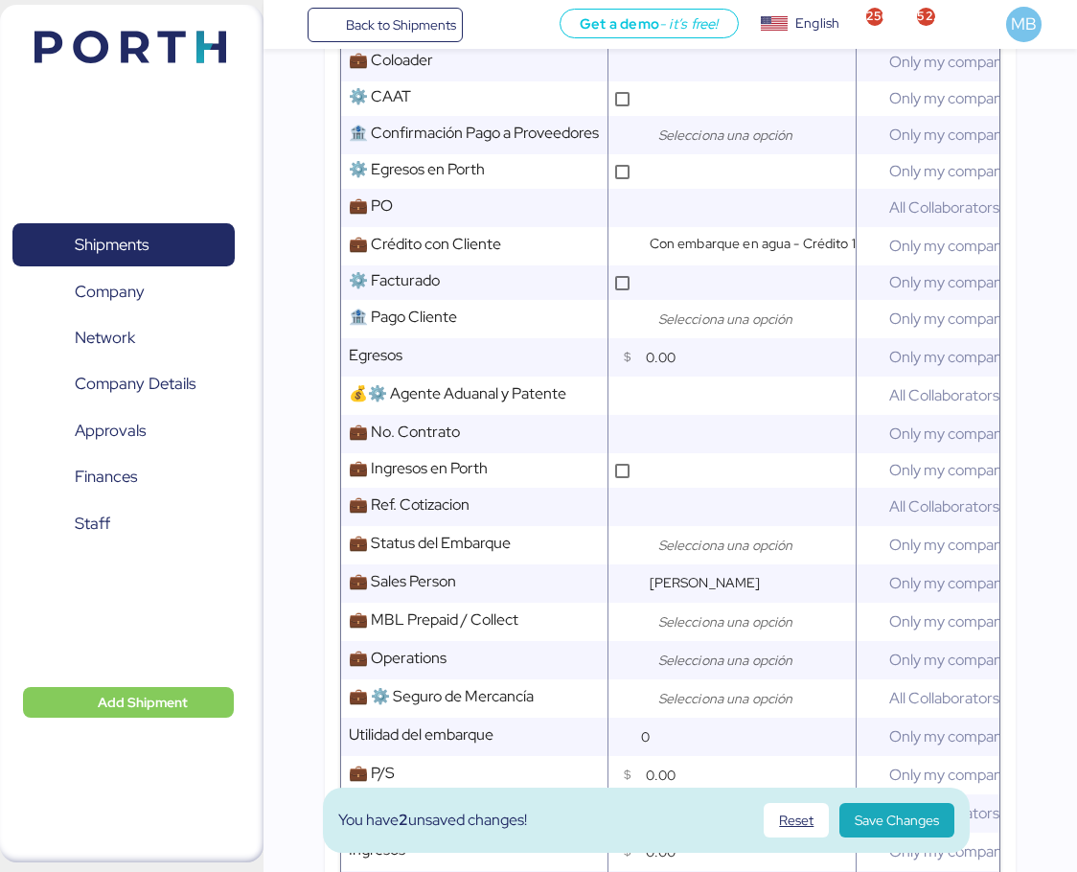
click at [721, 658] on div at bounding box center [750, 660] width 211 height 38
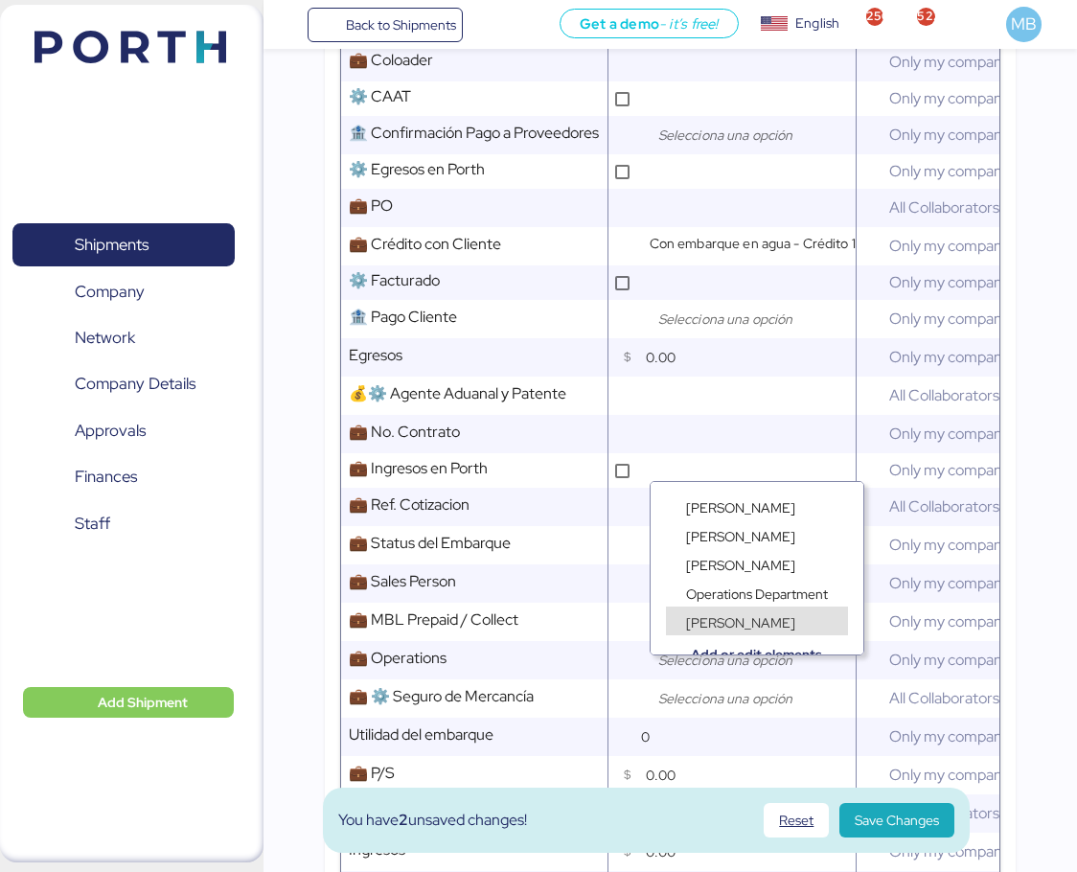
click at [746, 616] on span "[PERSON_NAME]" at bounding box center [740, 622] width 109 height 17
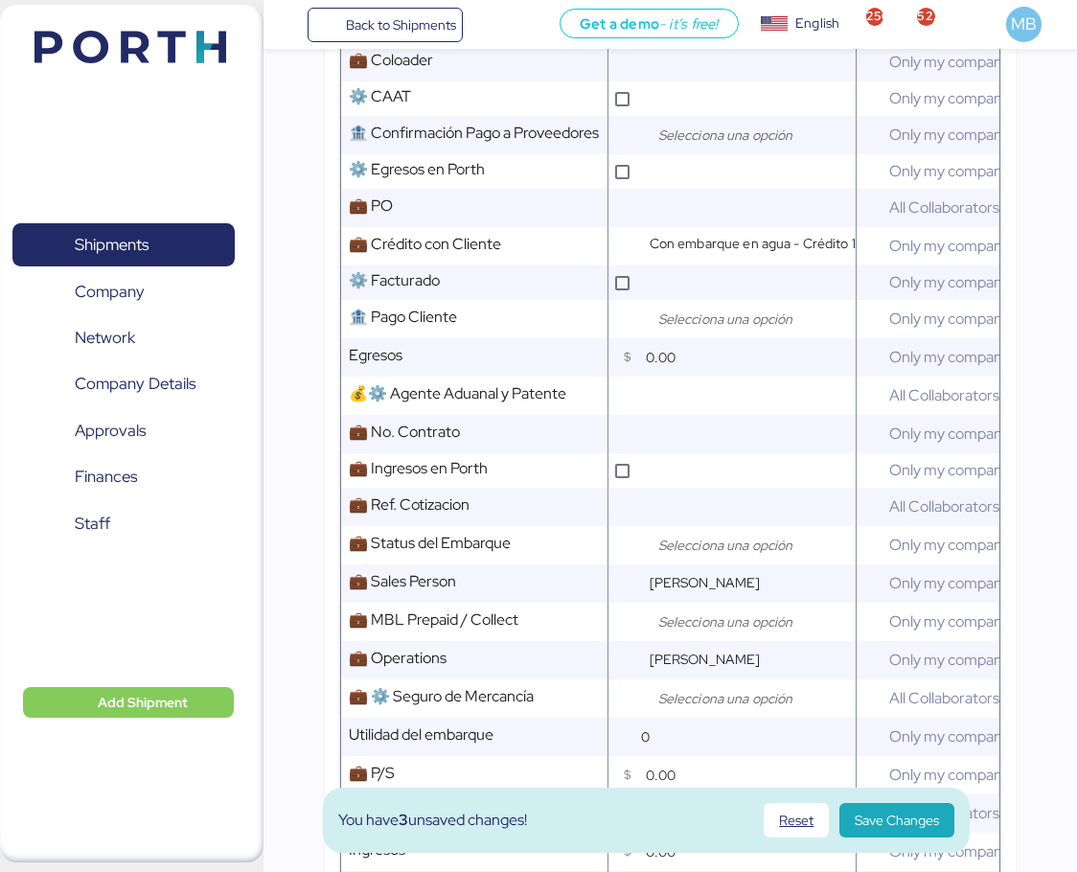
click at [884, 829] on span "Save Changes" at bounding box center [897, 820] width 84 height 23
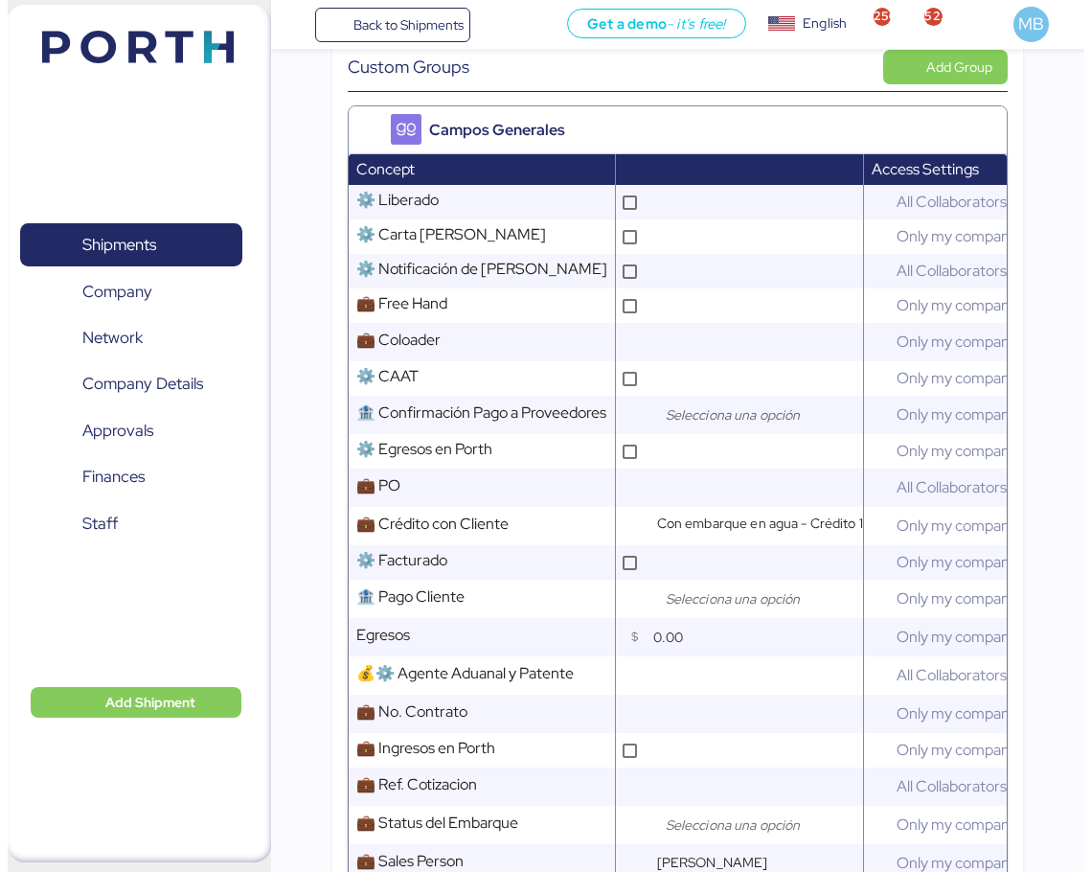
scroll to position [0, 0]
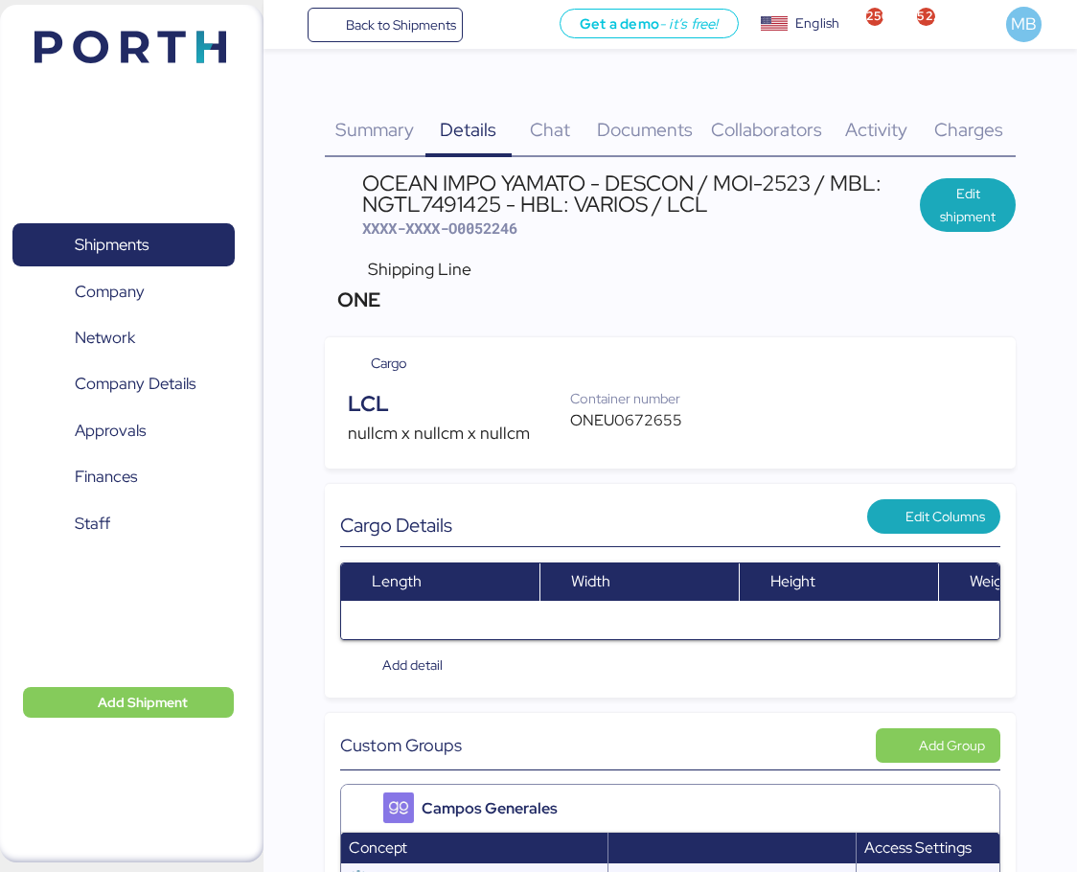
click at [619, 132] on span "Documents" at bounding box center [645, 129] width 96 height 25
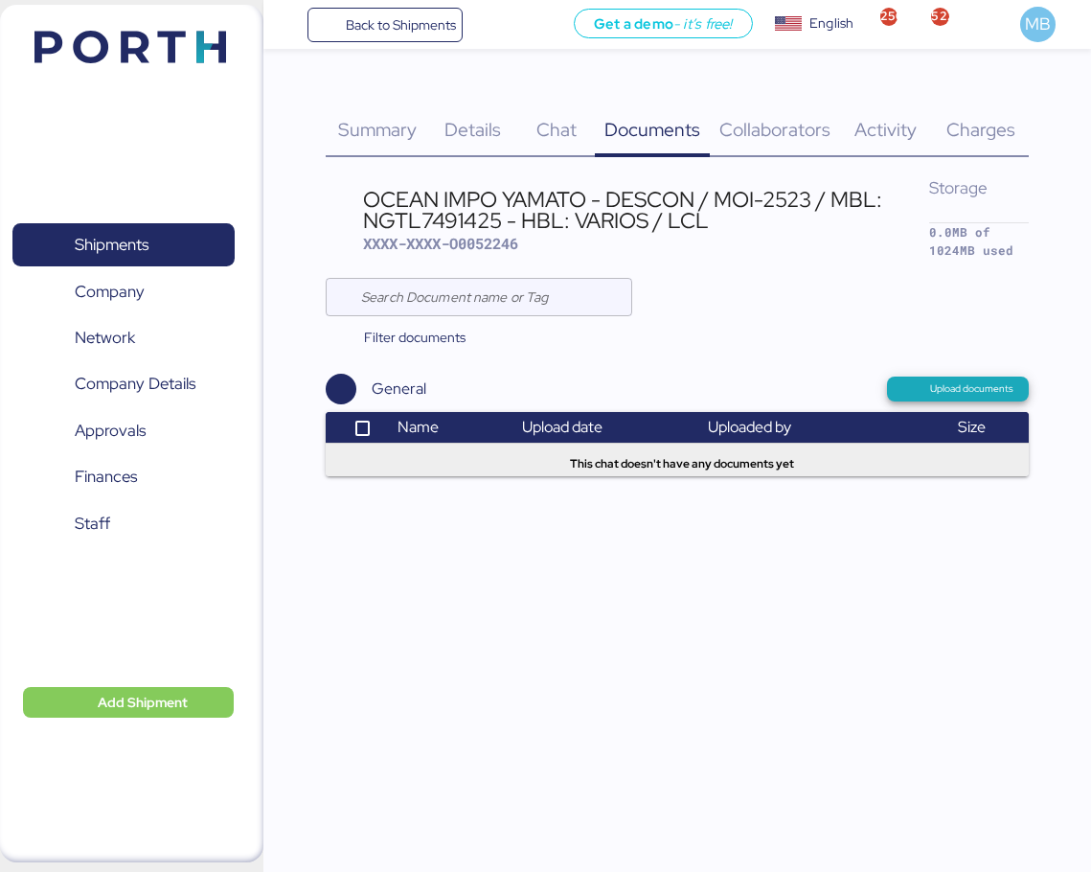
click at [990, 398] on span "Upload documents" at bounding box center [959, 388] width 112 height 17
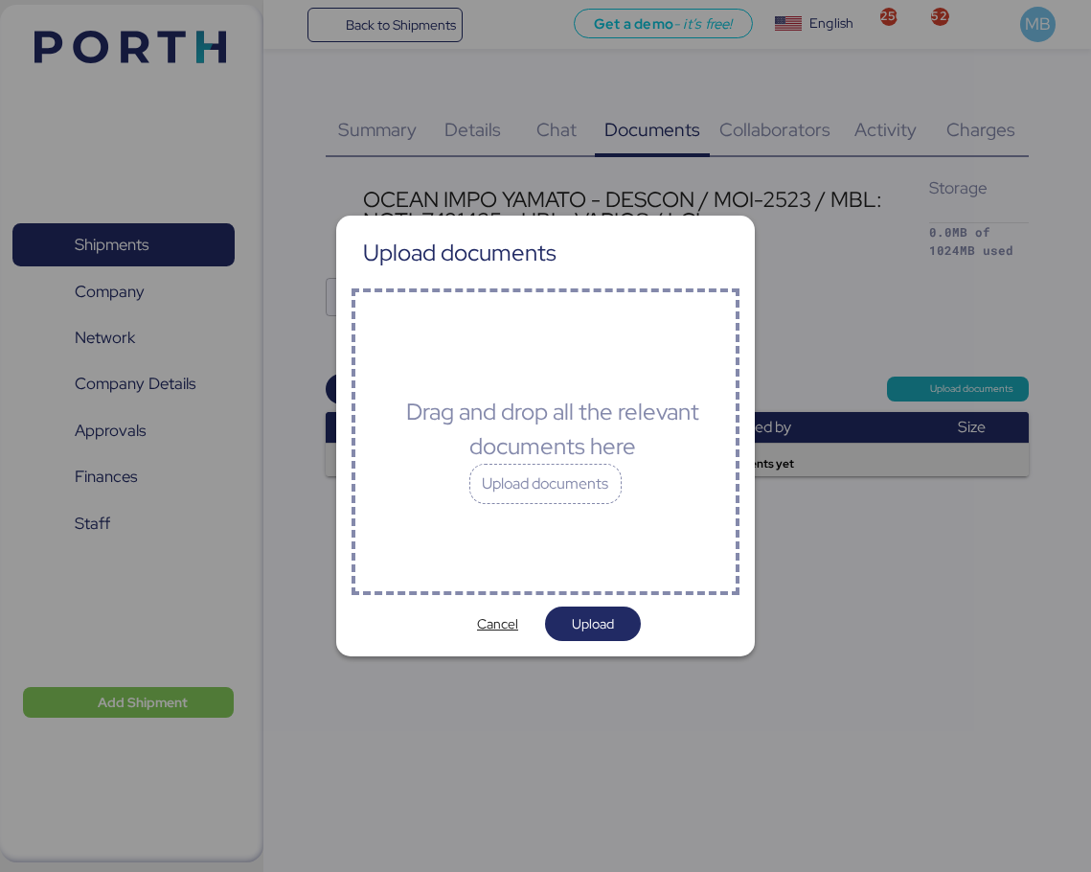
click at [576, 486] on div "Upload documents" at bounding box center [546, 484] width 153 height 40
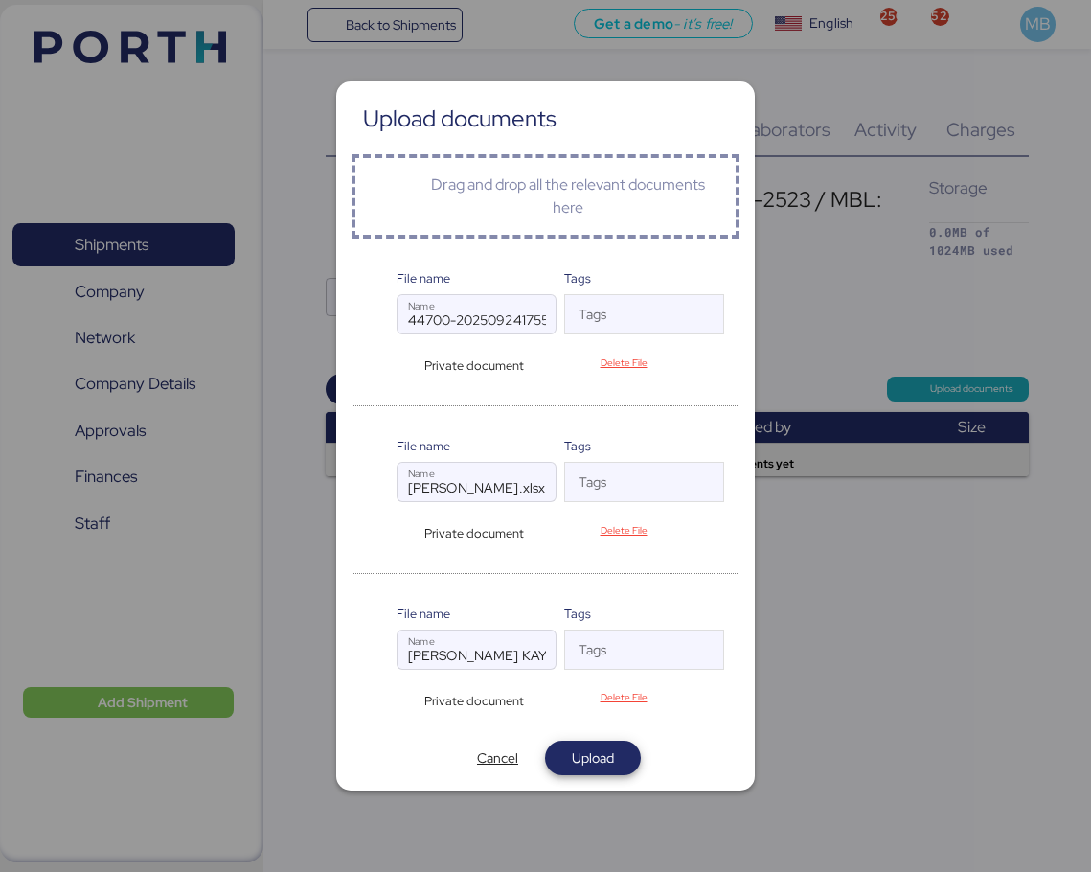
click at [618, 759] on span "Upload" at bounding box center [593, 758] width 65 height 27
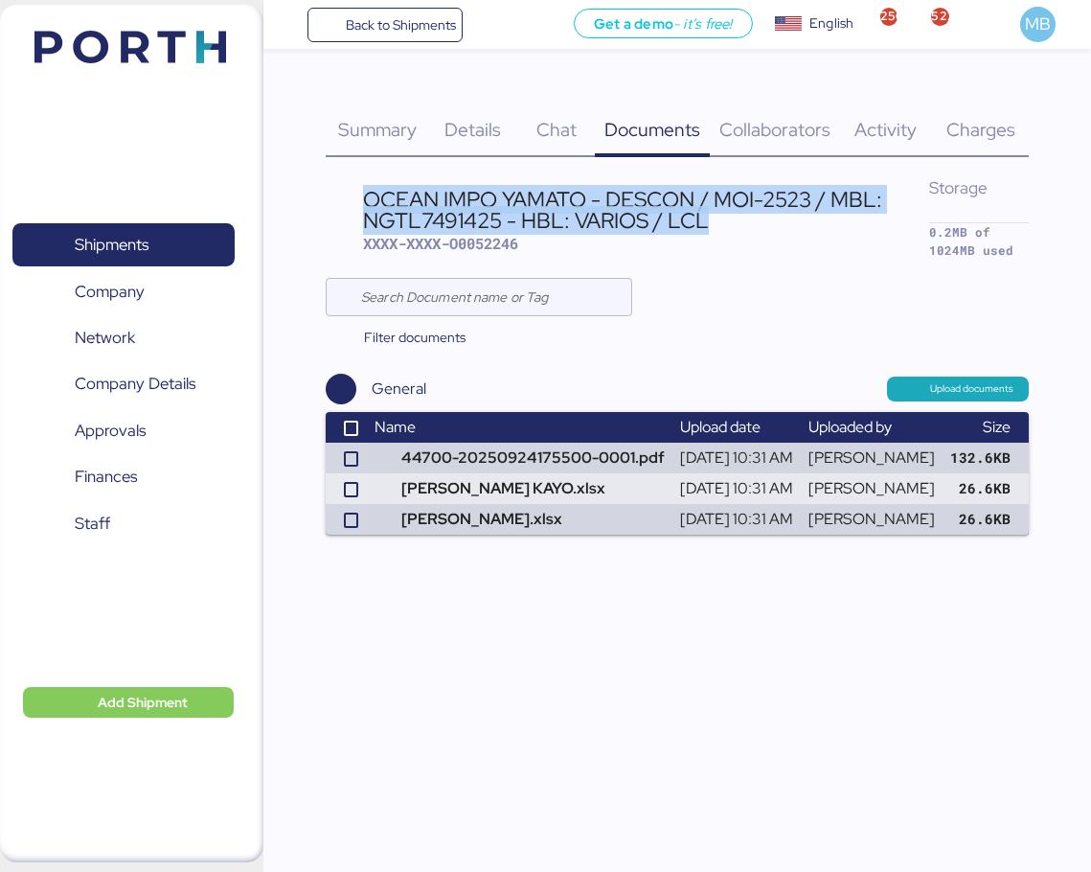
drag, startPoint x: 696, startPoint y: 218, endPoint x: 370, endPoint y: 192, distance: 326.8
click at [370, 192] on div "OCEAN IMPO YAMATO - DESCON / MOI-2523 / MBL: NGTL7491425 - HBL: VARIOS / LCL" at bounding box center [646, 210] width 566 height 43
copy div "OCEAN IMPO YAMATO - DESCON / MOI-2523 / MBL: NGTL7491425 - HBL: VARIOS / LCL"
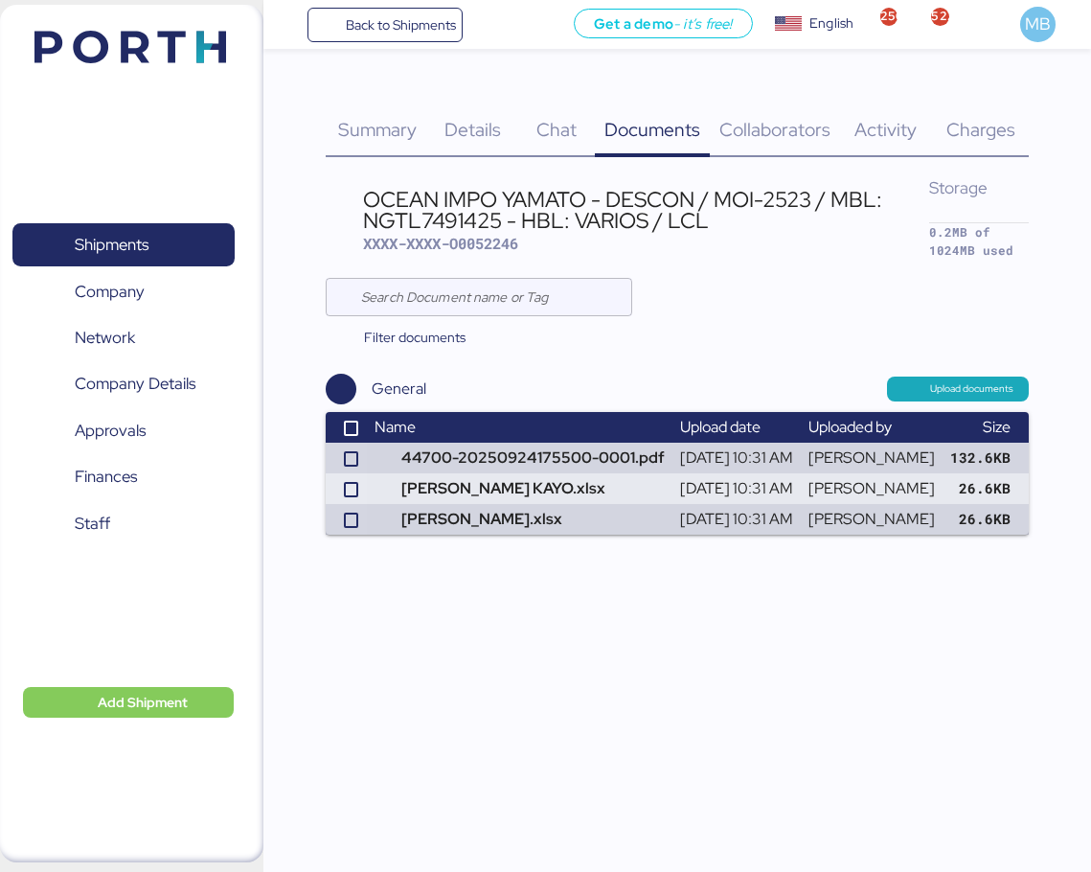
click at [501, 241] on span "XXXX-XXXX-O0052246" at bounding box center [440, 243] width 155 height 19
copy span "O0052246"
click at [495, 155] on div "Details 0" at bounding box center [473, 119] width 89 height 78
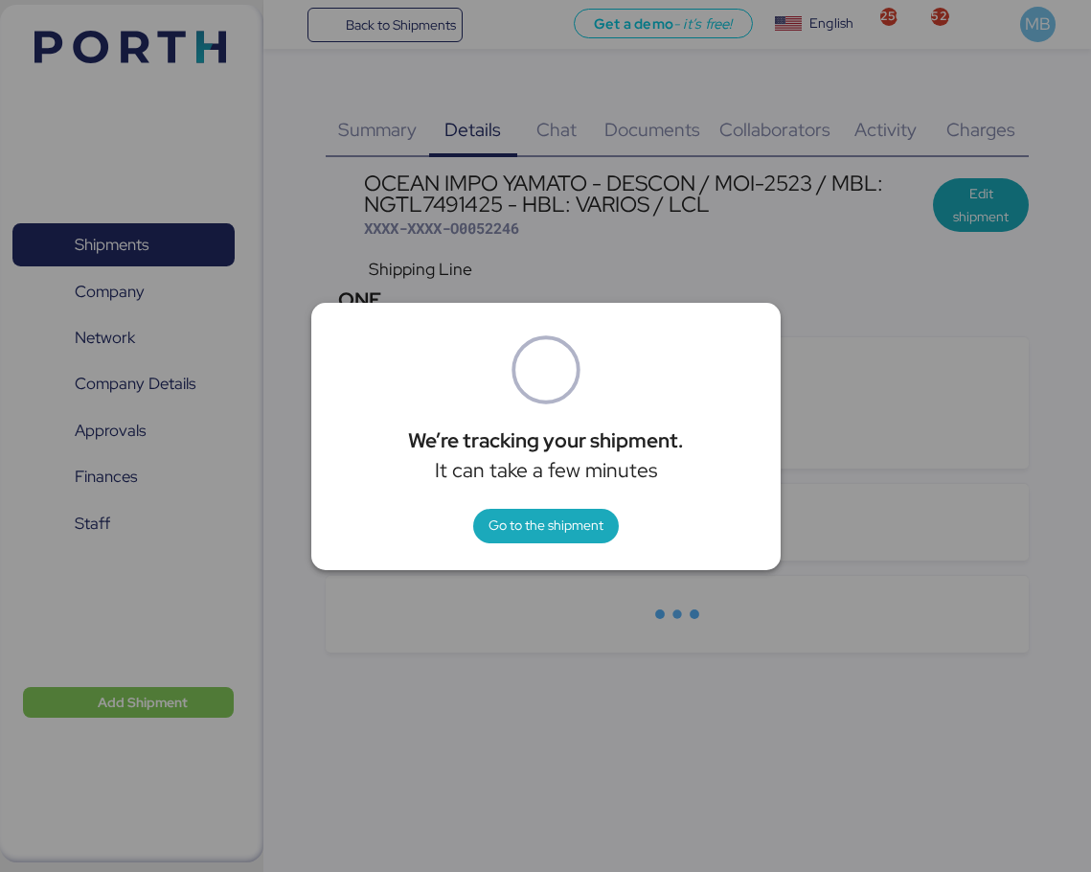
click at [574, 513] on span "Go to the shipment" at bounding box center [546, 526] width 115 height 27
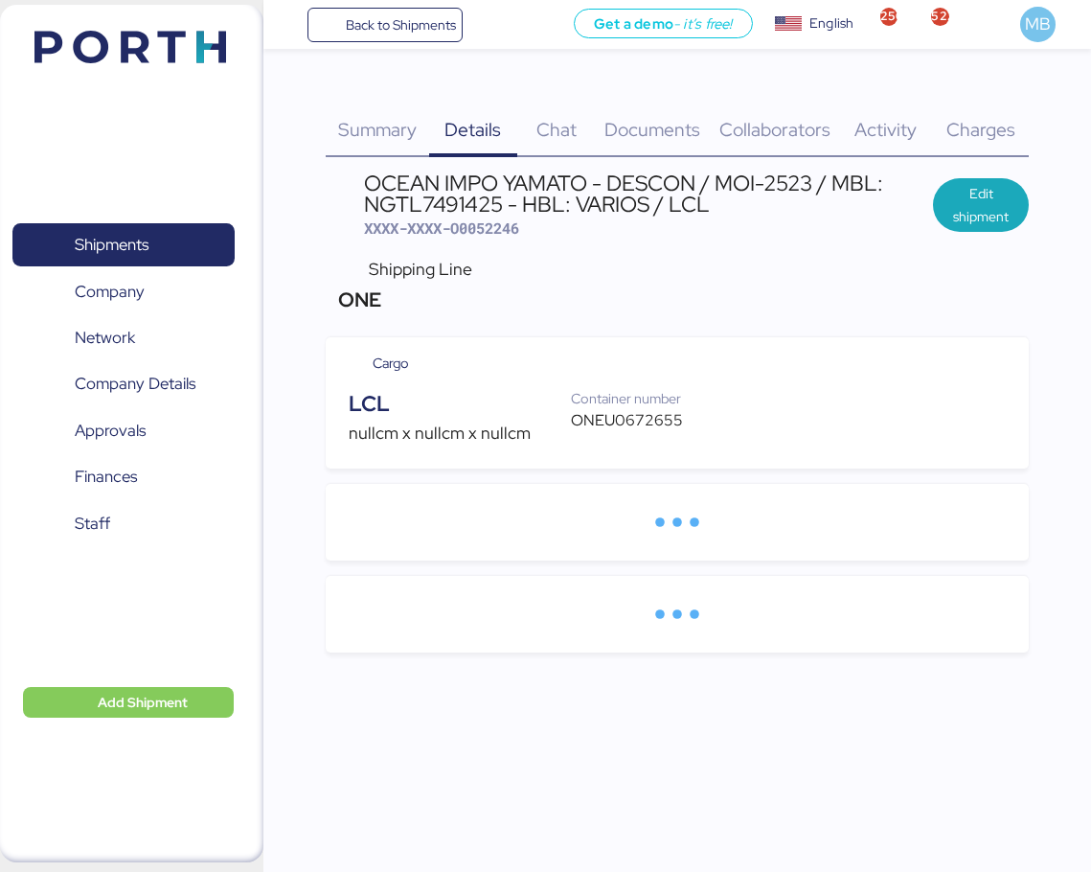
click at [632, 427] on div "ONEU0672655" at bounding box center [636, 420] width 130 height 23
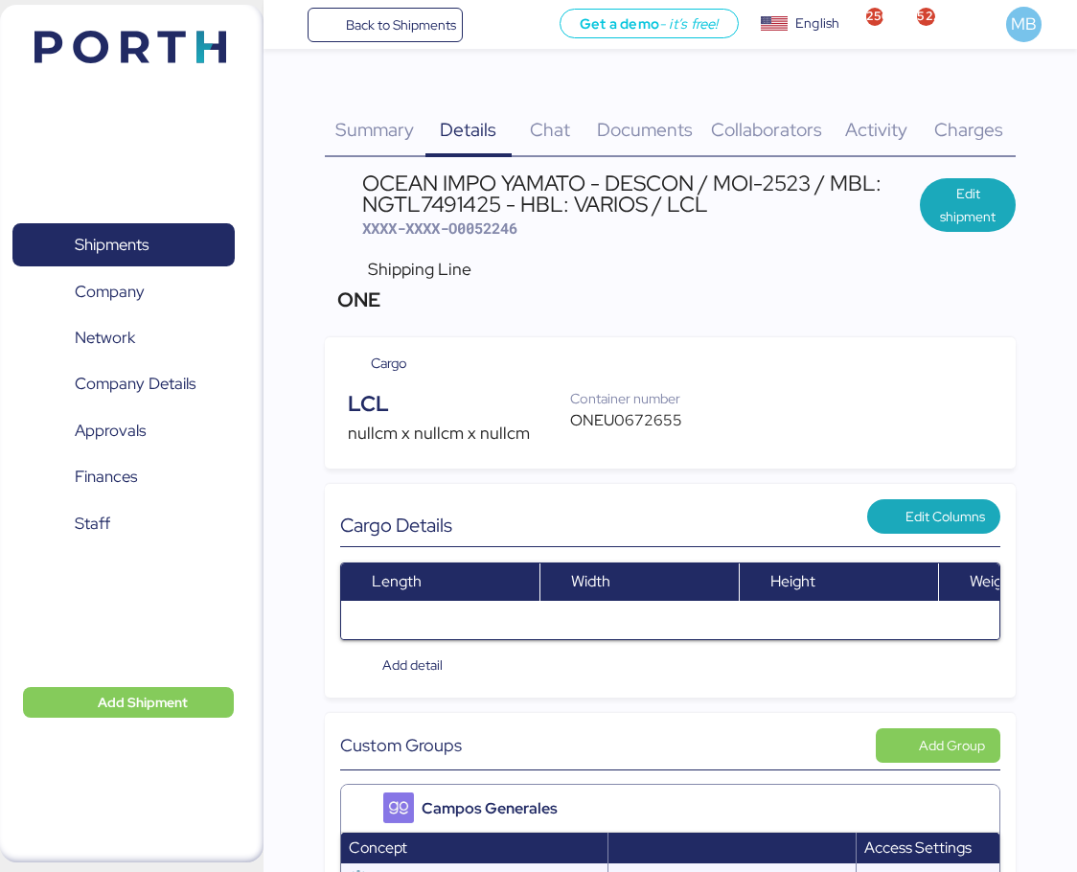
click at [632, 427] on div "ONEU0672655" at bounding box center [635, 420] width 130 height 23
copy div "ONEU0672655"
click at [495, 232] on span "XXXX-XXXX-O0052246" at bounding box center [439, 227] width 155 height 19
copy span "O0052246"
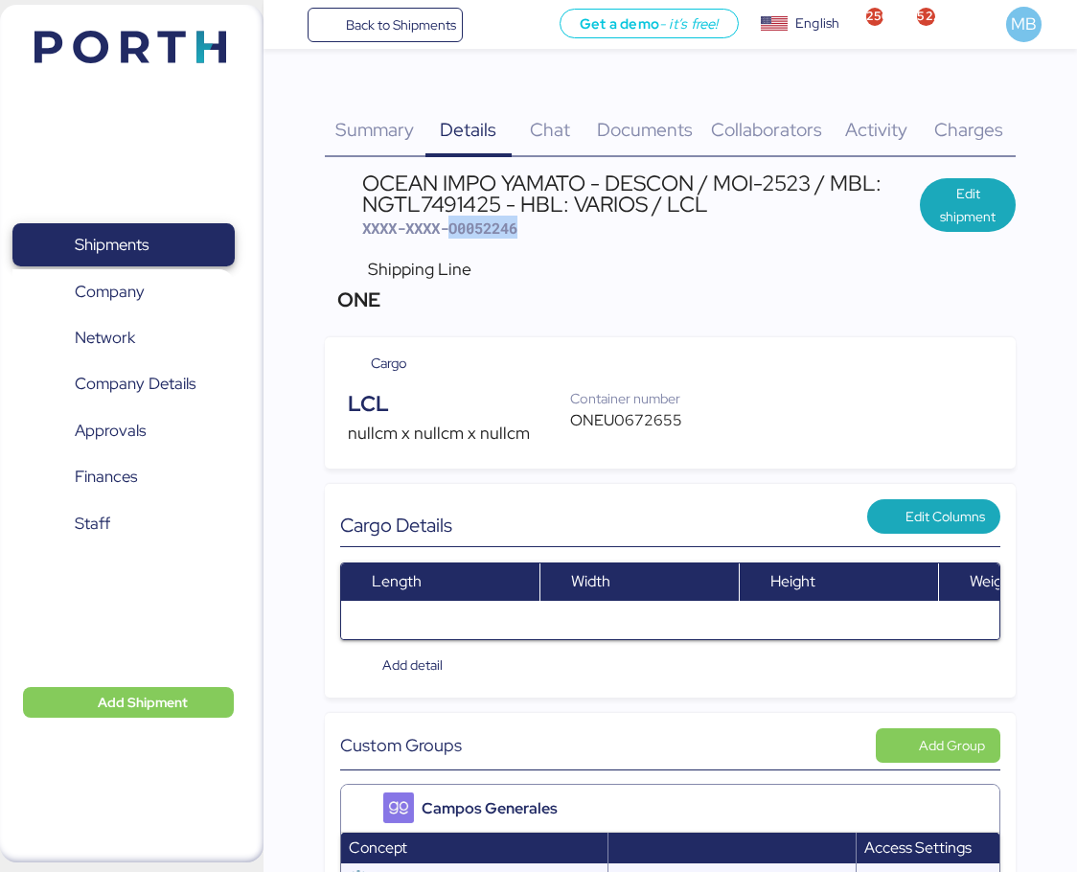
click at [142, 244] on span "Shipments" at bounding box center [112, 245] width 74 height 28
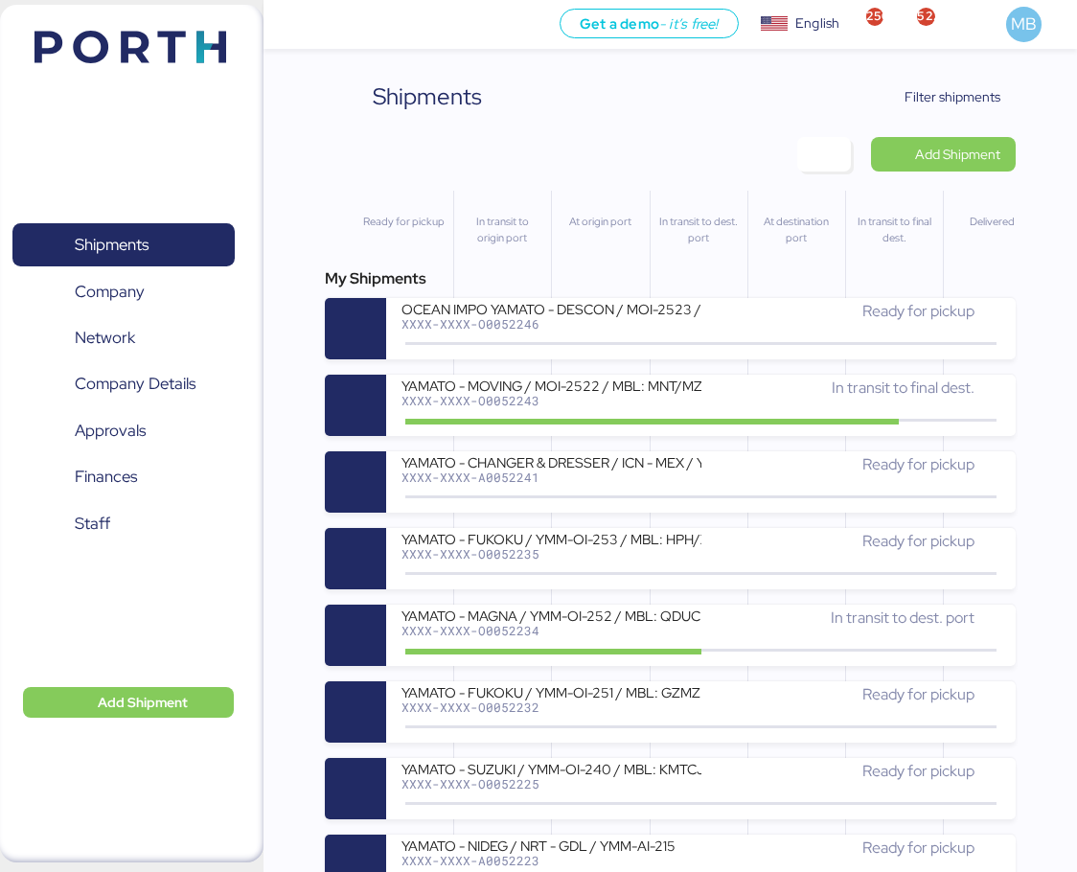
click at [982, 99] on span "Filter shipments" at bounding box center [953, 96] width 96 height 23
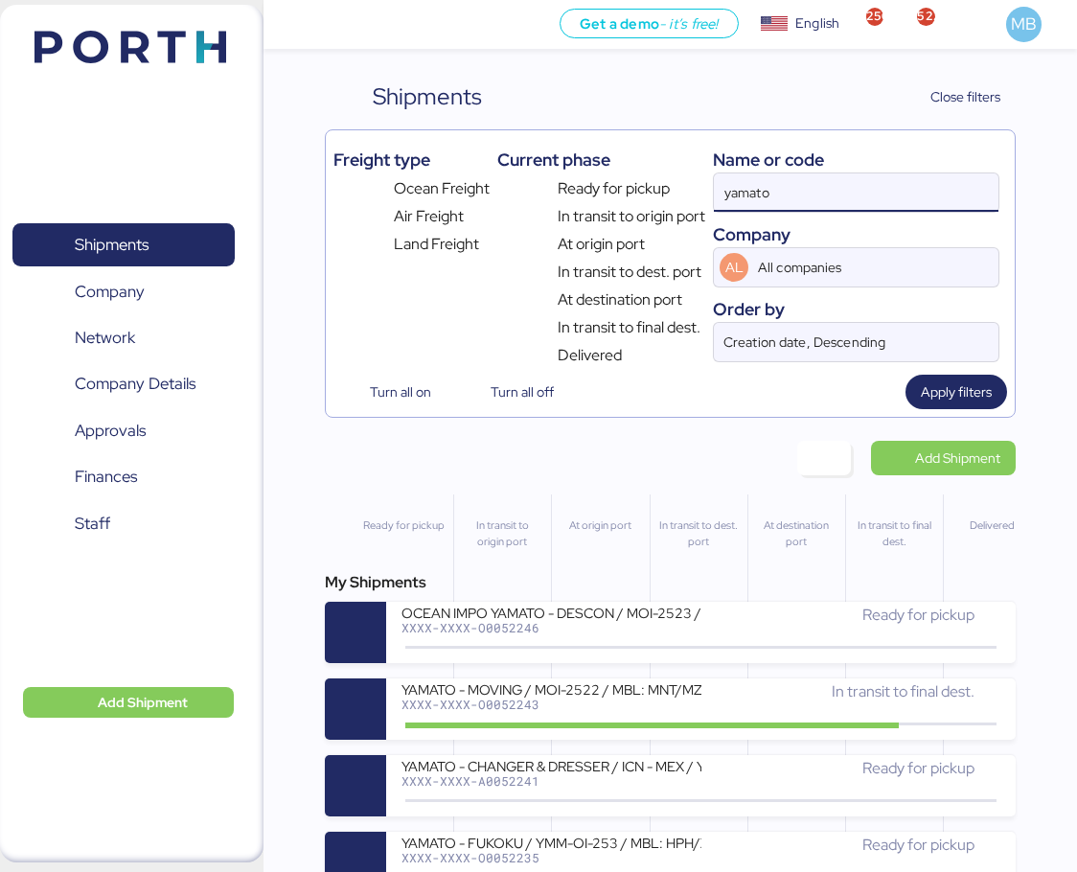
drag, startPoint x: 848, startPoint y: 194, endPoint x: 654, endPoint y: 194, distance: 193.6
click at [655, 194] on div "Freight type Ocean Freight Air Freight Land Freight Current phase Ready for pic…" at bounding box center [670, 252] width 675 height 229
paste input "A0052206"
type input "A0052206"
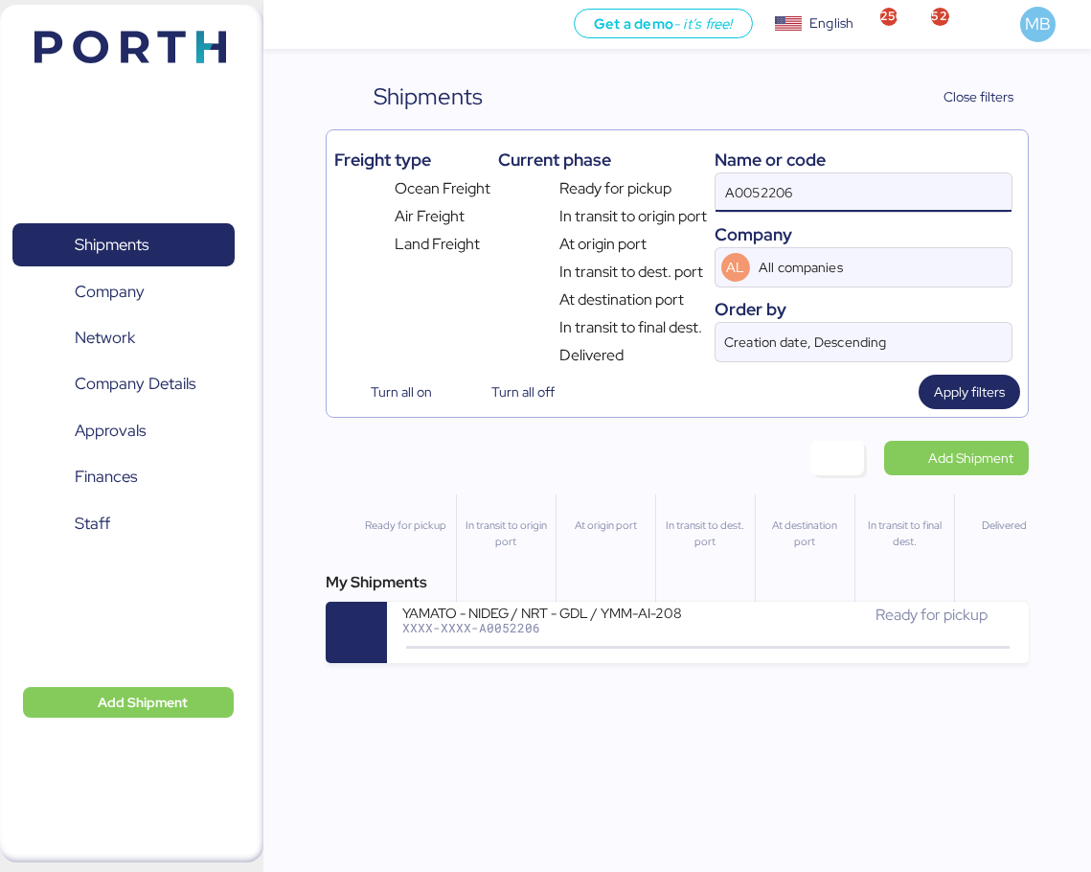
click at [692, 634] on div "XXXX-XXXX-A0052206" at bounding box center [555, 627] width 306 height 13
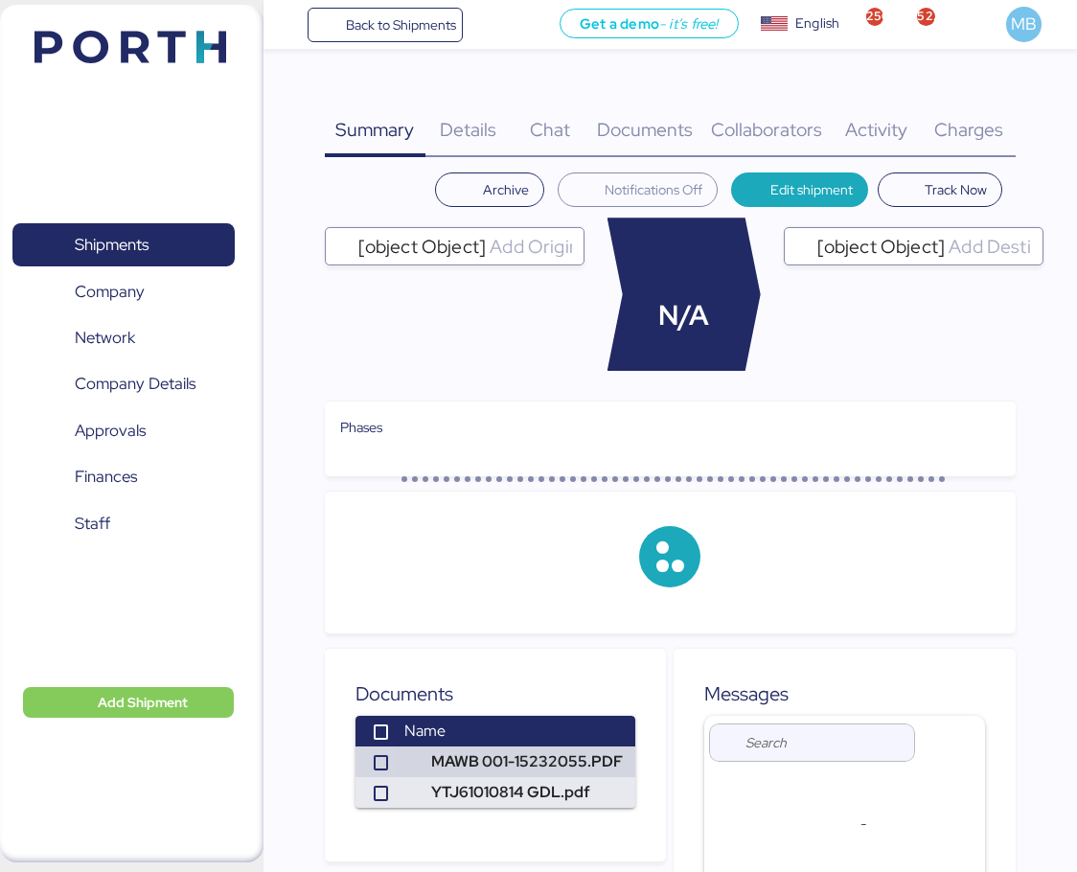
click at [985, 123] on span "Charges" at bounding box center [968, 129] width 69 height 25
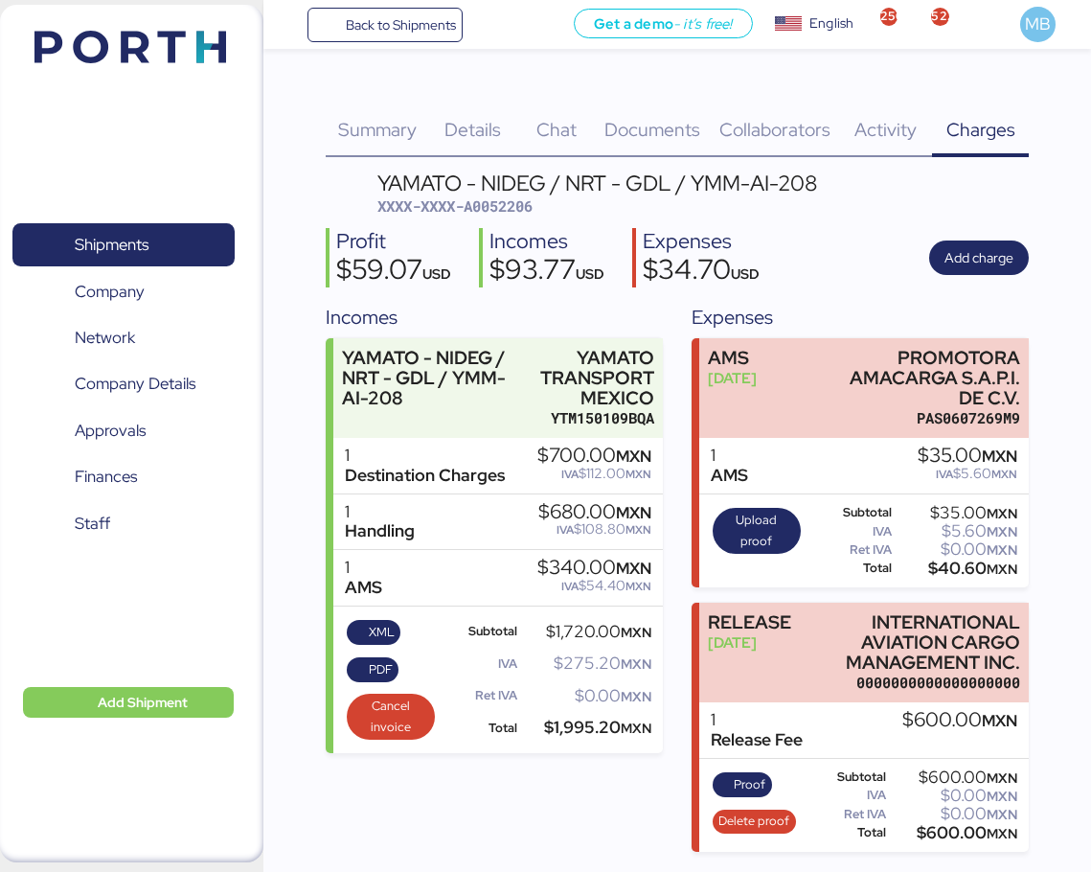
click at [387, 668] on span "PDF" at bounding box center [381, 669] width 24 height 21
click at [377, 623] on span "XML" at bounding box center [382, 632] width 26 height 21
click at [1076, 274] on div "Summary 0 Details 0 Chat 0 Documents 0 Collaborators 0 Activity 0 Charges 0 YAM…" at bounding box center [545, 426] width 1091 height 852
